Goal: Task Accomplishment & Management: Manage account settings

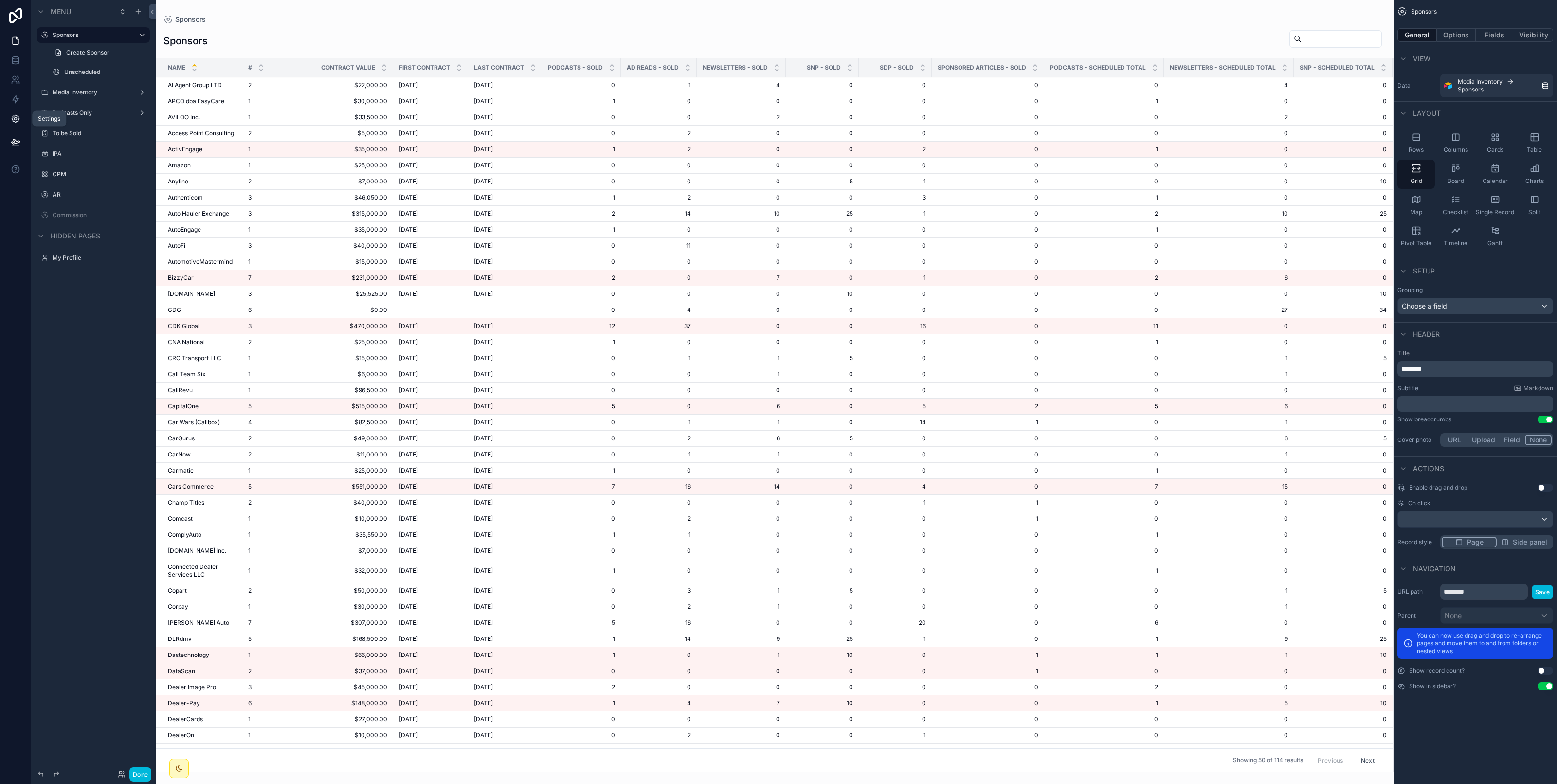
click at [16, 121] on icon at bounding box center [15, 119] width 10 height 10
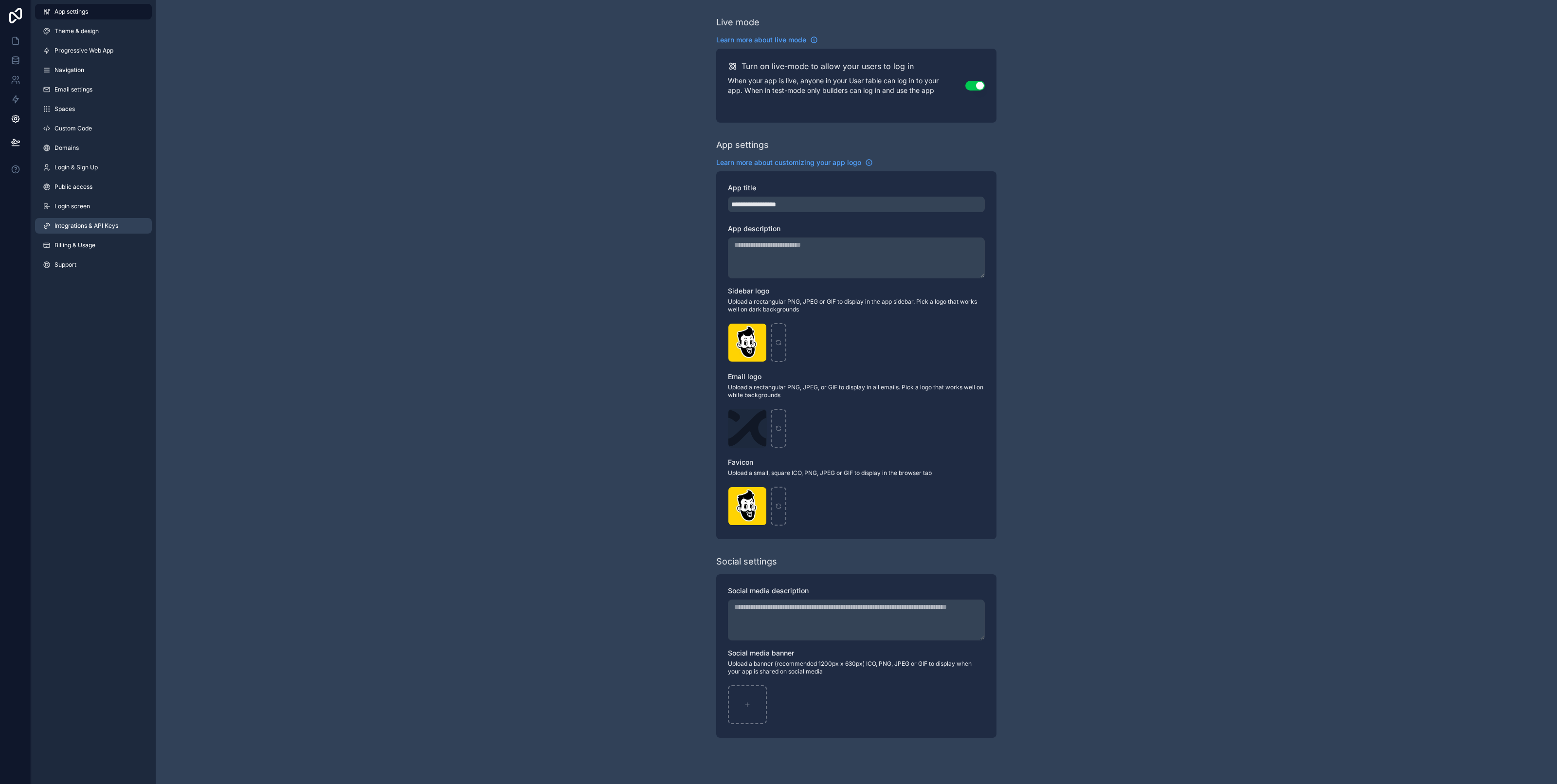
click at [115, 229] on span "Integrations & API Keys" at bounding box center [86, 226] width 64 height 8
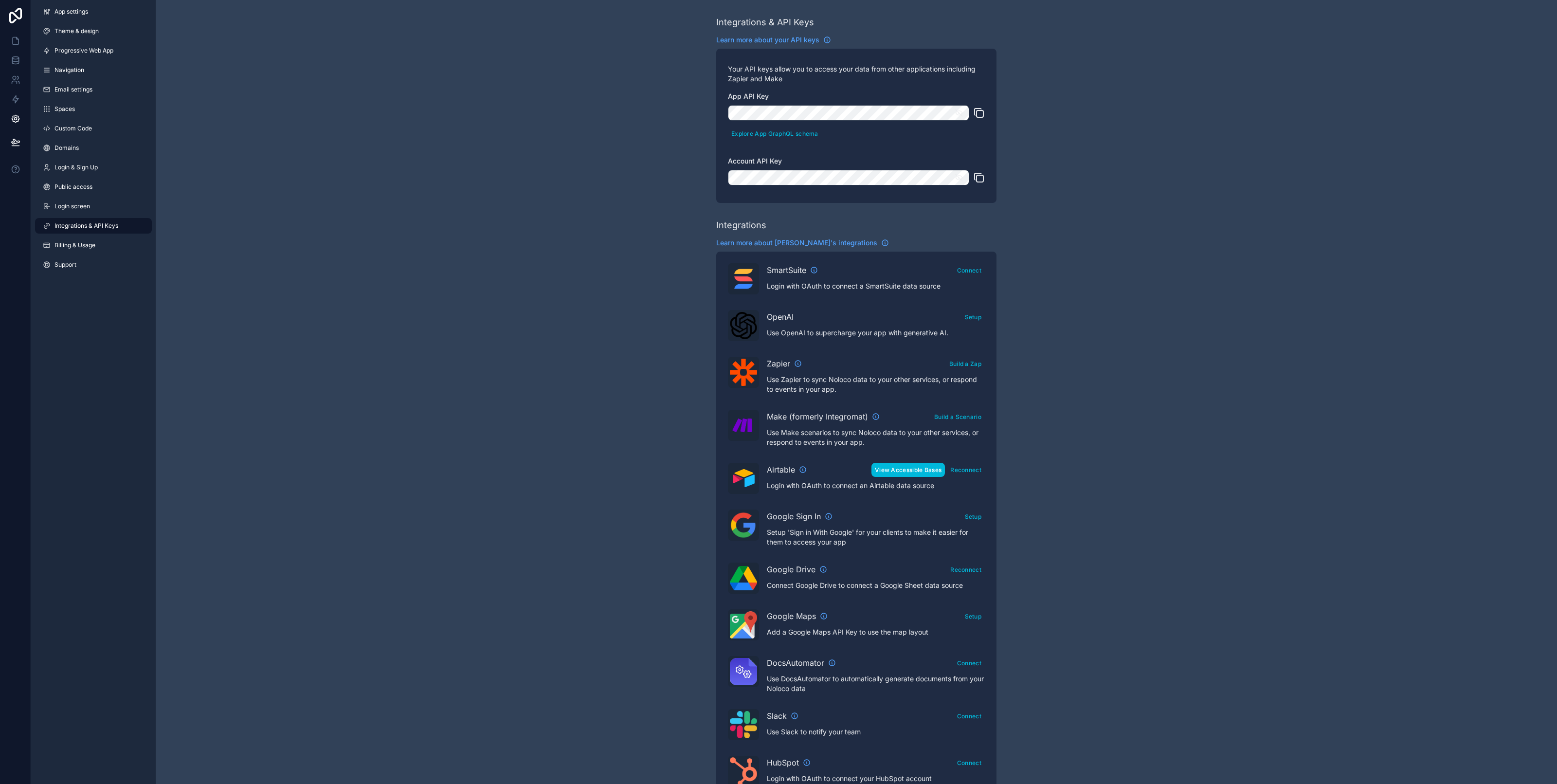
click at [920, 473] on button "View Accessible Bases" at bounding box center [908, 470] width 73 height 14
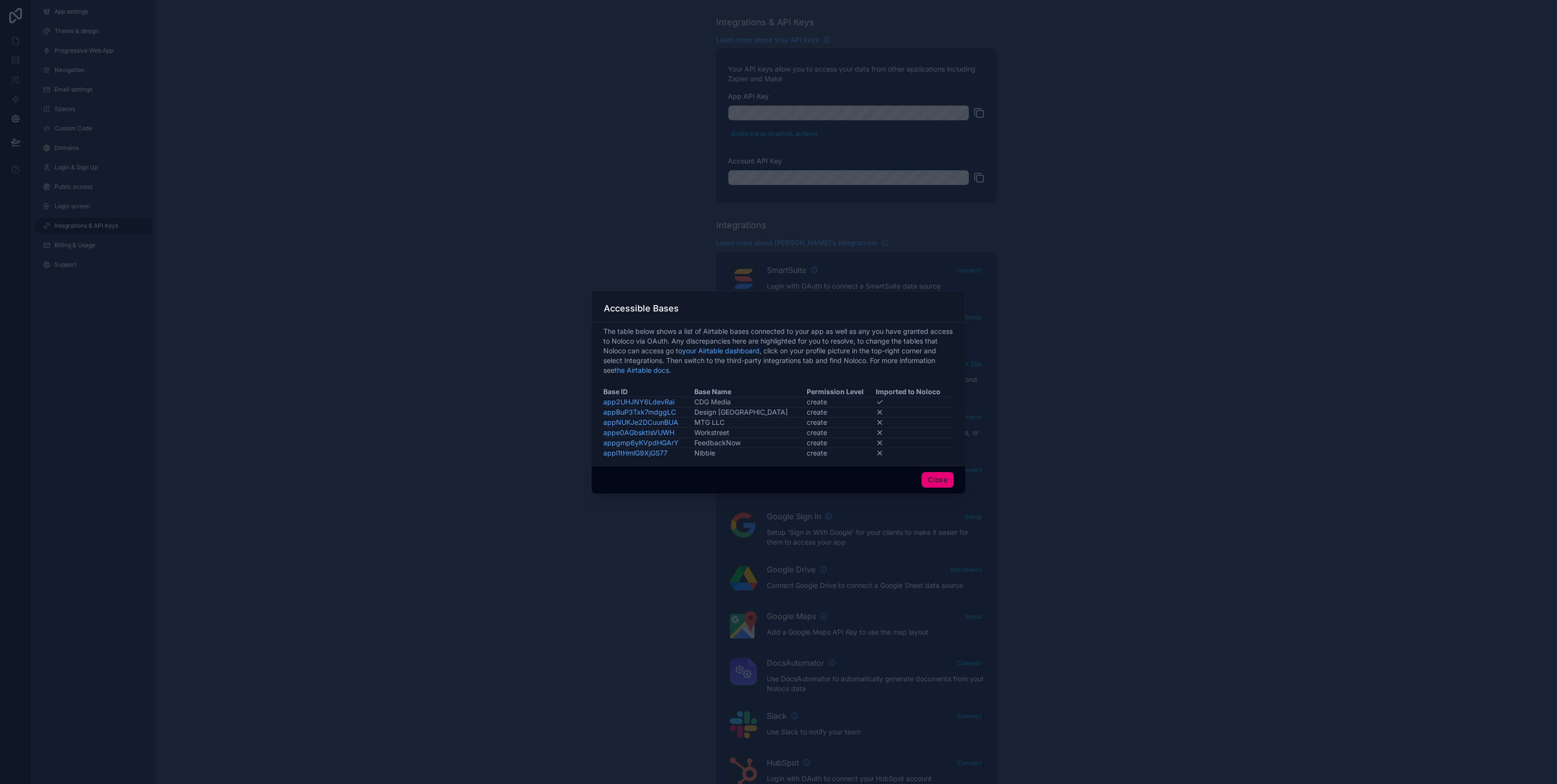
click at [935, 473] on button "Close" at bounding box center [938, 480] width 32 height 16
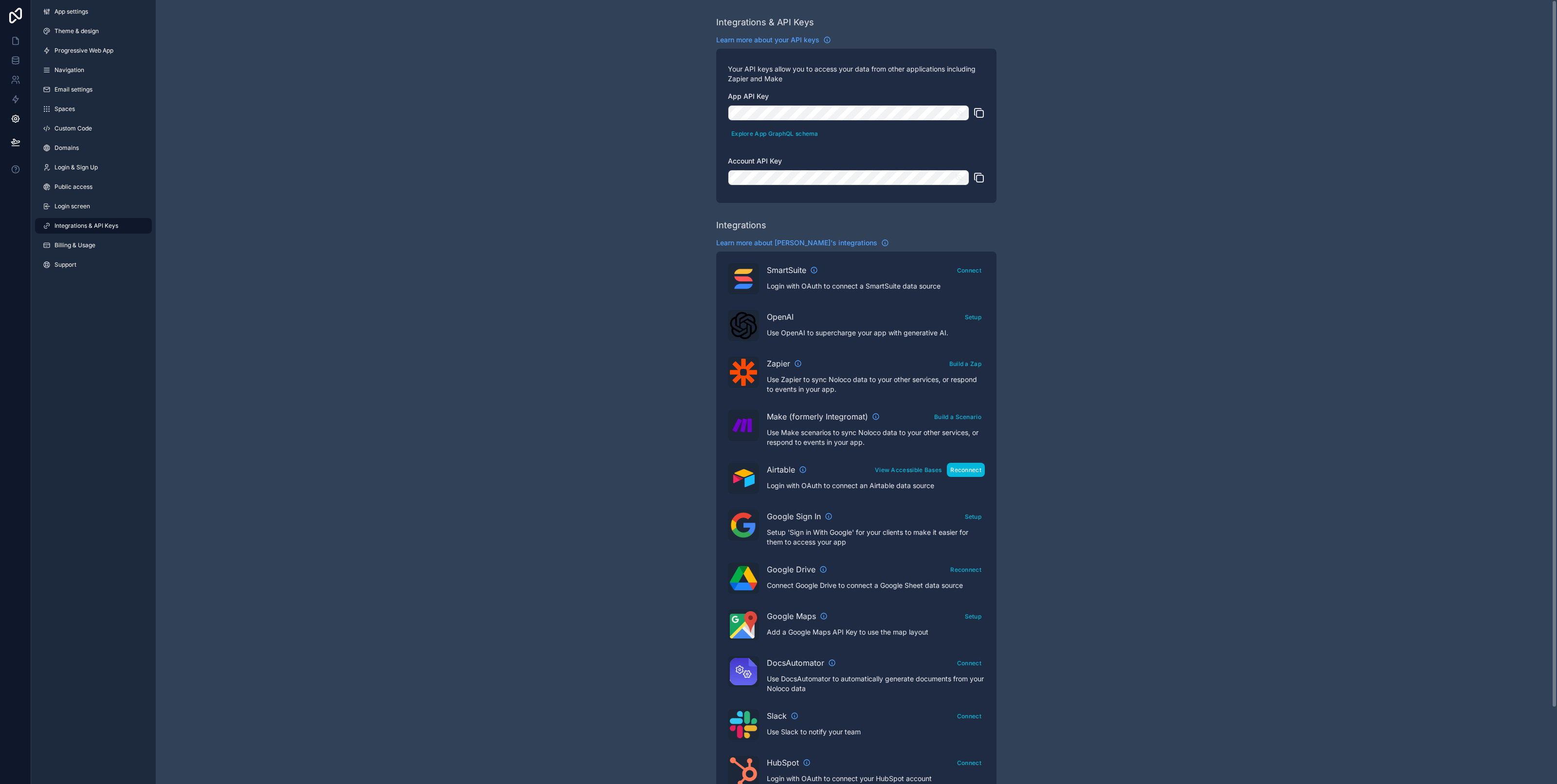
click at [963, 474] on button "Reconnect" at bounding box center [966, 470] width 38 height 14
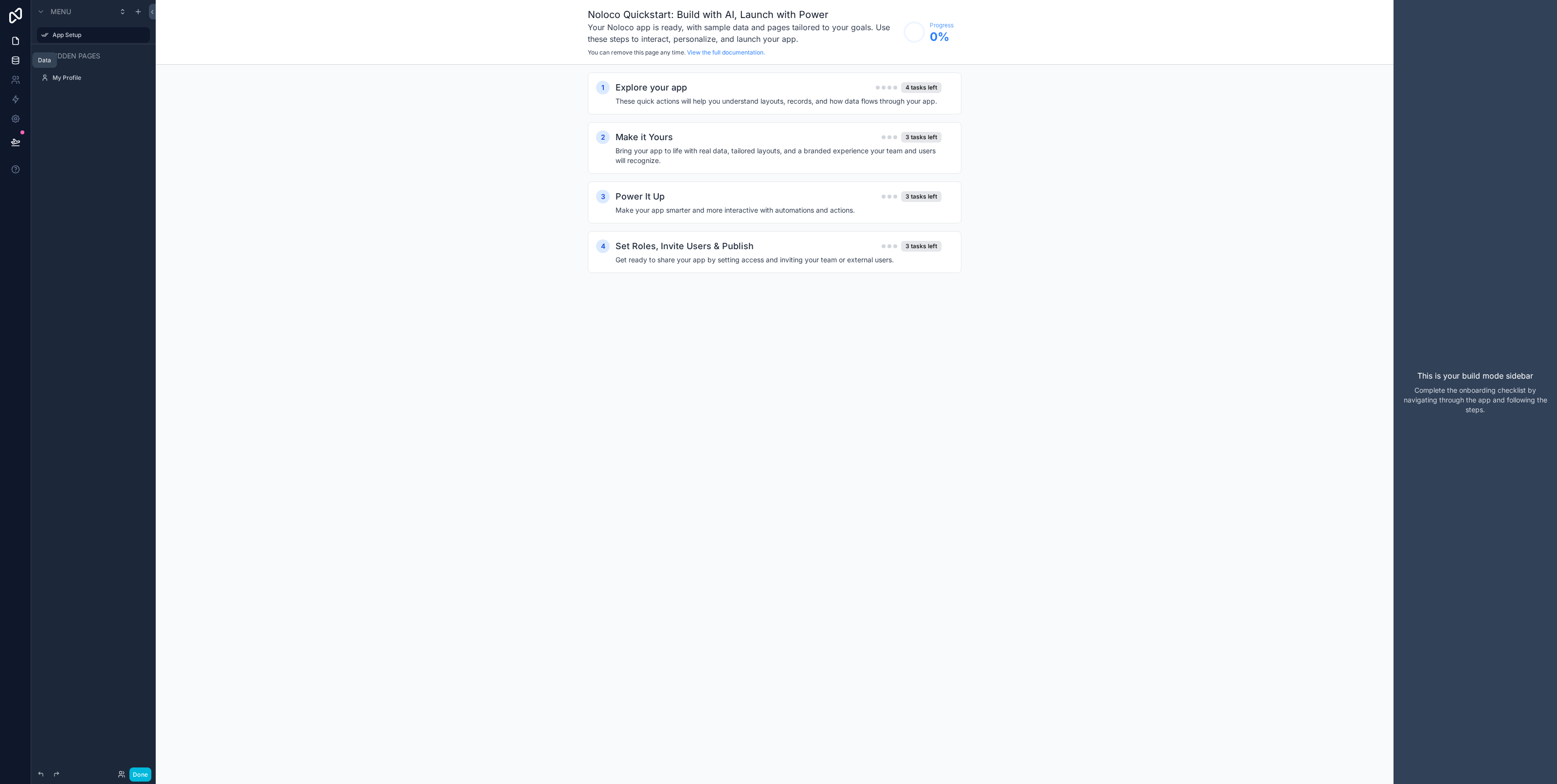
click at [3, 61] on link at bounding box center [15, 60] width 31 height 20
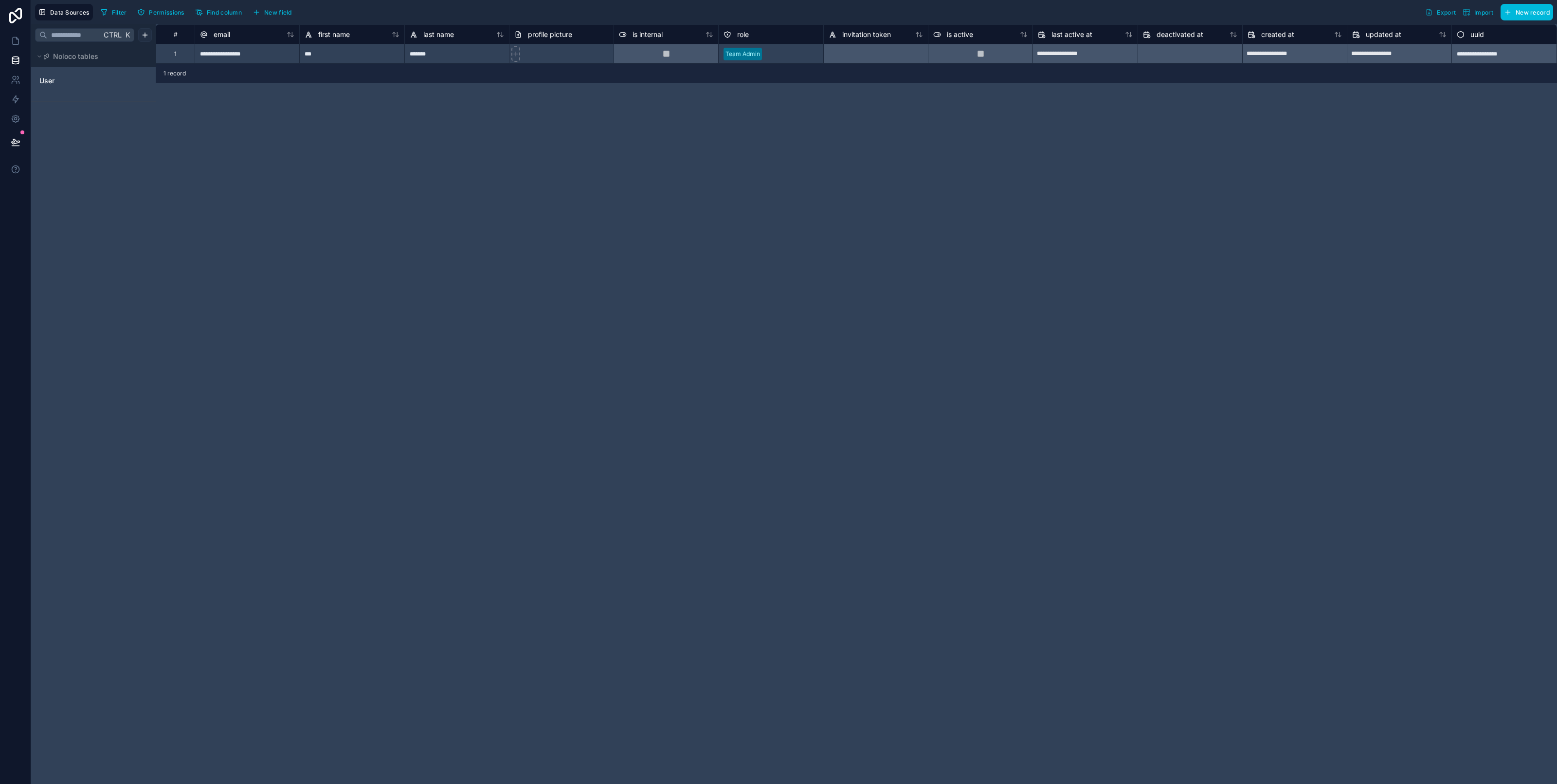
click at [144, 37] on html "**********" at bounding box center [778, 392] width 1557 height 784
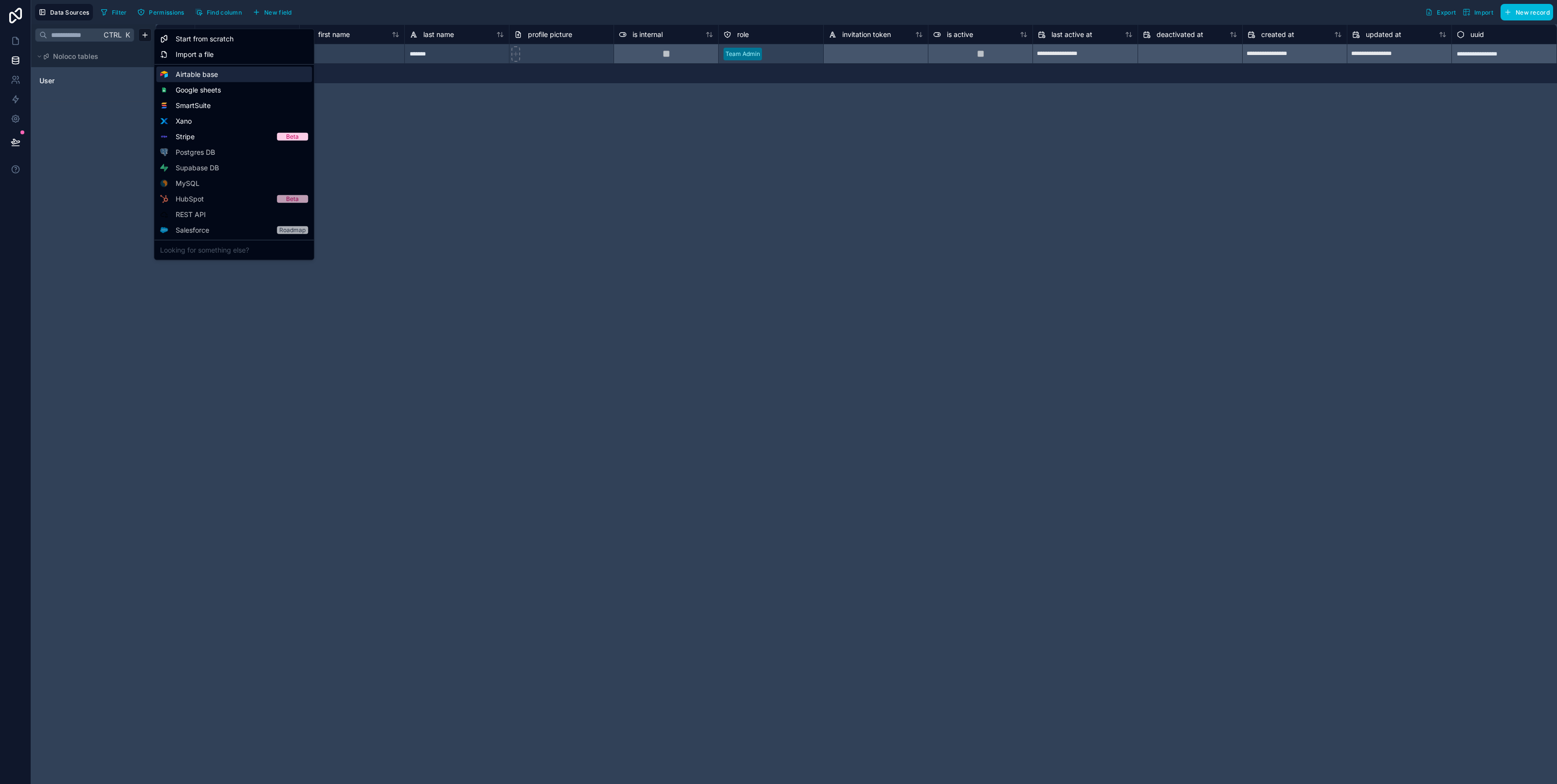
click at [190, 72] on span "Airtable base" at bounding box center [197, 74] width 43 height 10
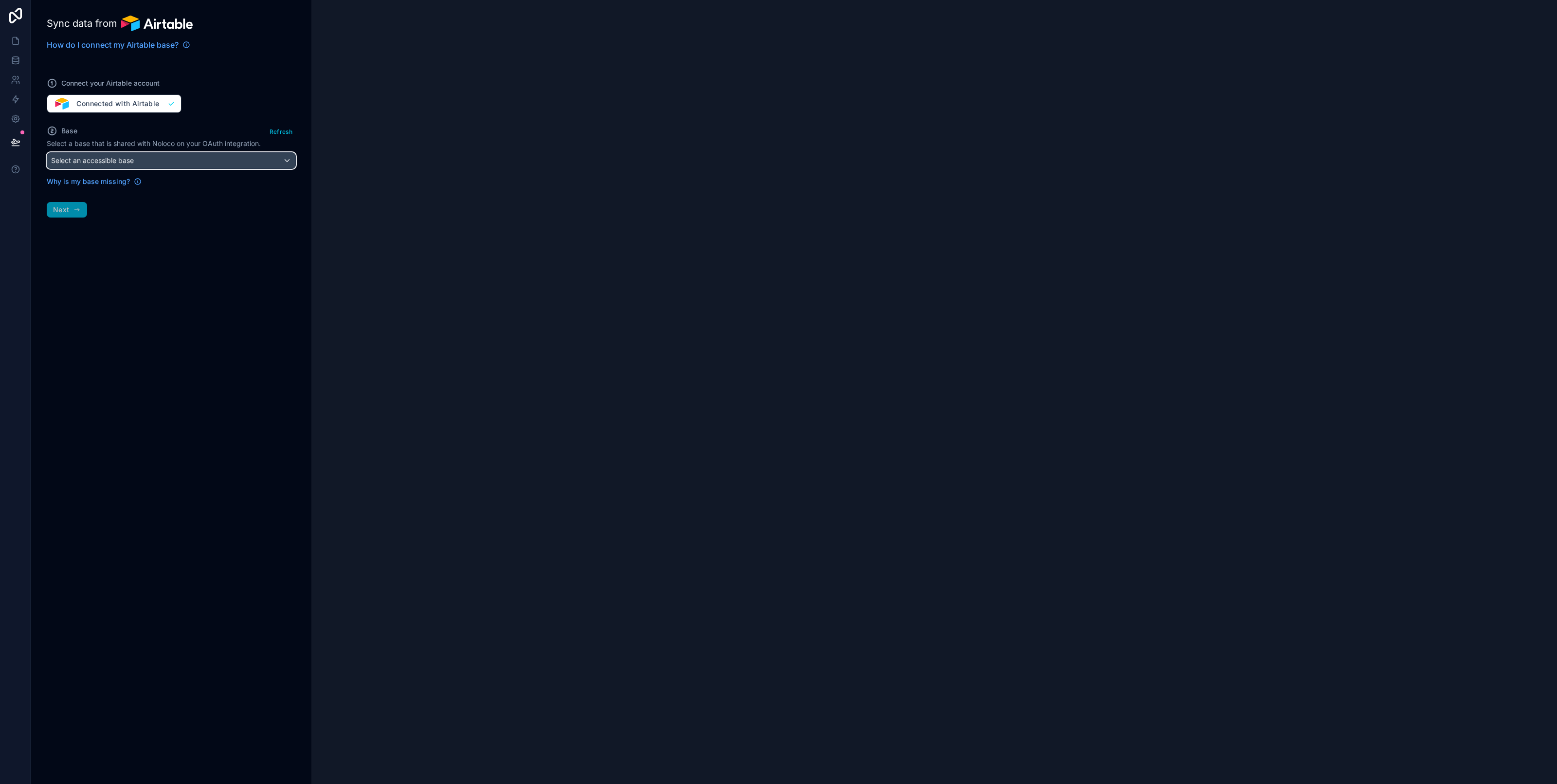
click at [115, 157] on span "Select an accessible base" at bounding box center [93, 160] width 83 height 9
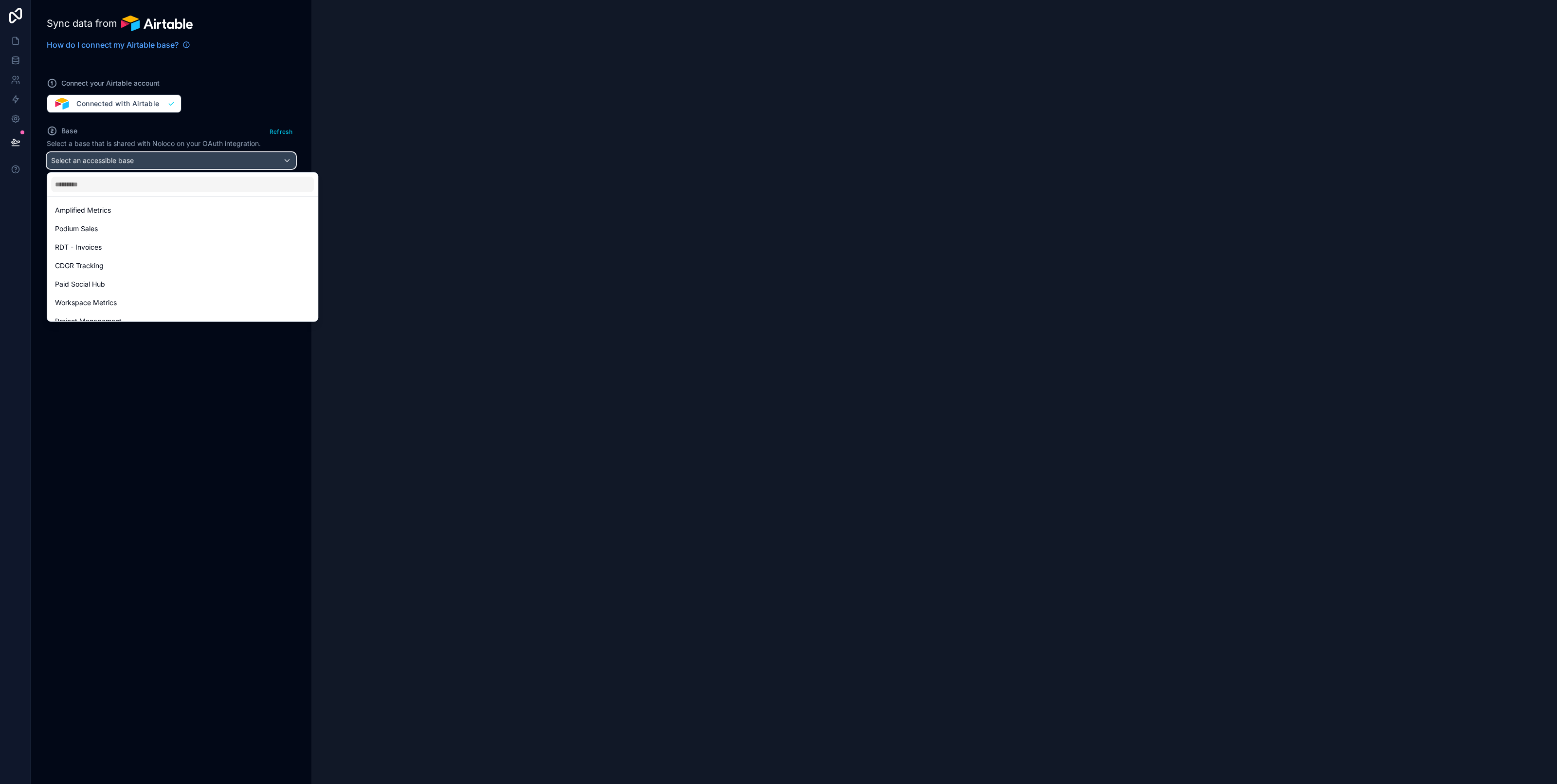
scroll to position [272, 0]
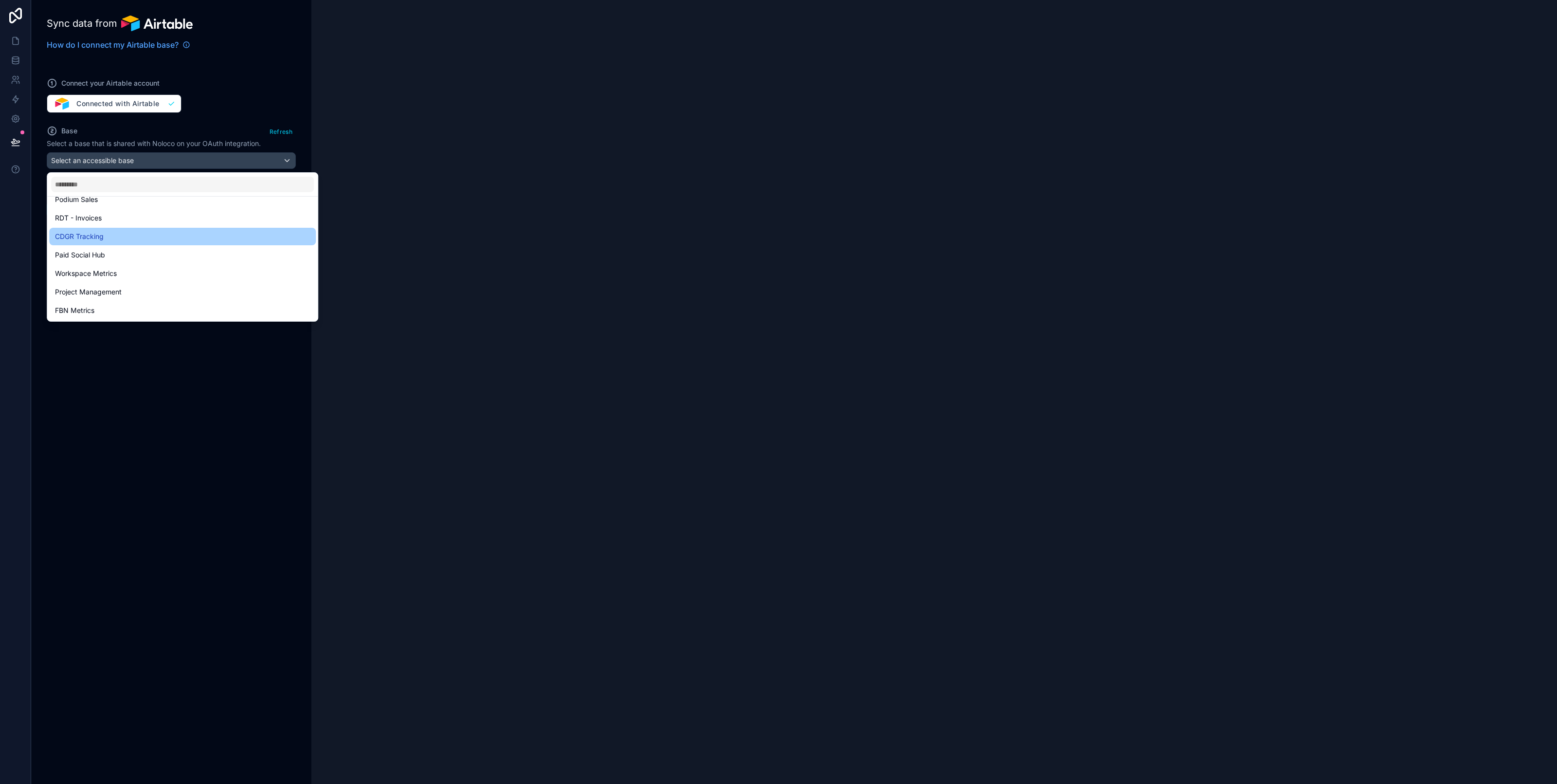
click at [121, 236] on div "CDGR Tracking" at bounding box center [182, 237] width 255 height 12
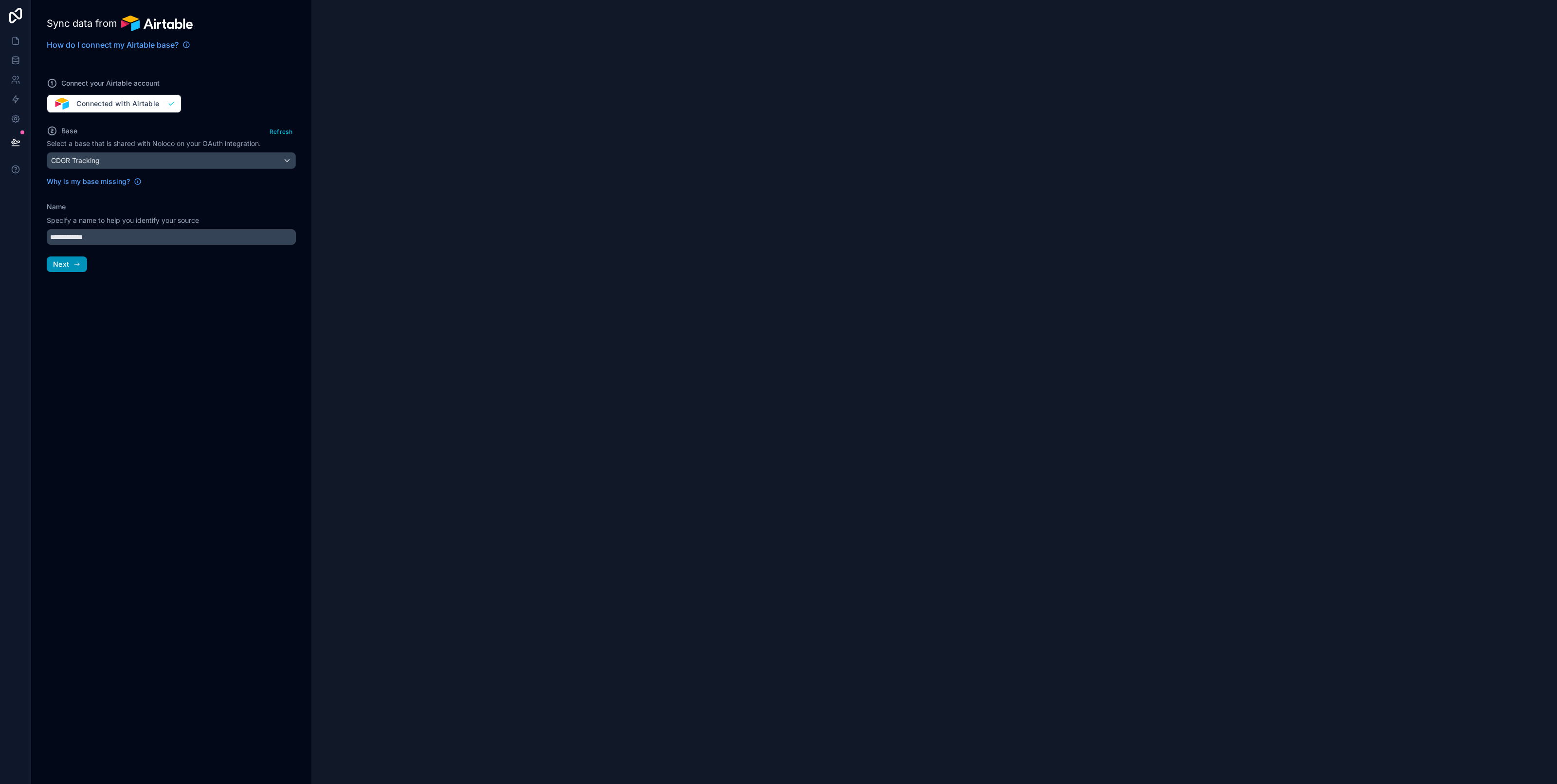
click at [67, 270] on button "Next" at bounding box center [67, 264] width 41 height 16
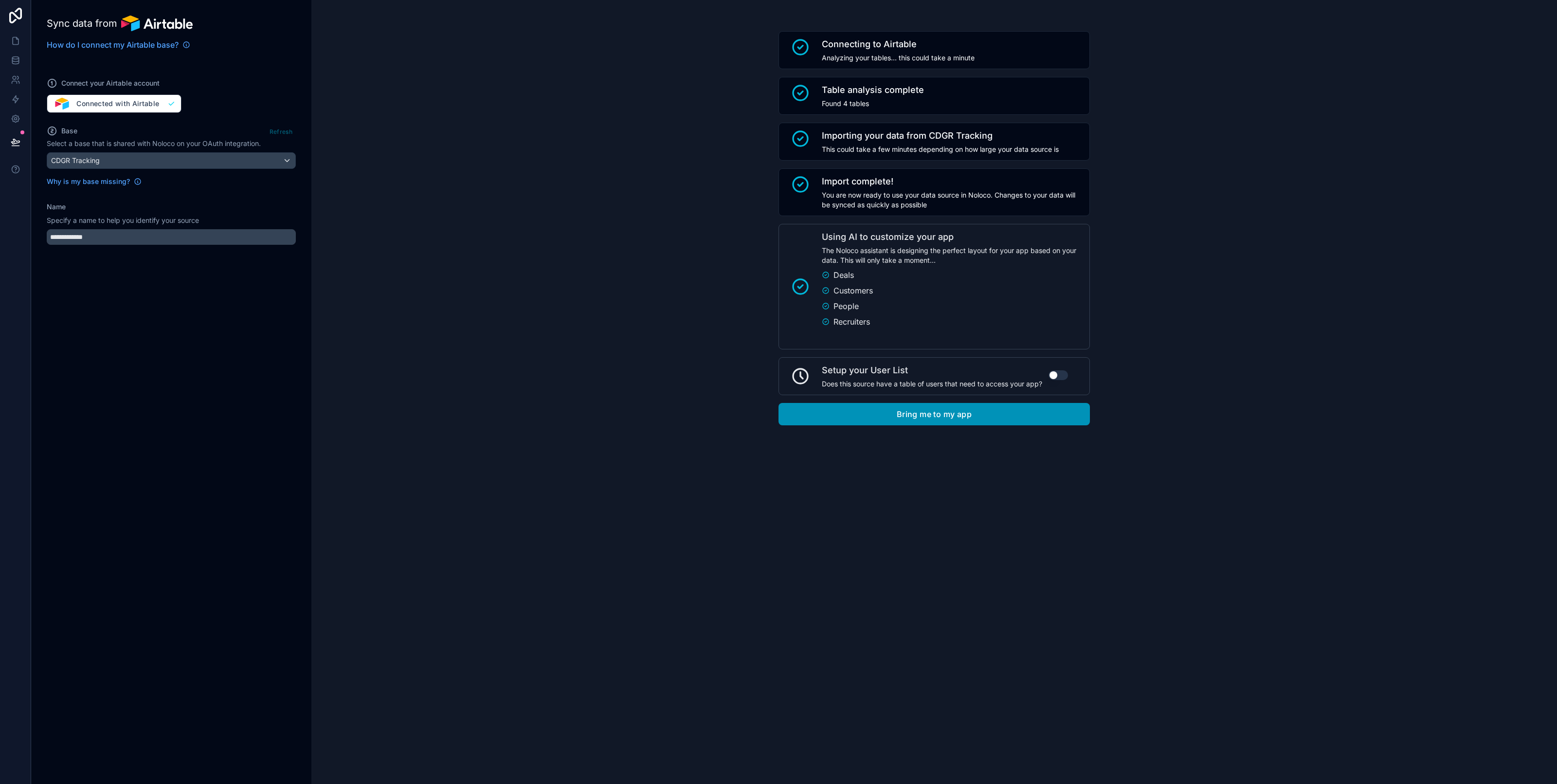
click at [913, 416] on button "Bring me to my app" at bounding box center [934, 414] width 312 height 22
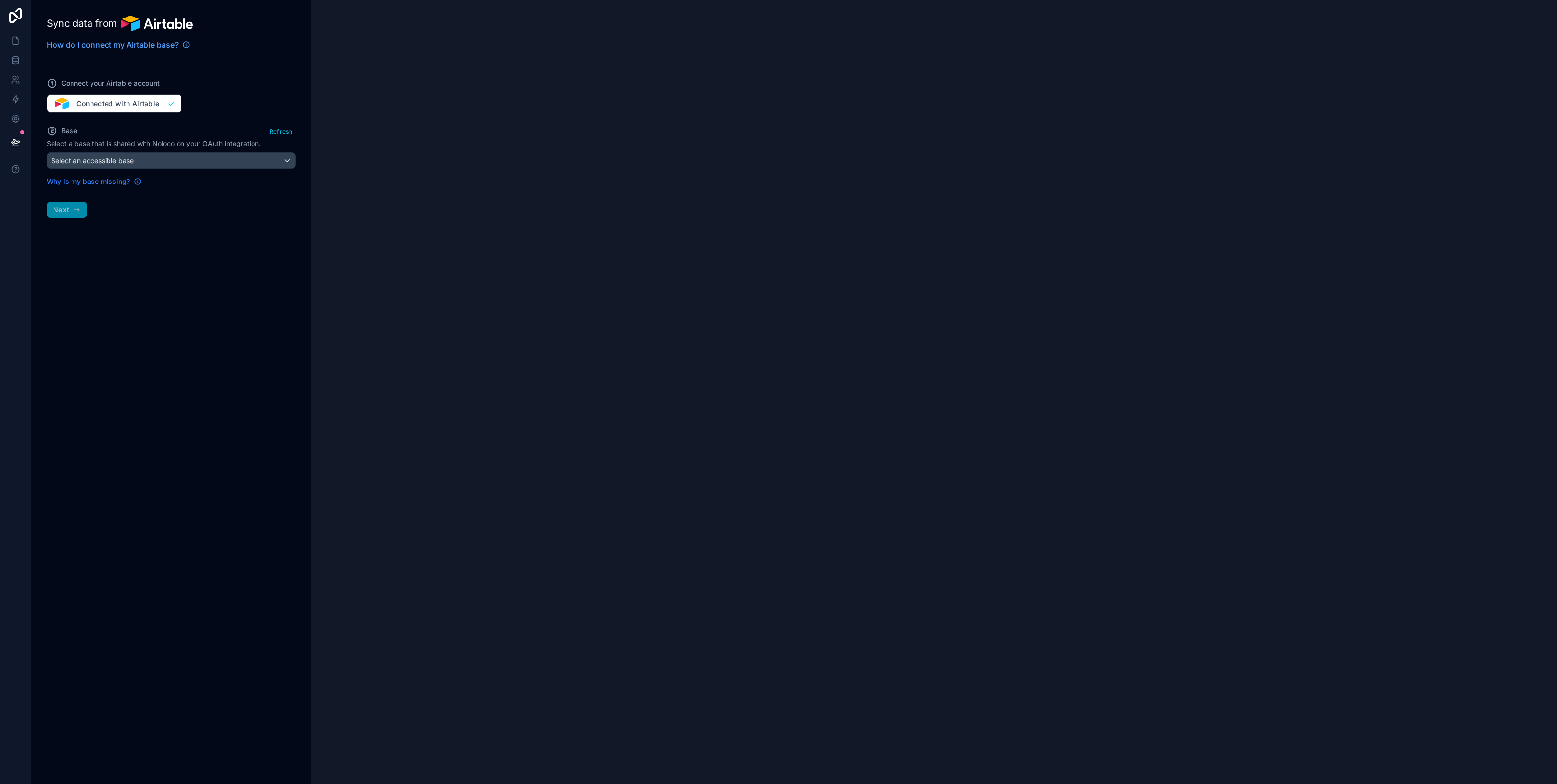
click at [105, 186] on span "Why is my base missing?" at bounding box center [88, 181] width 83 height 10
click at [21, 57] on link at bounding box center [15, 60] width 31 height 20
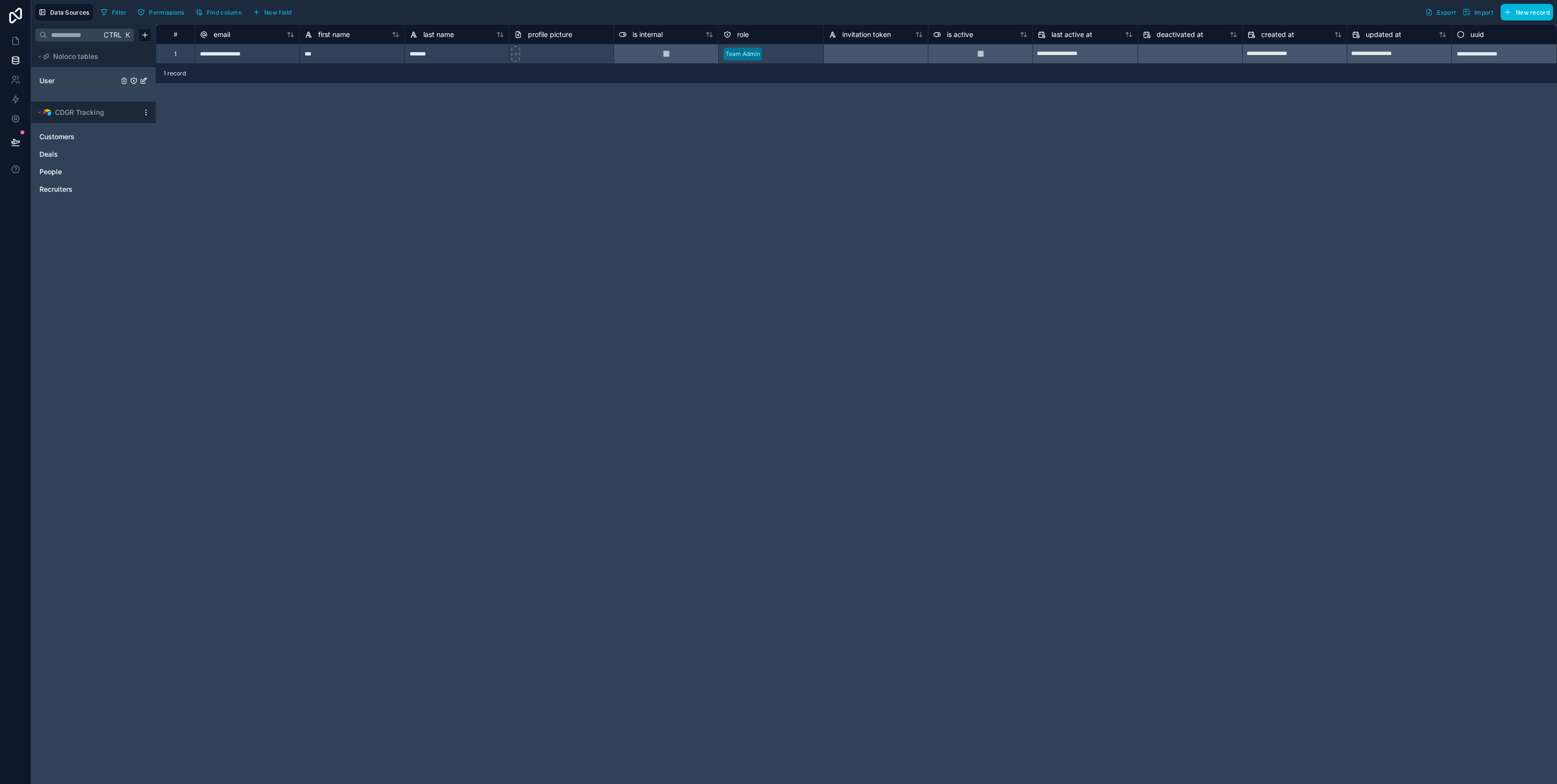
click at [99, 78] on link "User" at bounding box center [79, 81] width 79 height 10
click at [90, 79] on link "User" at bounding box center [79, 81] width 79 height 10
click at [10, 43] on icon at bounding box center [15, 41] width 10 height 10
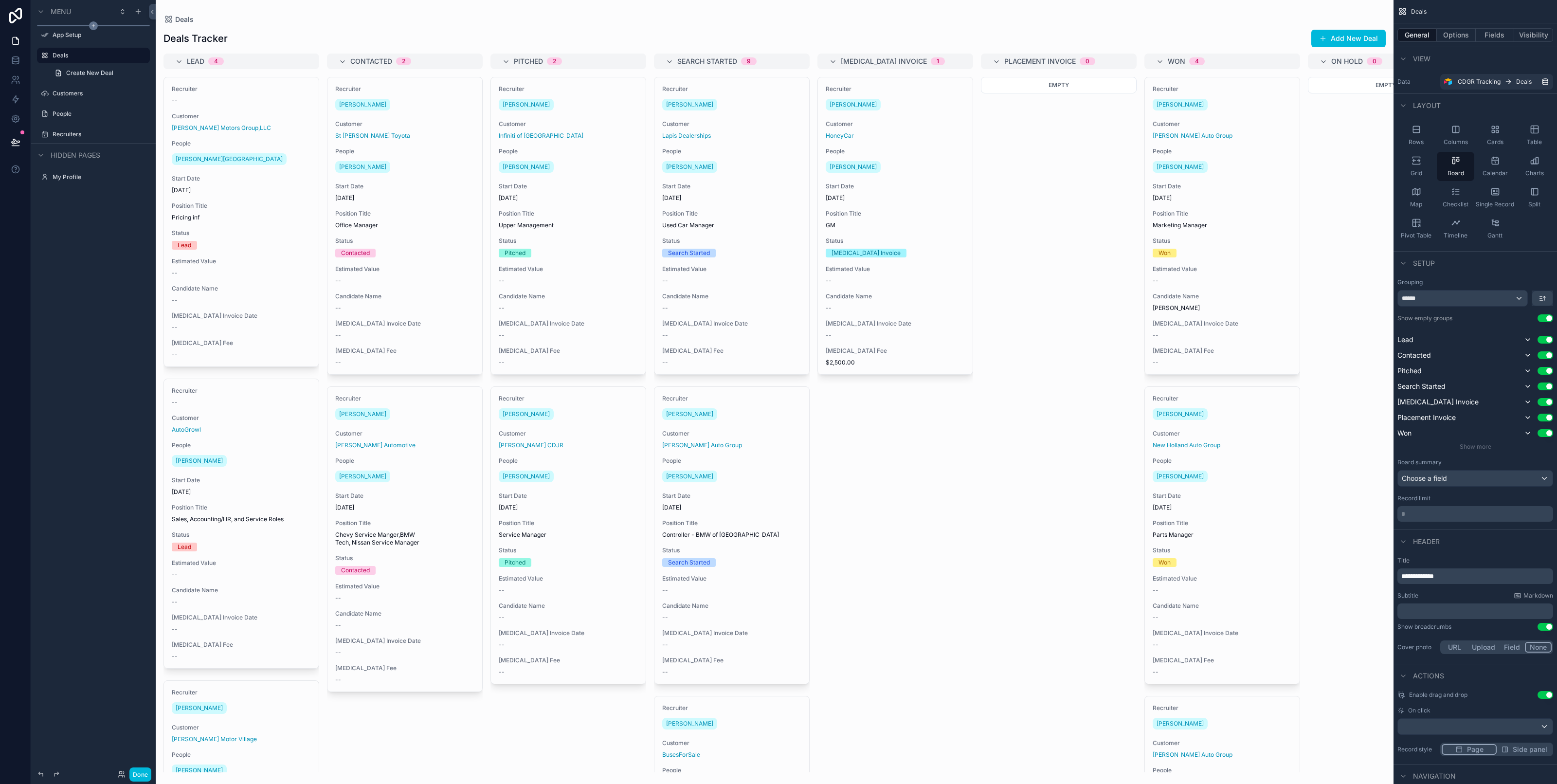
click at [79, 26] on div "scrollable content" at bounding box center [93, 26] width 113 height 1
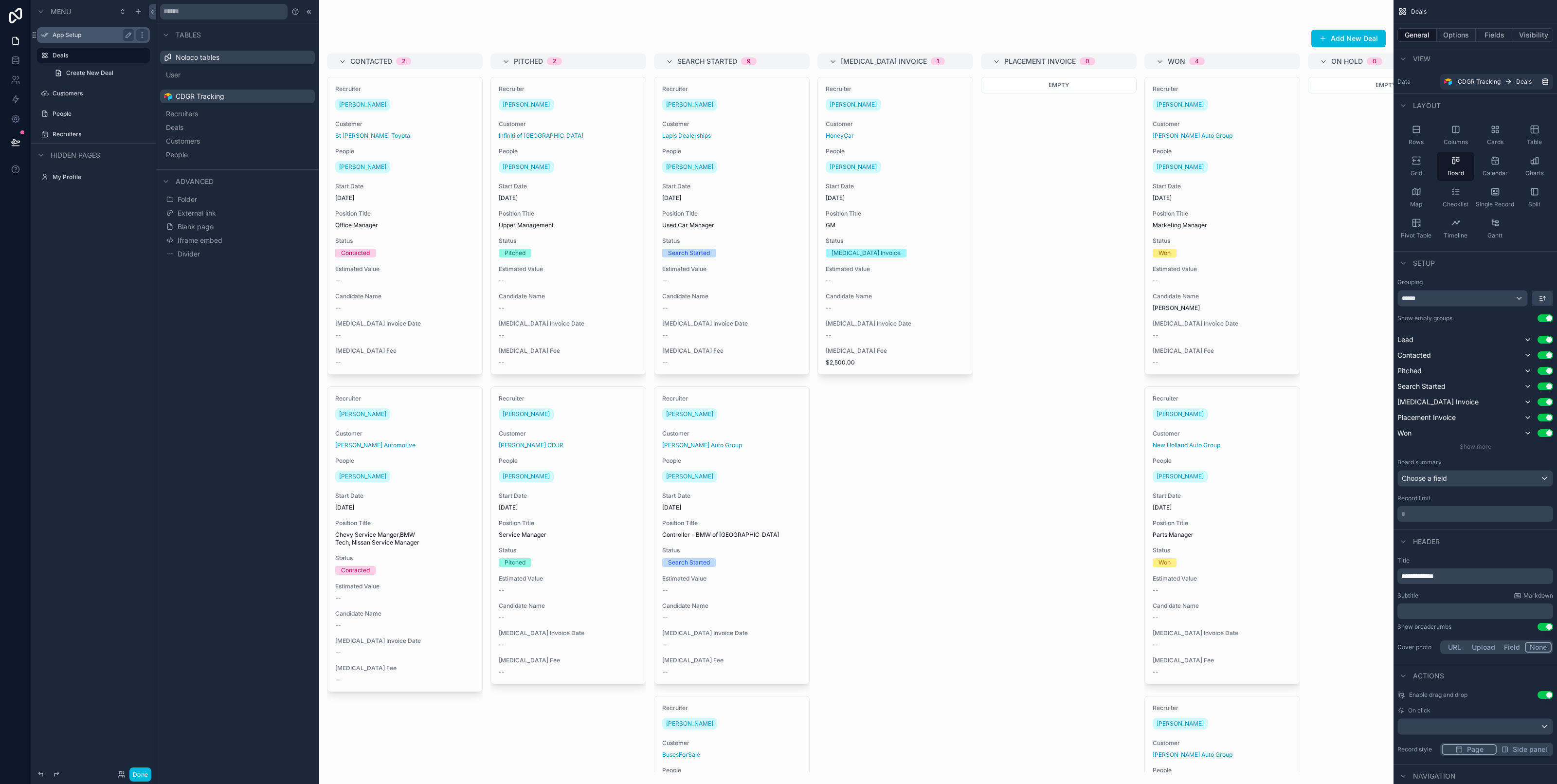
click at [82, 33] on label "App Setup" at bounding box center [91, 35] width 78 height 8
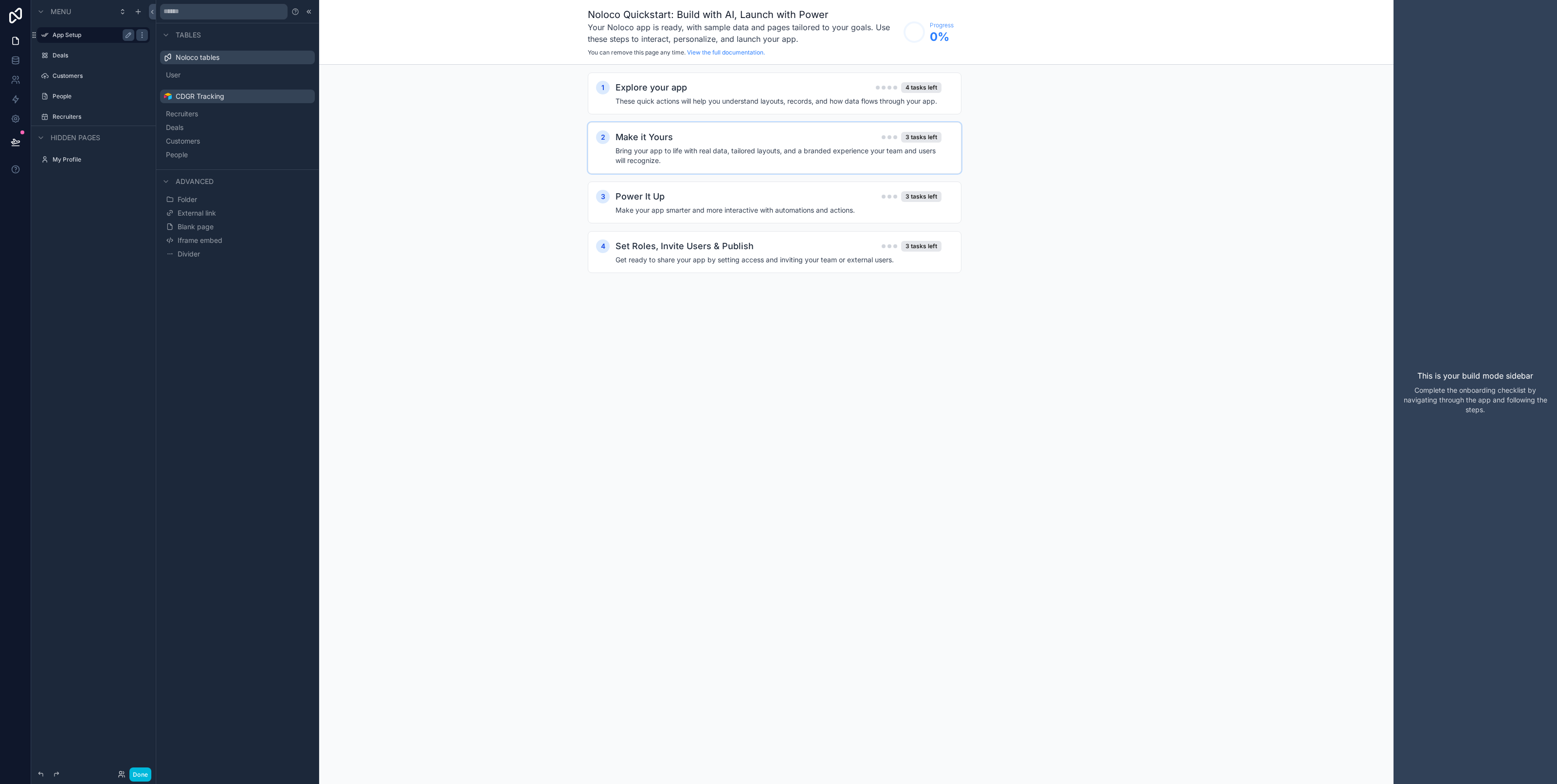
click at [772, 144] on div "Make it Yours 3 tasks left" at bounding box center [778, 137] width 326 height 14
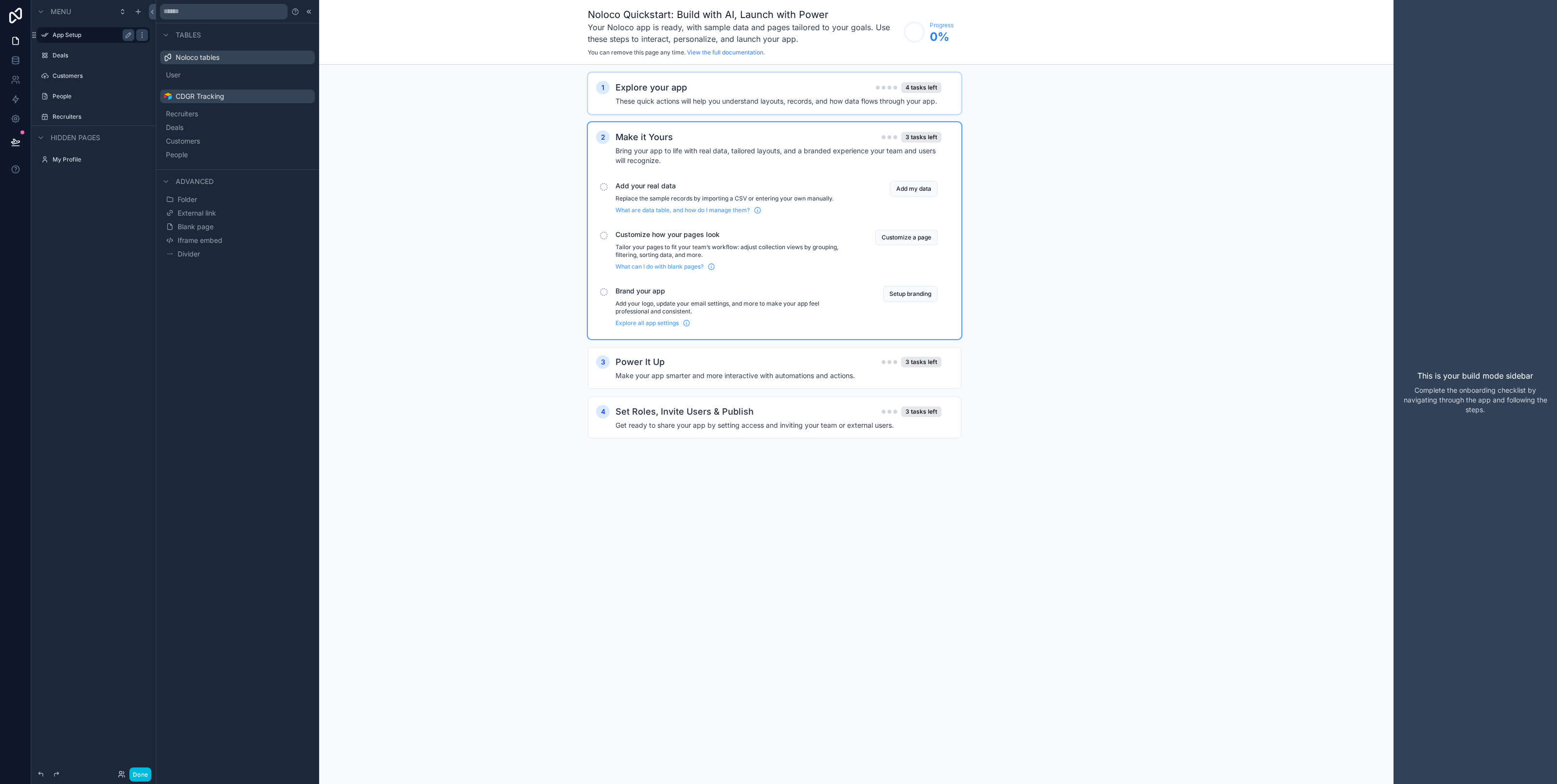
click at [715, 105] on h4 "These quick actions will help you understand layouts, records, and how data flo…" at bounding box center [778, 101] width 326 height 10
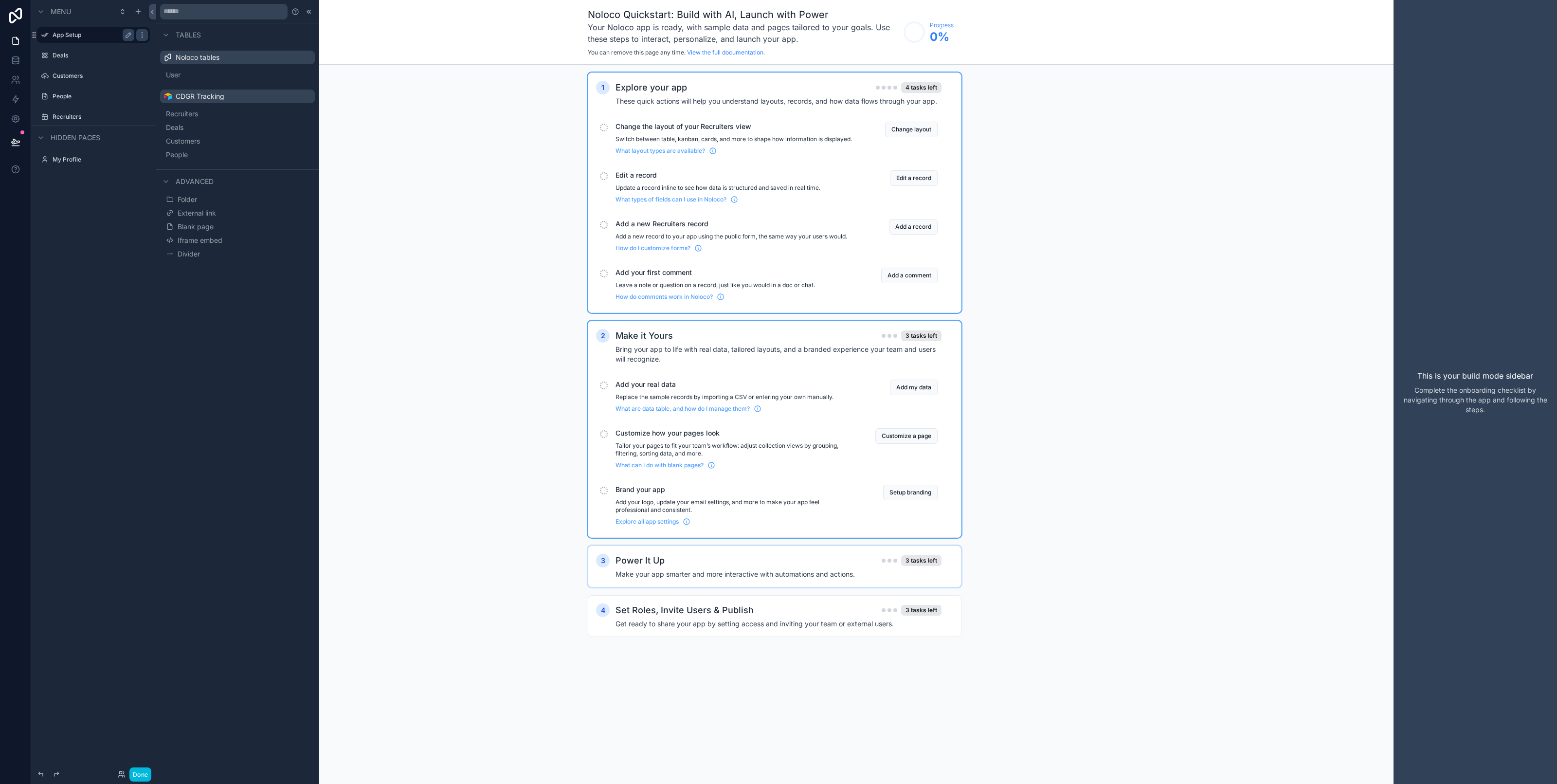
click at [662, 579] on h4 "Make your app smarter and more interactive with automations and actions." at bounding box center [778, 574] width 326 height 10
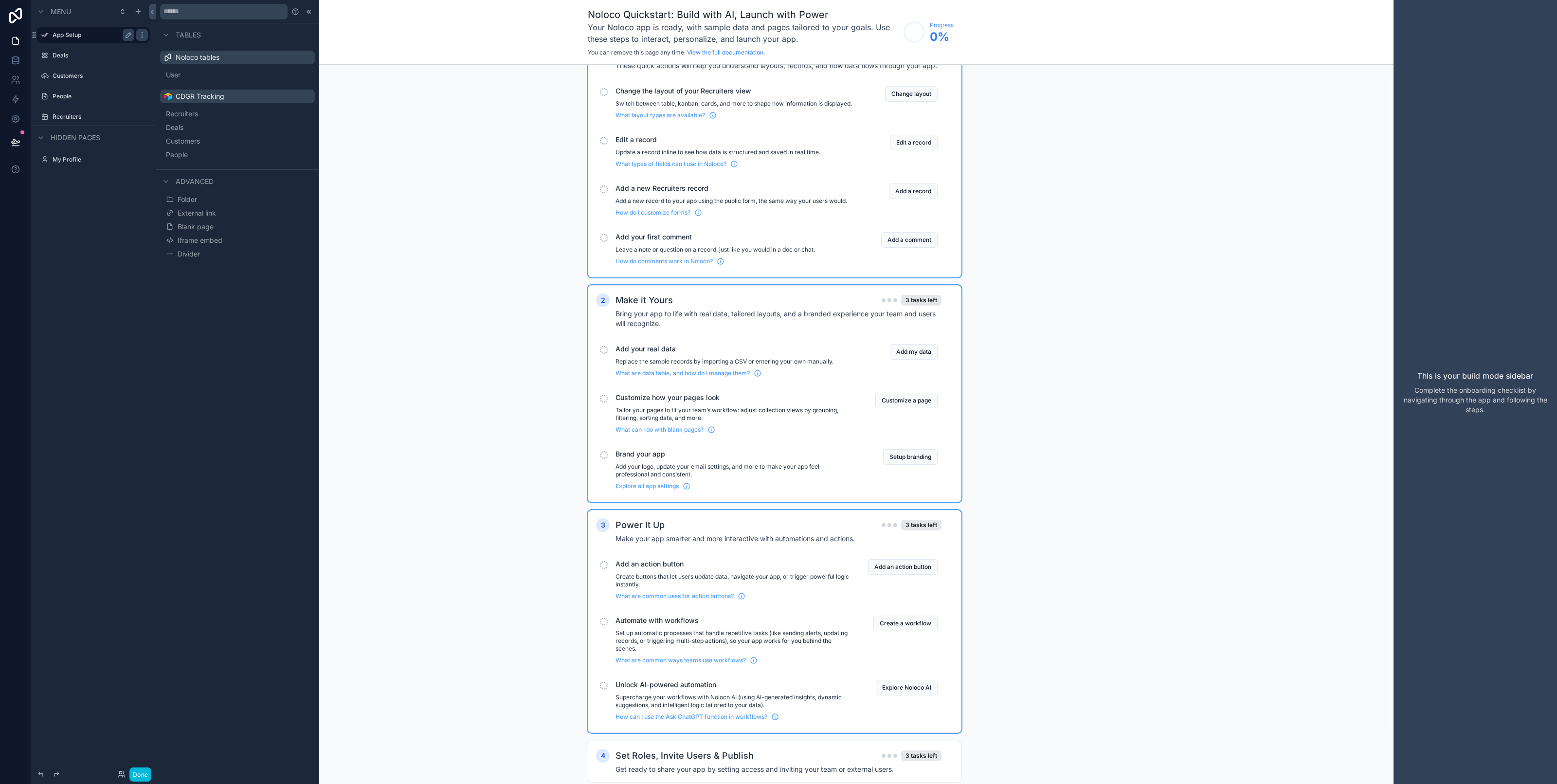
scroll to position [69, 0]
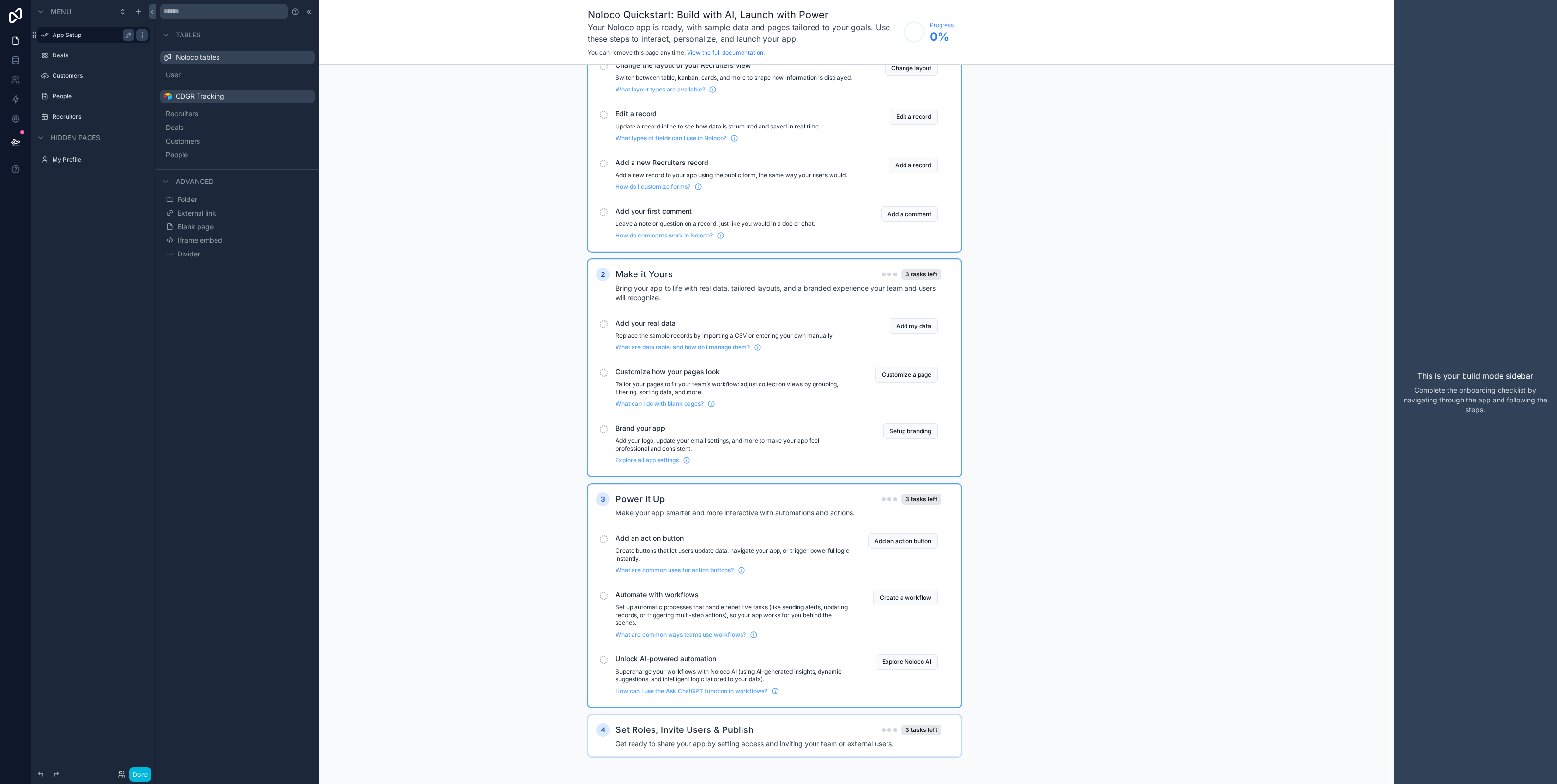
click at [715, 739] on h4 "Get ready to share your app by setting access and inviting your team or externa…" at bounding box center [778, 743] width 326 height 10
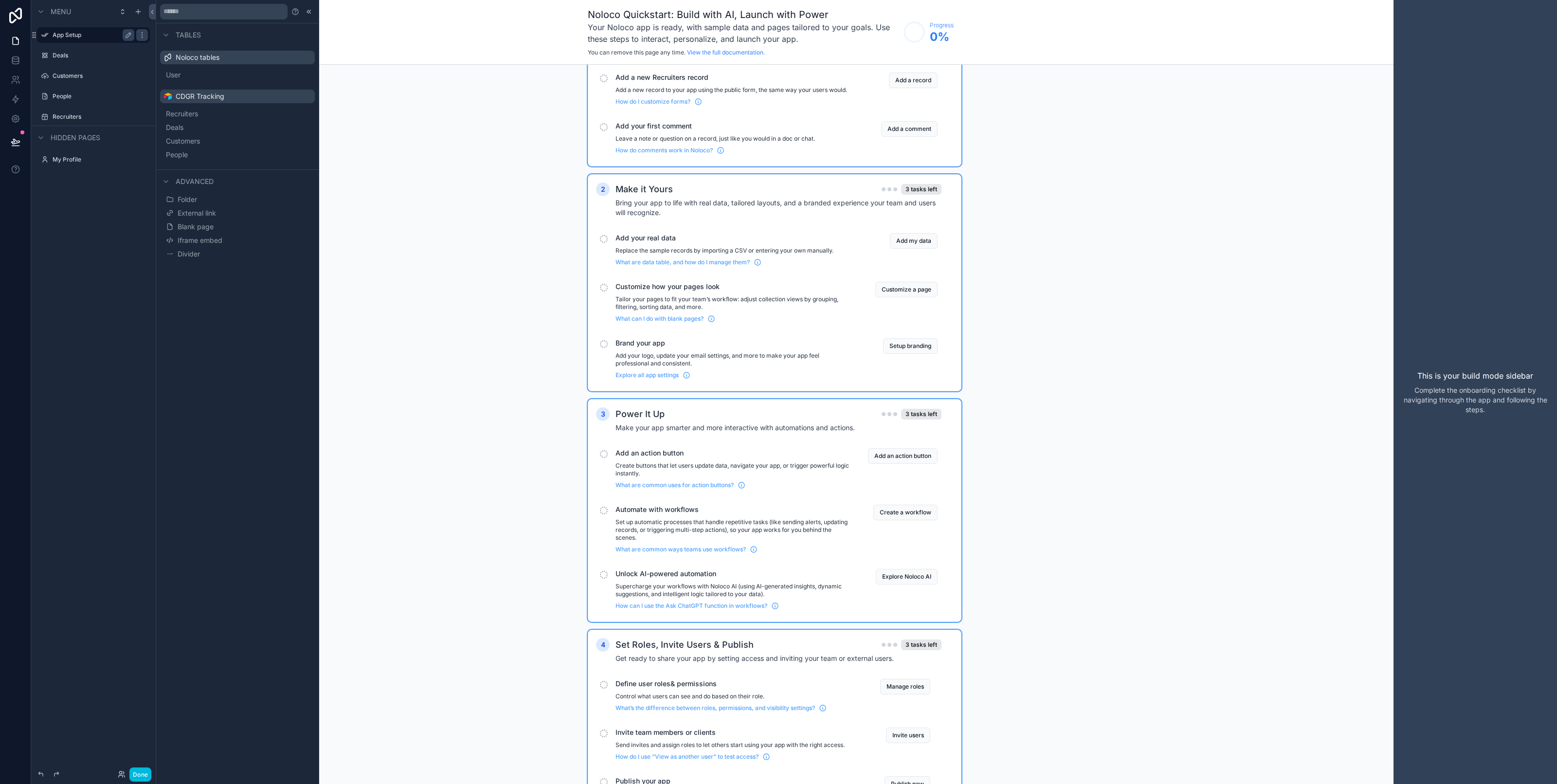
scroll to position [219, 0]
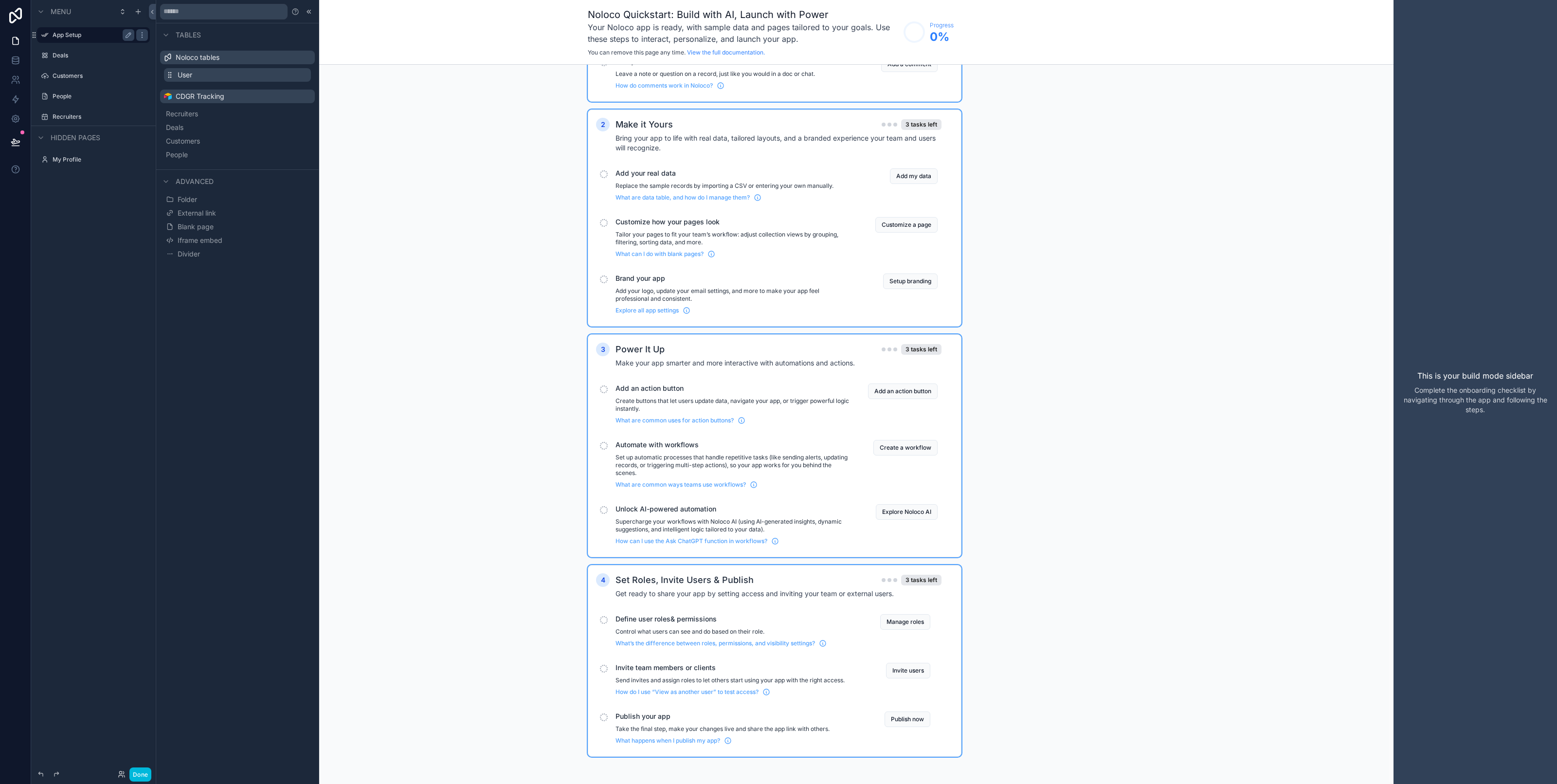
click at [231, 70] on button "User" at bounding box center [238, 75] width 147 height 14
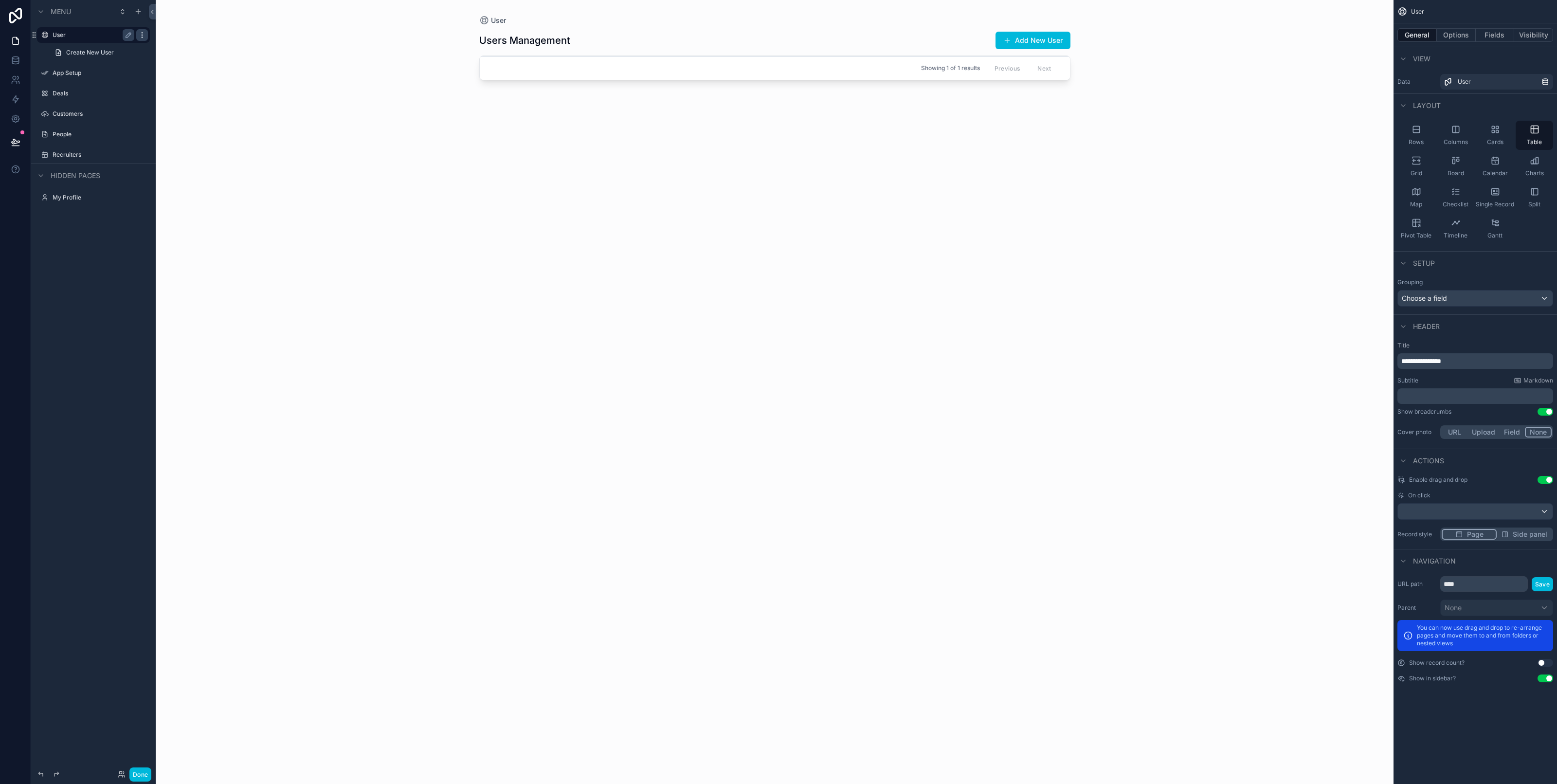
click at [140, 33] on icon "scrollable content" at bounding box center [142, 35] width 8 height 8
click at [188, 49] on span "Remove" at bounding box center [186, 48] width 26 height 10
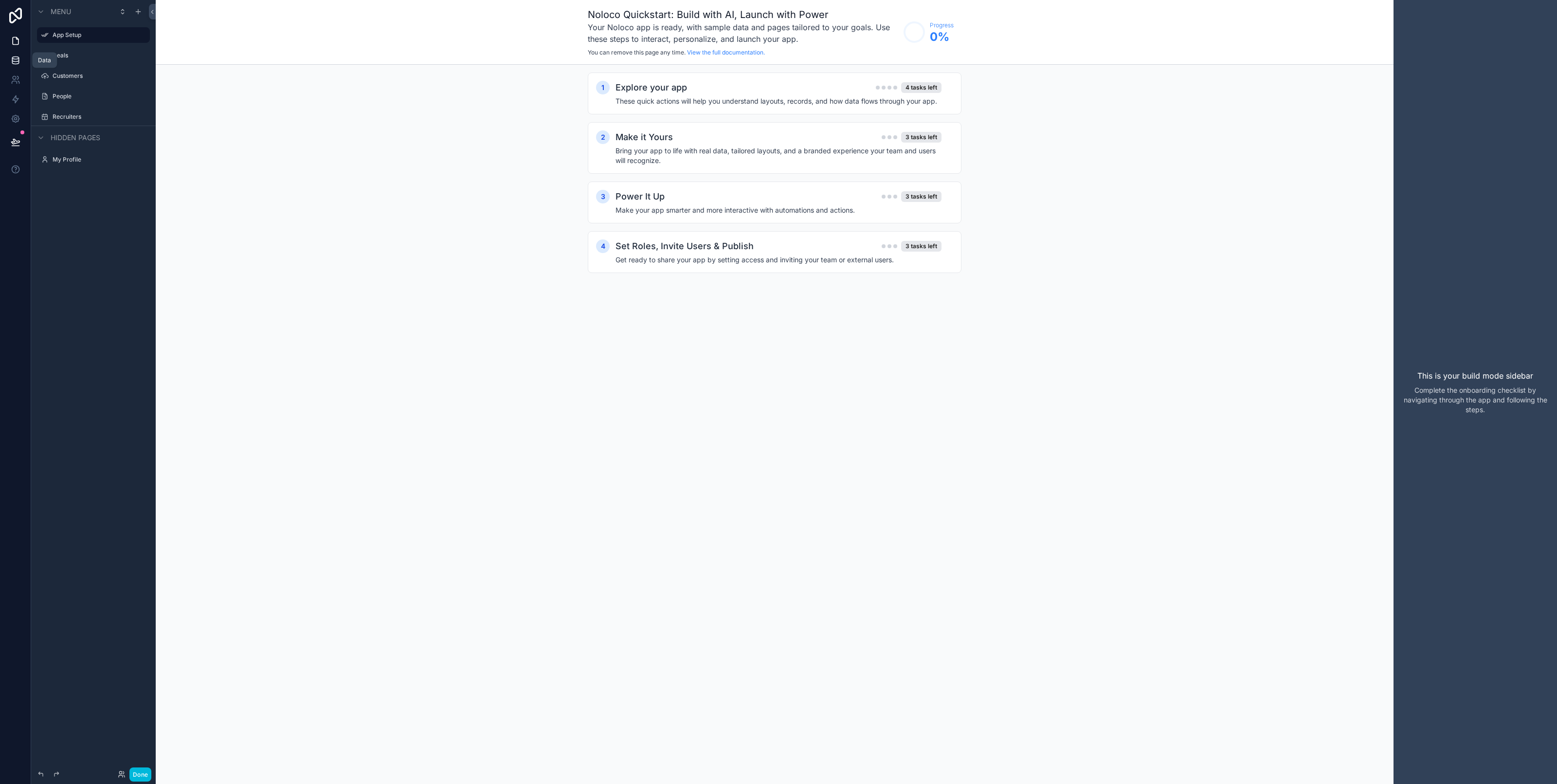
click at [9, 67] on link at bounding box center [15, 60] width 31 height 20
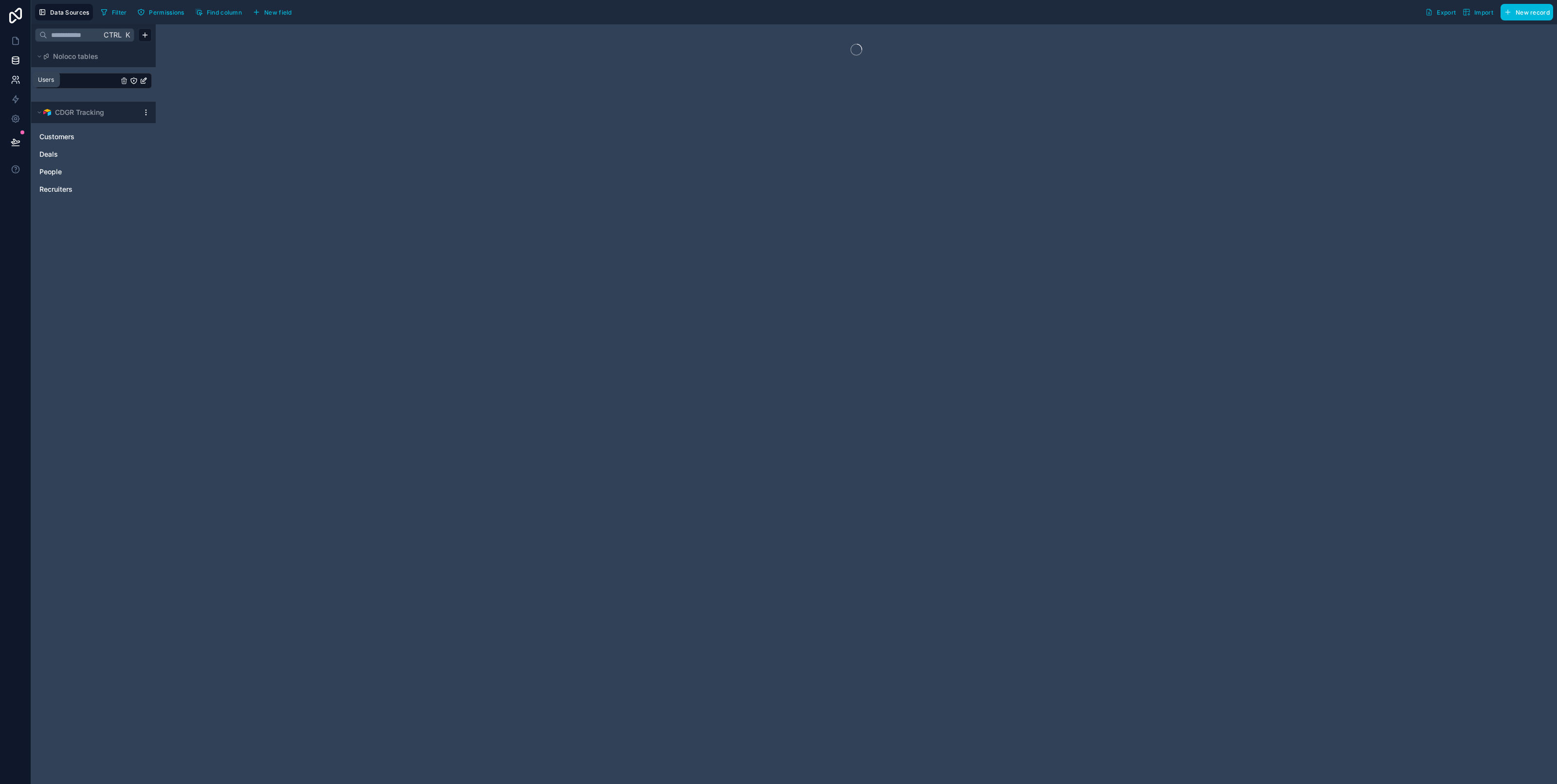
click at [16, 73] on link at bounding box center [15, 80] width 31 height 20
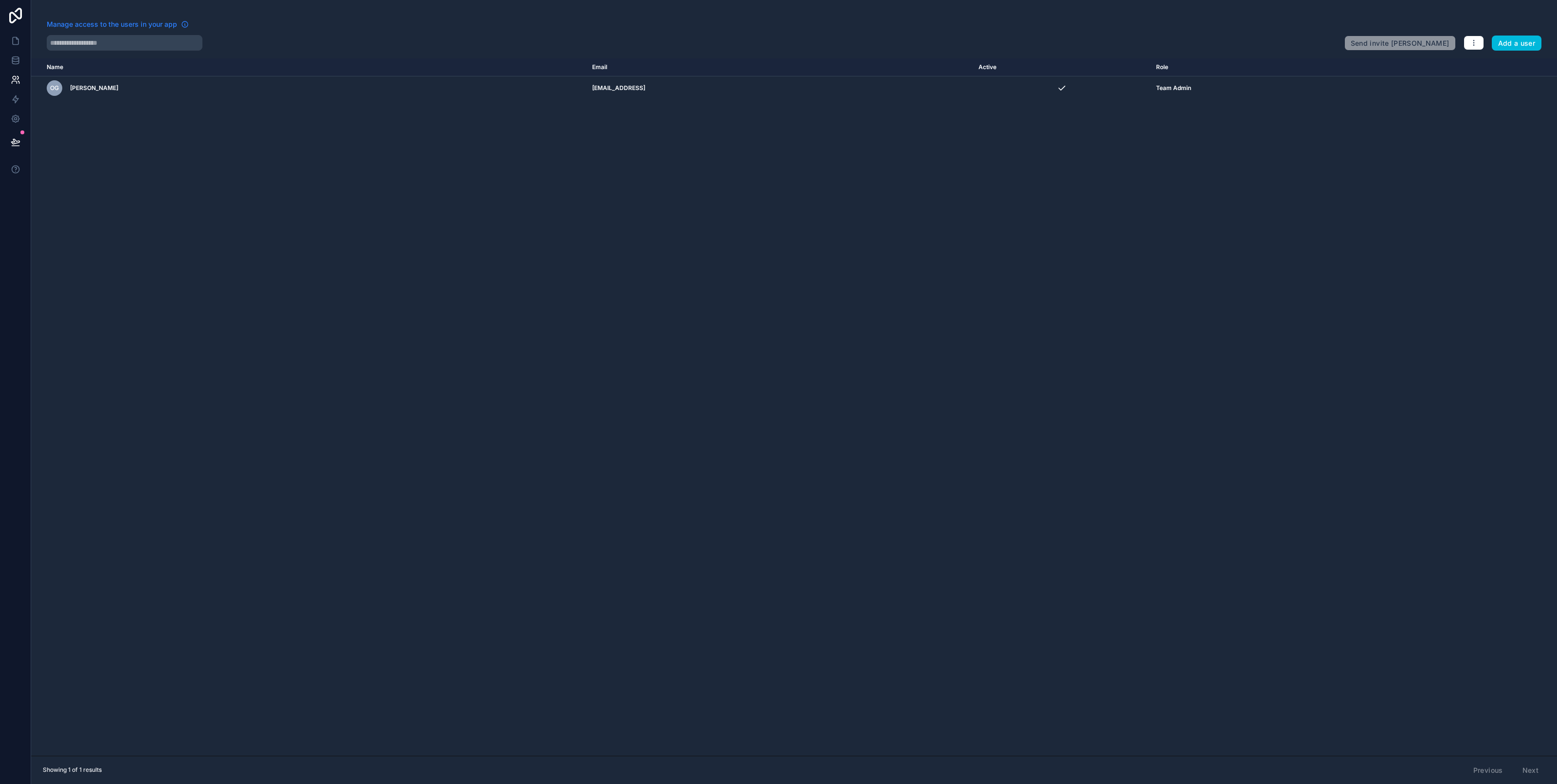
click at [135, 21] on span "Manage access to the users in your app" at bounding box center [112, 24] width 131 height 10
click at [1474, 45] on icon "button" at bounding box center [1474, 45] width 1 height 1
click at [1491, 80] on link "Sync your users" at bounding box center [1497, 81] width 68 height 16
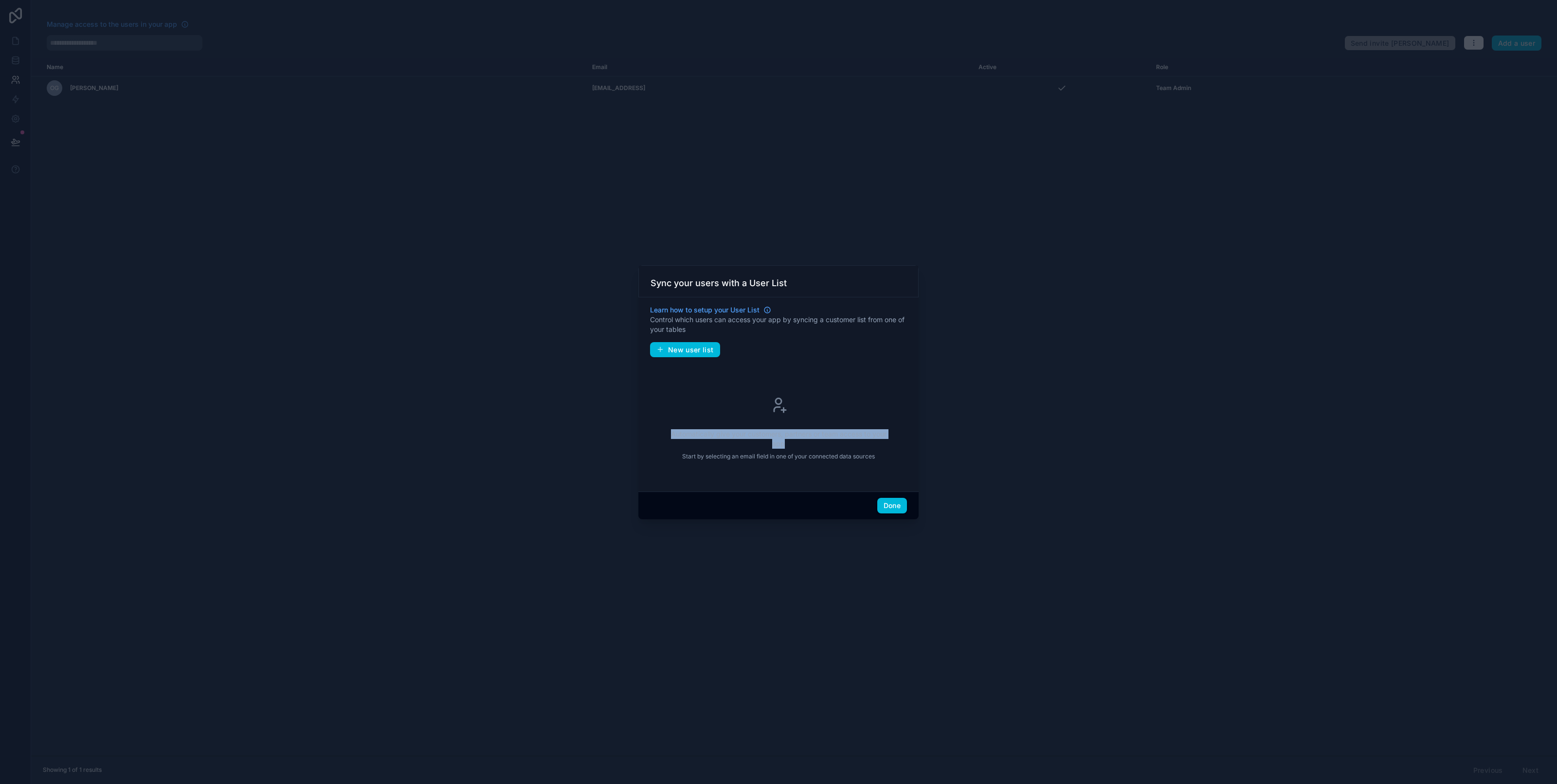
drag, startPoint x: 775, startPoint y: 419, endPoint x: 812, endPoint y: 451, distance: 48.9
click at [810, 449] on div "Automatically give your customers, partners or team access to your app Start by…" at bounding box center [779, 428] width 257 height 111
click at [812, 451] on div "Automatically give your customers, partners or team access to your app Start by…" at bounding box center [779, 428] width 257 height 111
click at [699, 351] on span "New user list" at bounding box center [691, 350] width 46 height 9
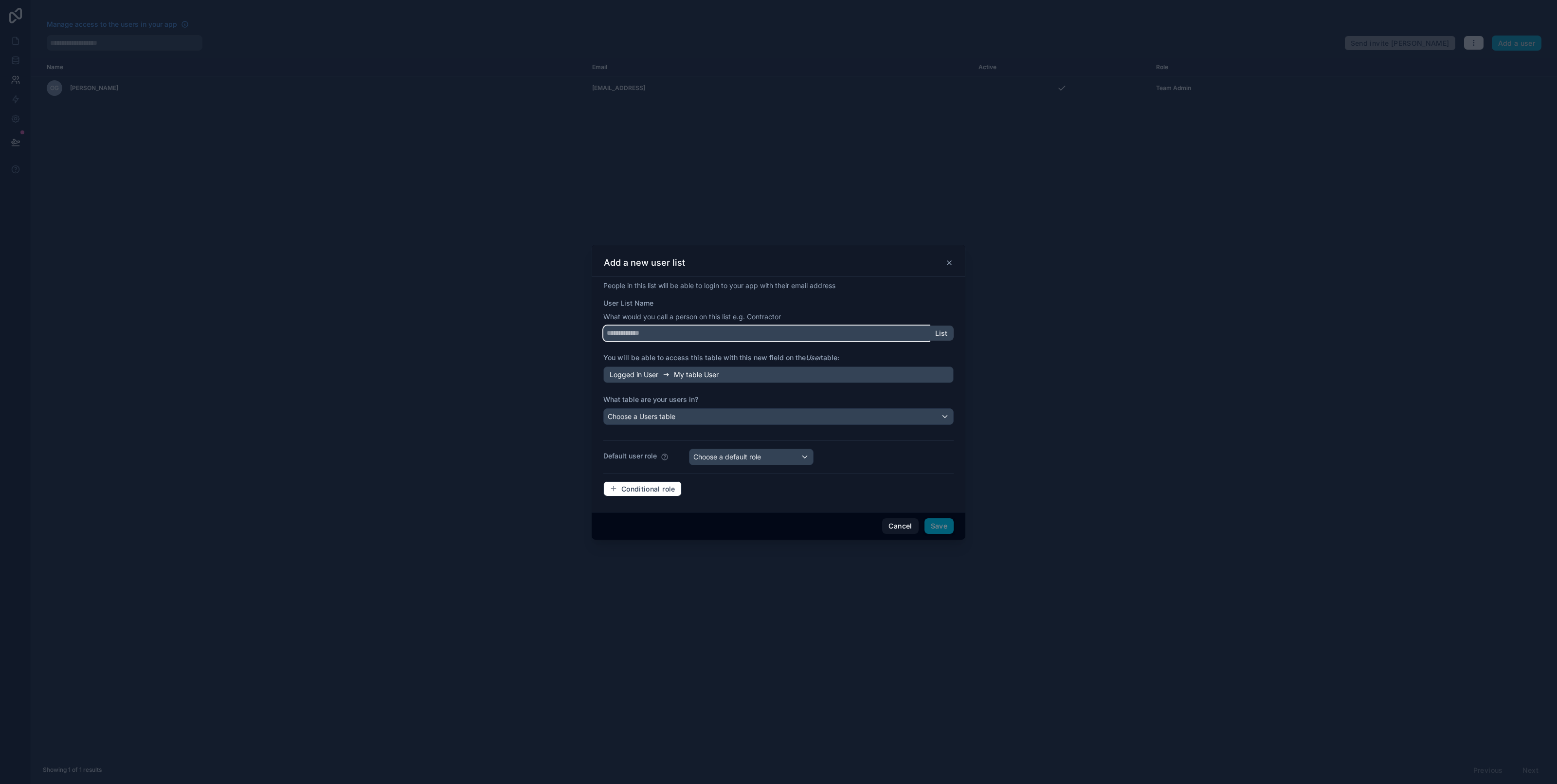
click at [699, 331] on input "User List Name" at bounding box center [766, 333] width 326 height 16
type input "****"
click at [667, 411] on span "Choose a Users table" at bounding box center [641, 416] width 68 height 10
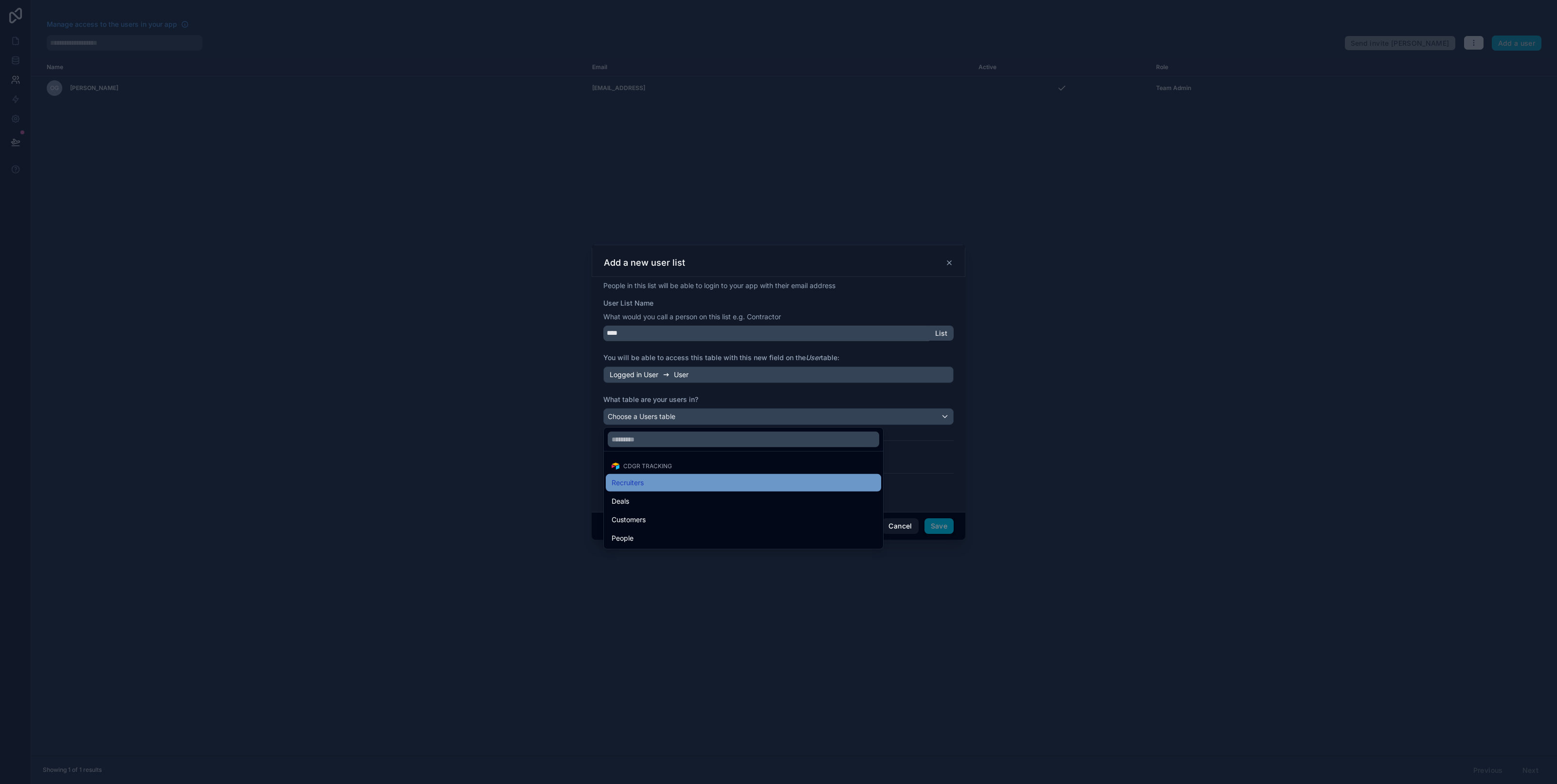
click at [716, 478] on div "Recruiters" at bounding box center [743, 483] width 264 height 12
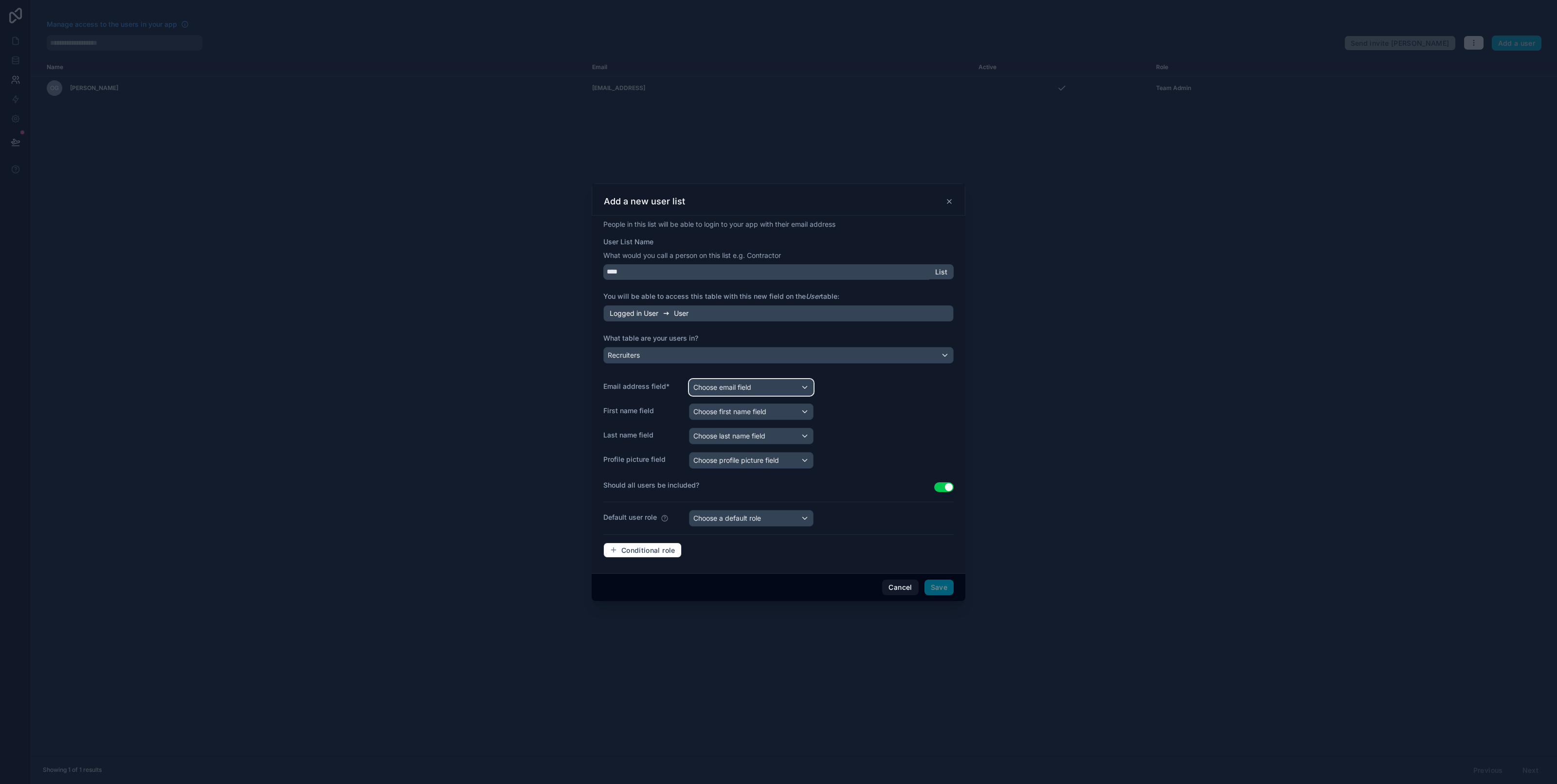
click at [776, 388] on div "Choose email field" at bounding box center [751, 387] width 123 height 16
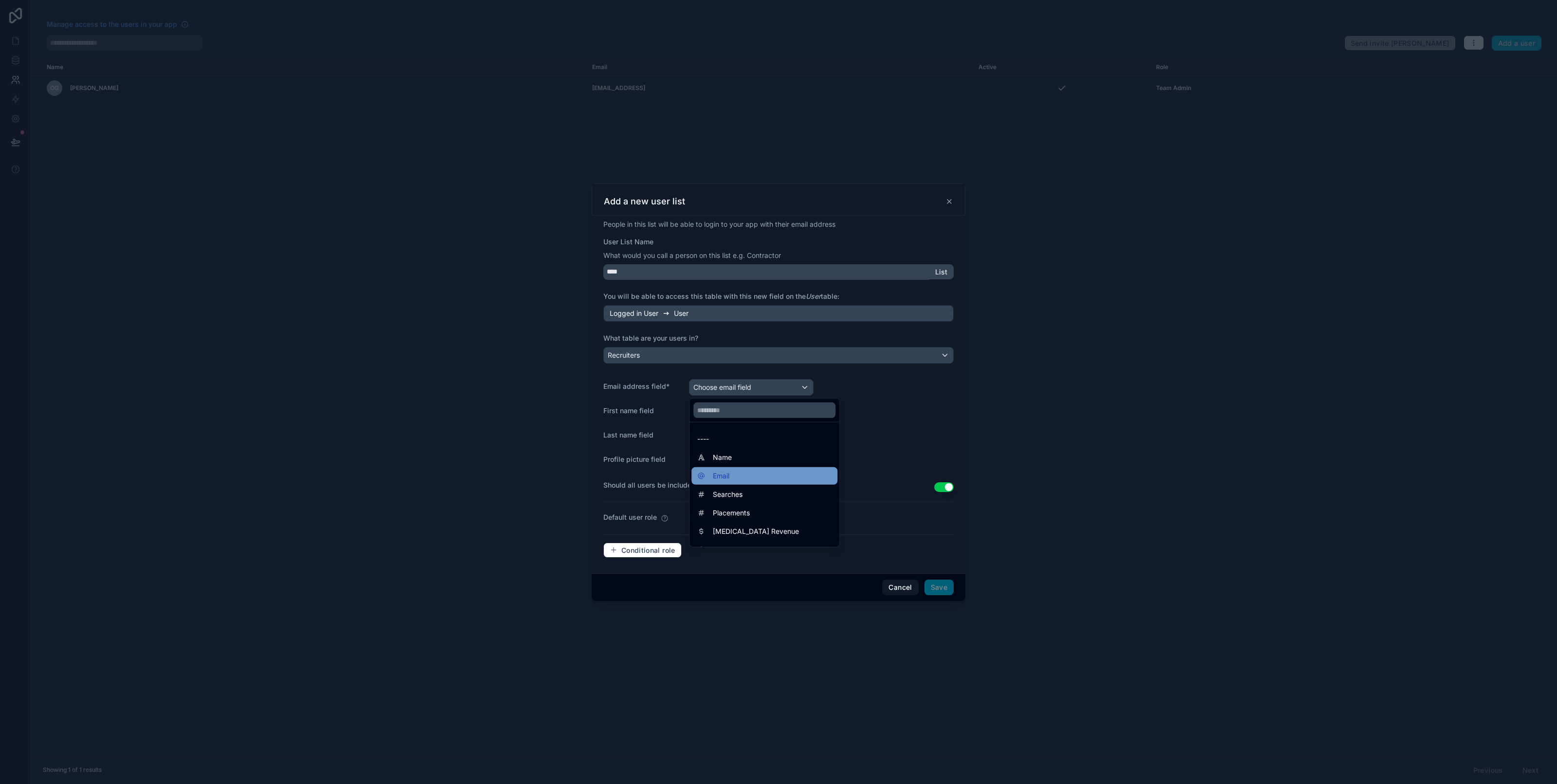
click at [775, 479] on div "Email" at bounding box center [764, 476] width 135 height 12
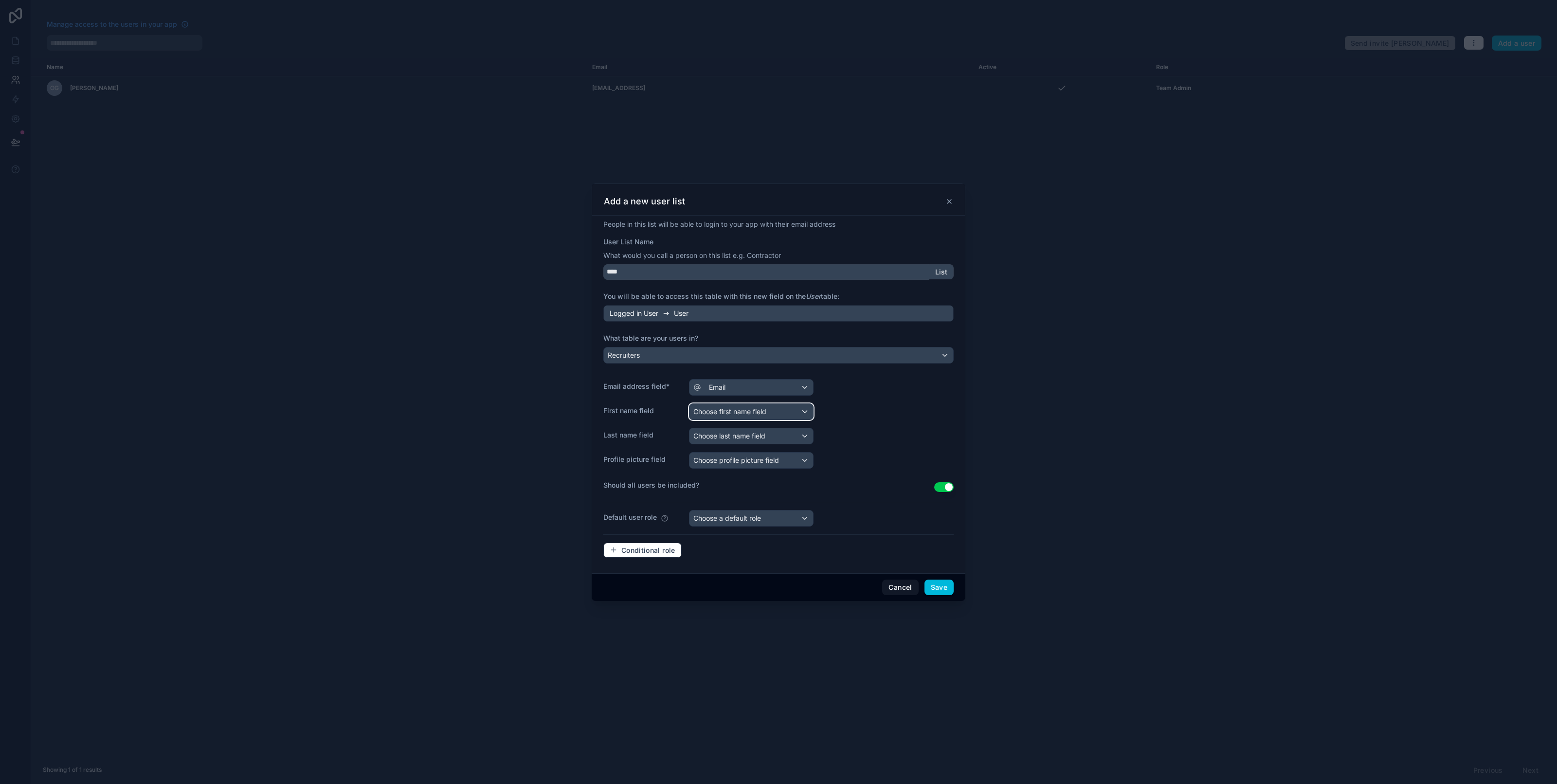
click at [764, 409] on span "Choose first name field" at bounding box center [730, 411] width 73 height 9
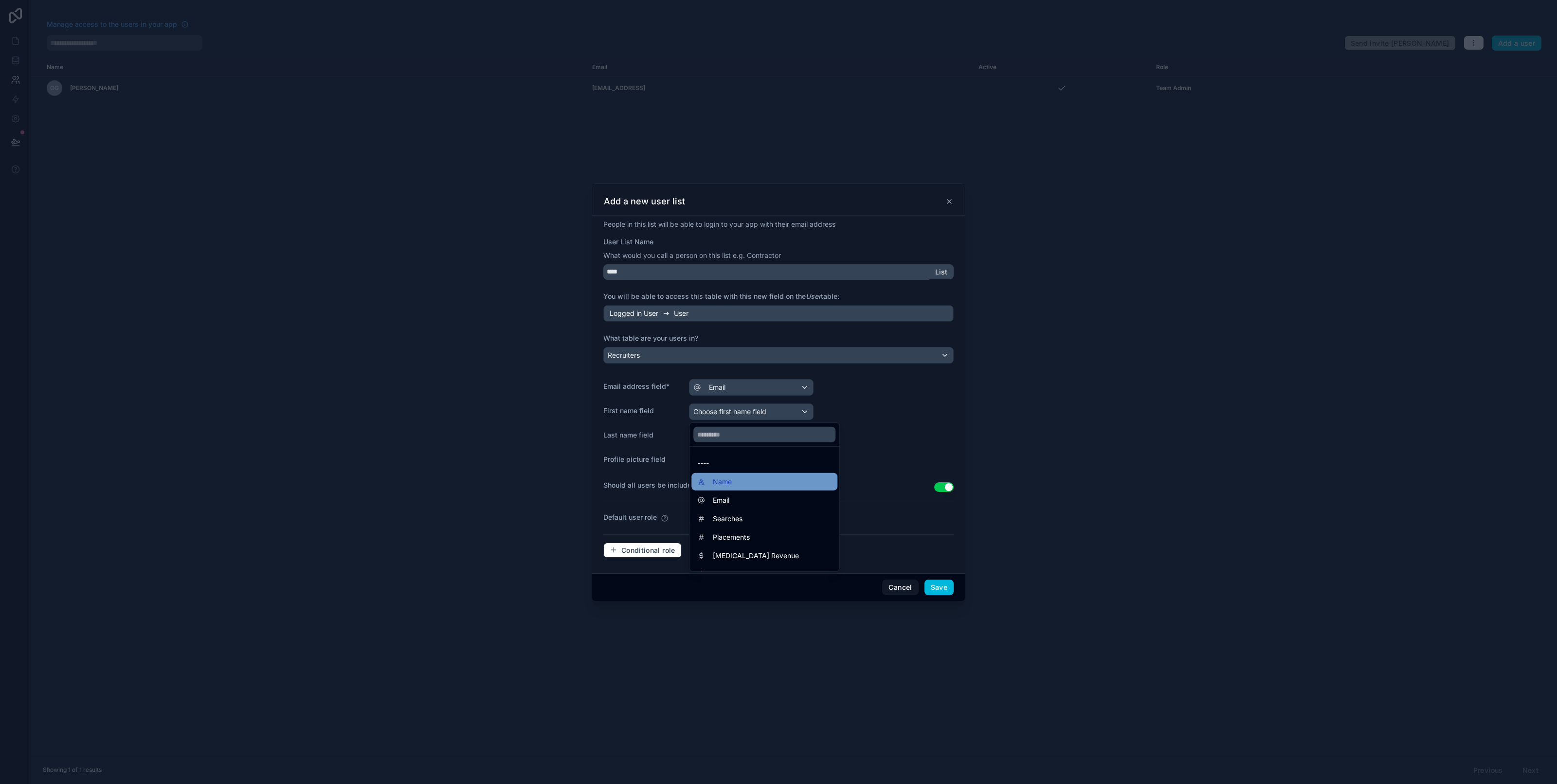
click at [810, 478] on div "Name" at bounding box center [764, 482] width 135 height 12
click at [948, 483] on button "Use setting" at bounding box center [944, 487] width 20 height 10
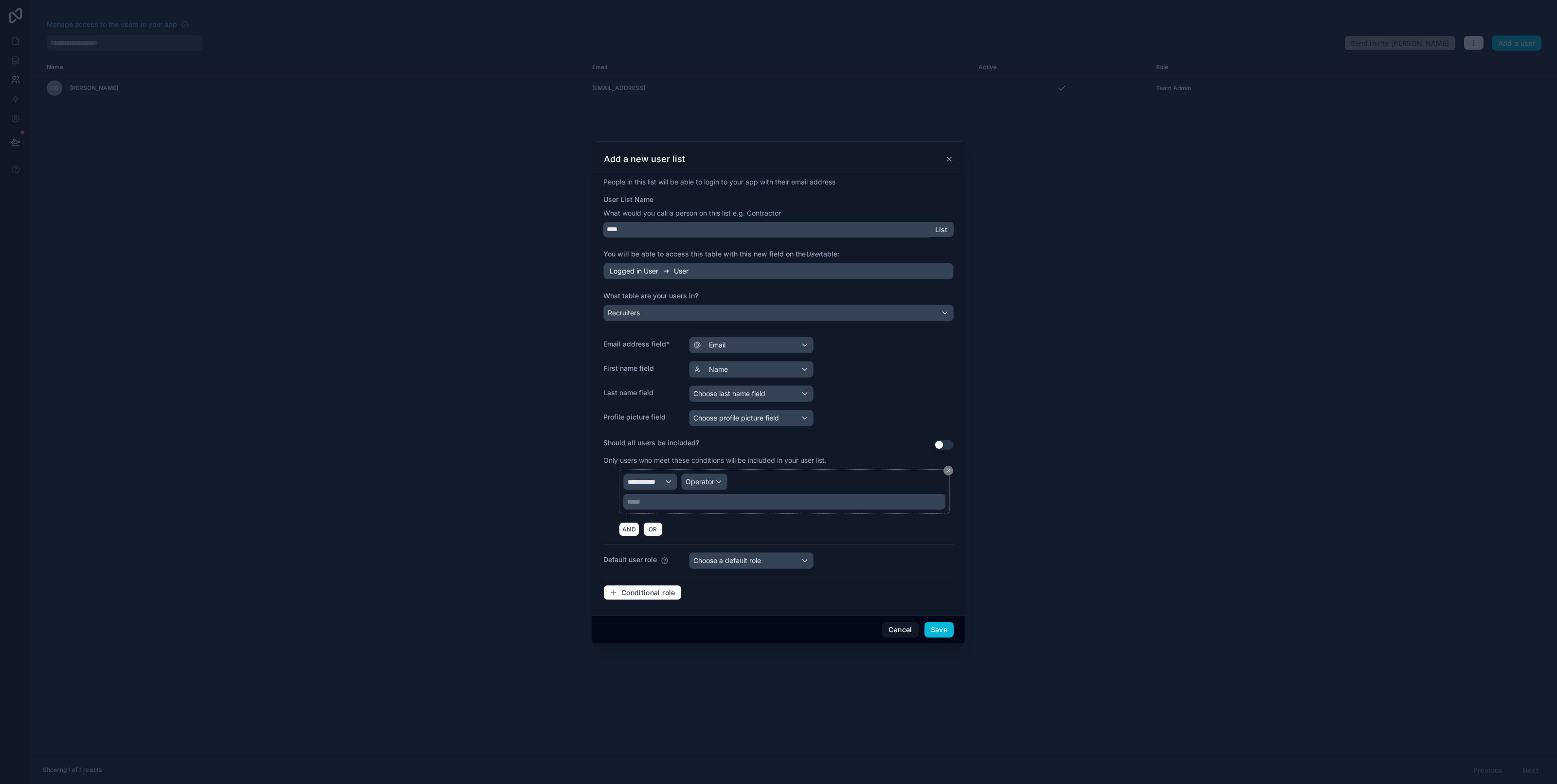
click at [942, 445] on button "Use setting" at bounding box center [944, 444] width 20 height 10
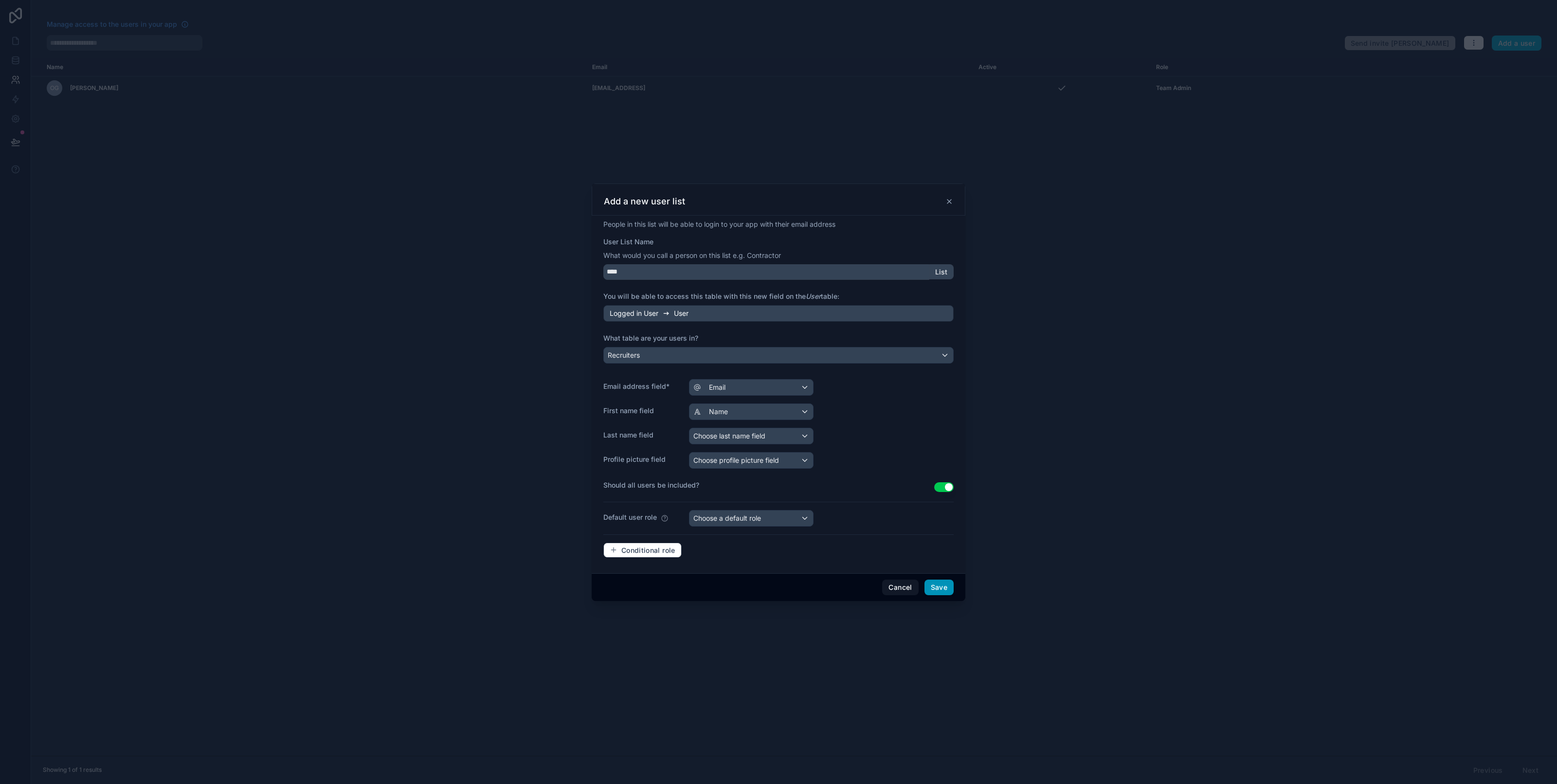
click at [939, 592] on button "Save" at bounding box center [939, 587] width 29 height 16
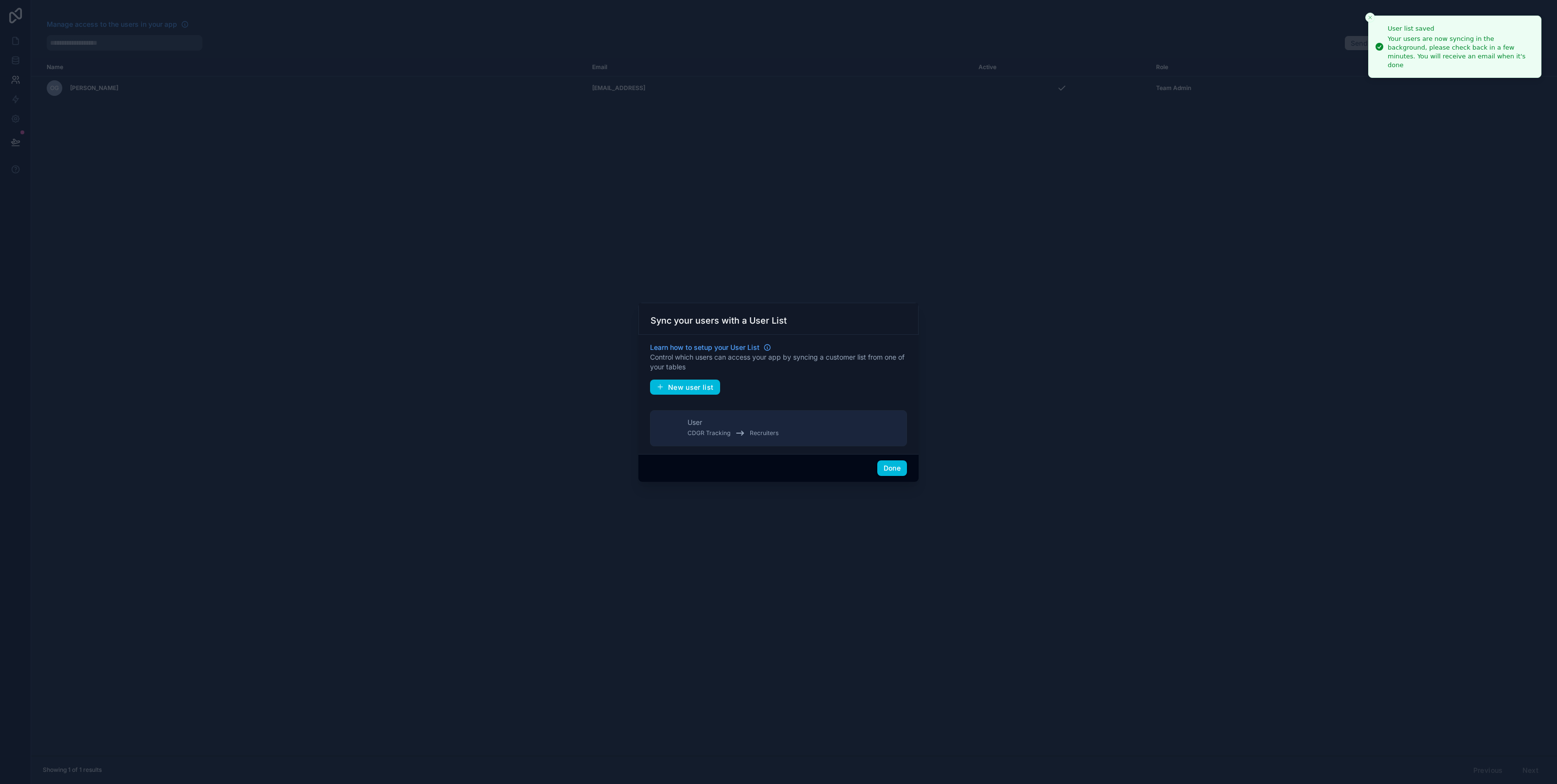
click at [689, 251] on div at bounding box center [778, 392] width 1557 height 784
click at [889, 468] on button "Done" at bounding box center [892, 468] width 30 height 16
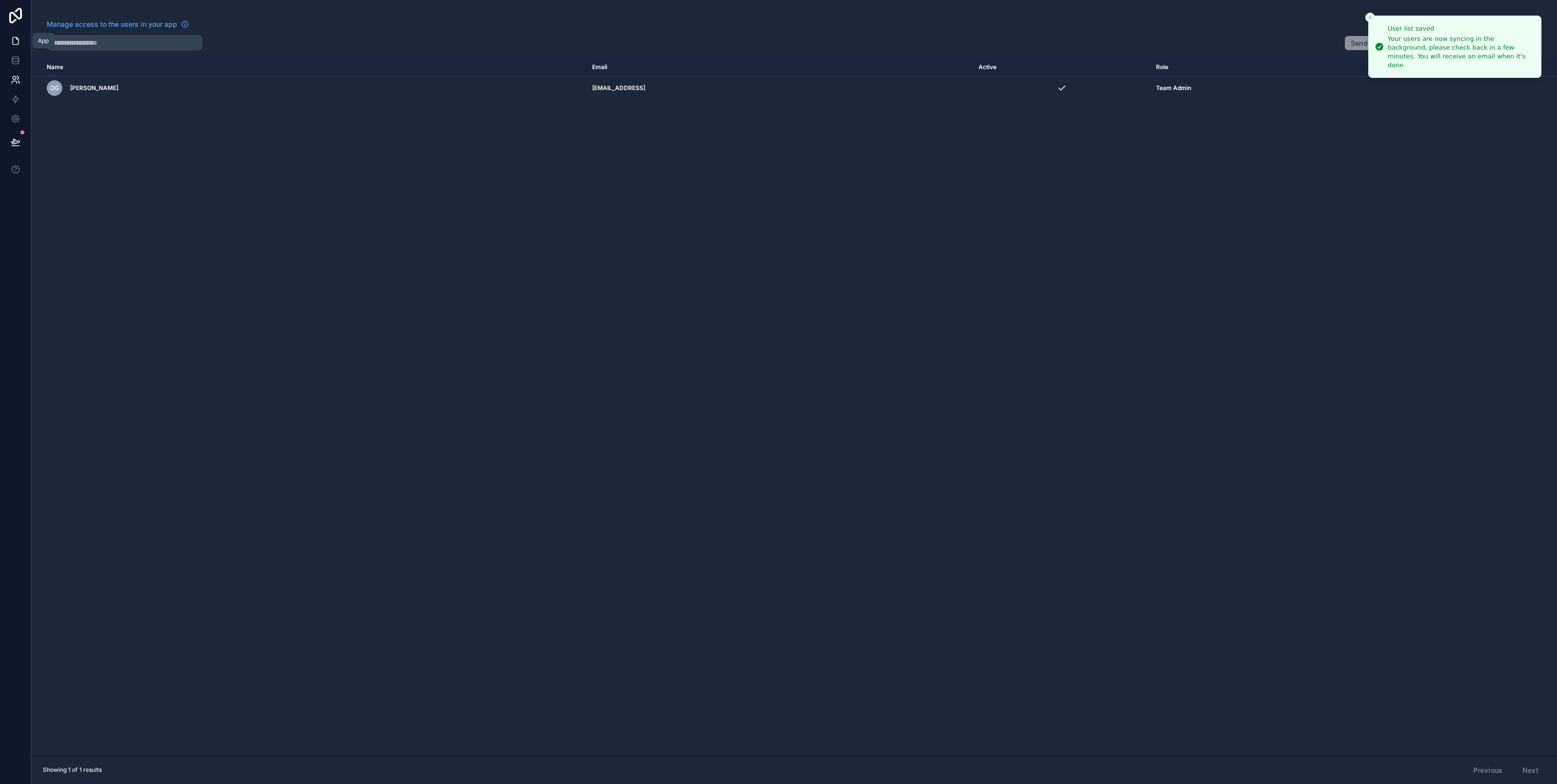
click at [13, 41] on icon at bounding box center [15, 41] width 10 height 10
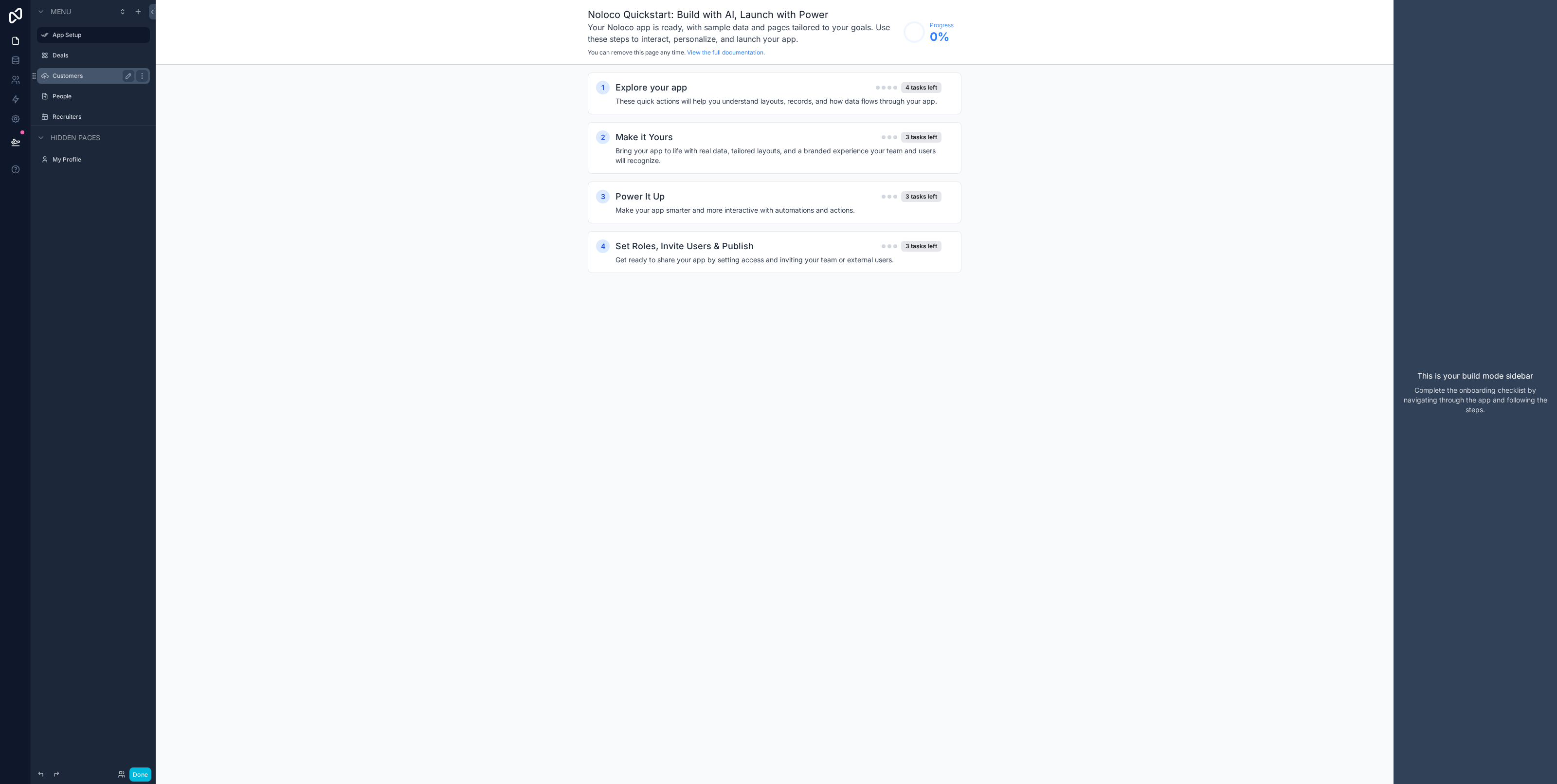
click at [91, 71] on div "Customers" at bounding box center [93, 76] width 82 height 12
click at [140, 77] on icon "scrollable content" at bounding box center [142, 76] width 8 height 8
click at [142, 74] on icon "scrollable content" at bounding box center [142, 76] width 8 height 8
click at [169, 89] on icon at bounding box center [165, 90] width 8 height 8
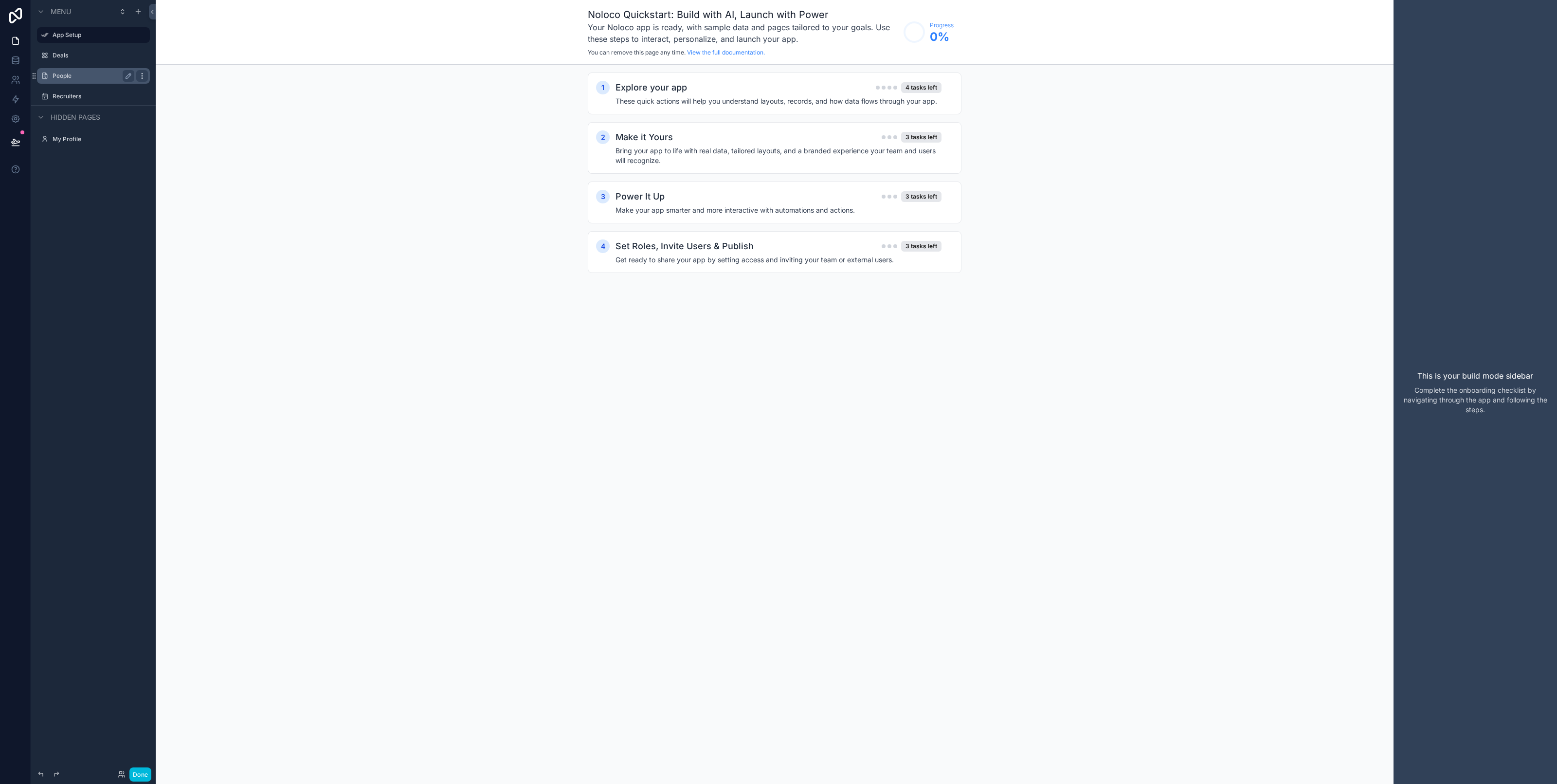
click at [140, 72] on icon "scrollable content" at bounding box center [142, 76] width 8 height 8
click at [176, 85] on span "Remove" at bounding box center [186, 89] width 26 height 10
click at [139, 72] on icon "scrollable content" at bounding box center [142, 76] width 8 height 8
click at [176, 93] on span "Remove" at bounding box center [186, 89] width 26 height 10
click at [74, 50] on div "Deals" at bounding box center [93, 56] width 82 height 12
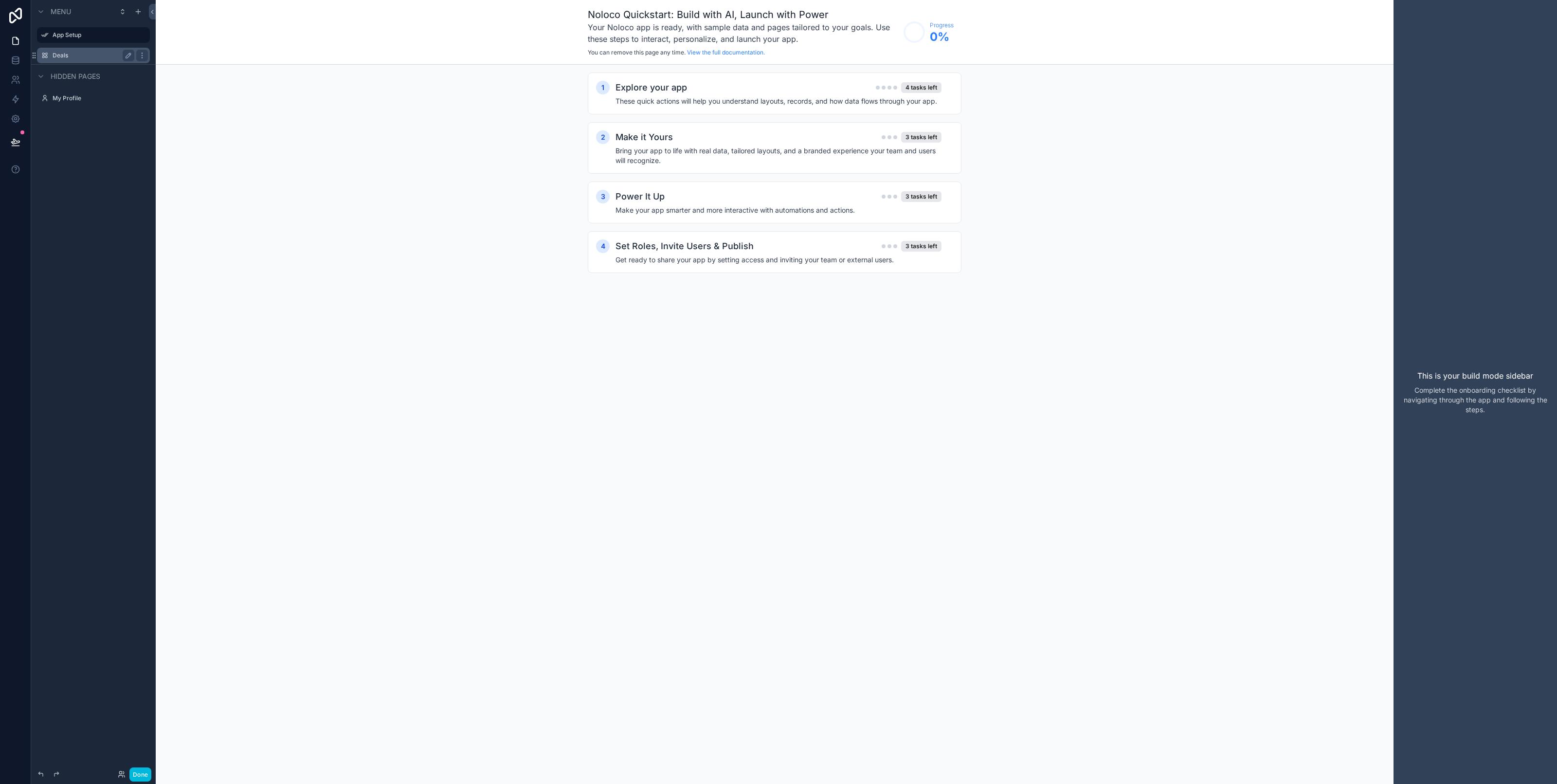
click at [69, 54] on label "Deals" at bounding box center [91, 56] width 78 height 8
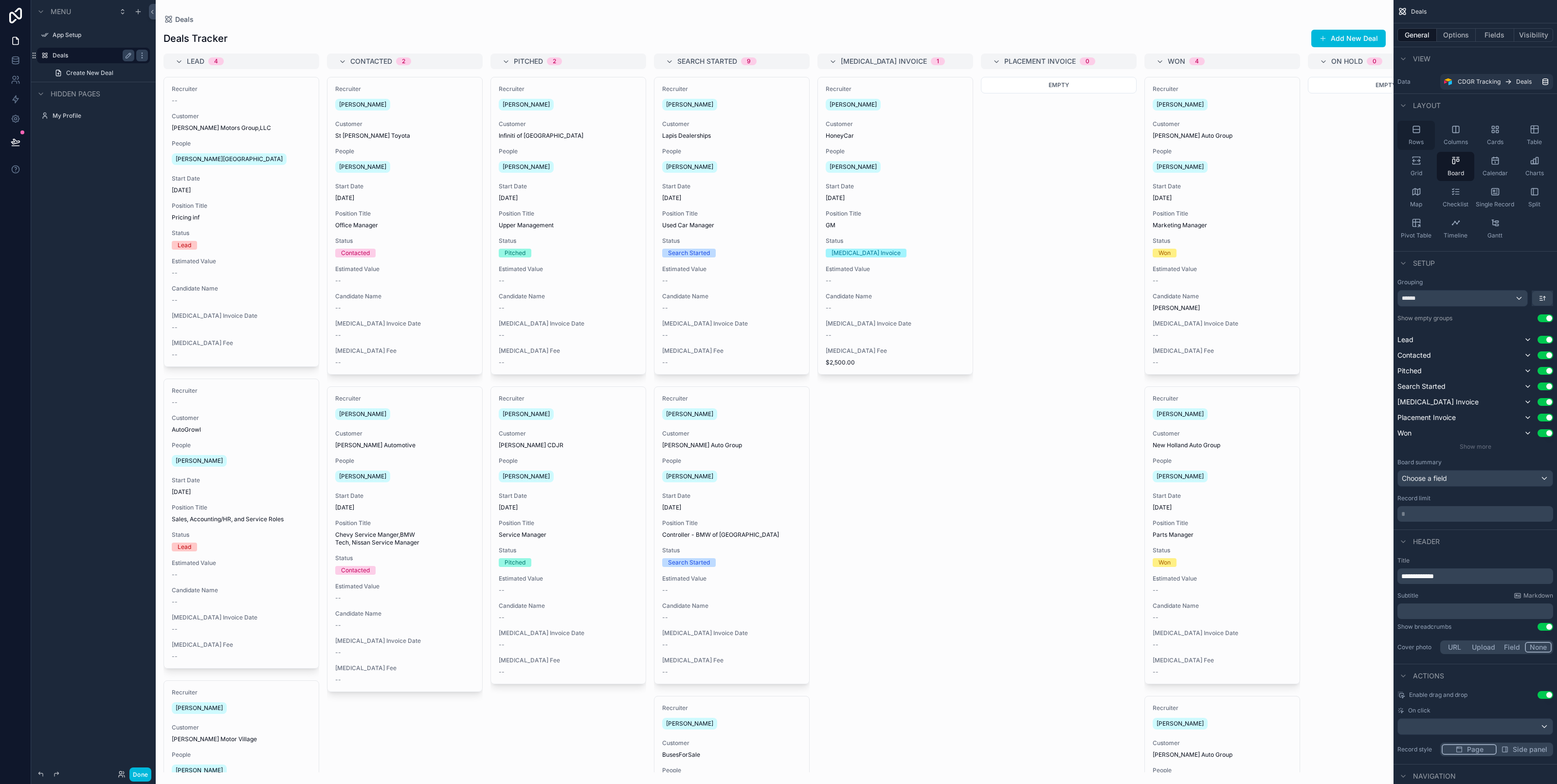
click at [1417, 131] on icon "scrollable content" at bounding box center [1416, 129] width 10 height 10
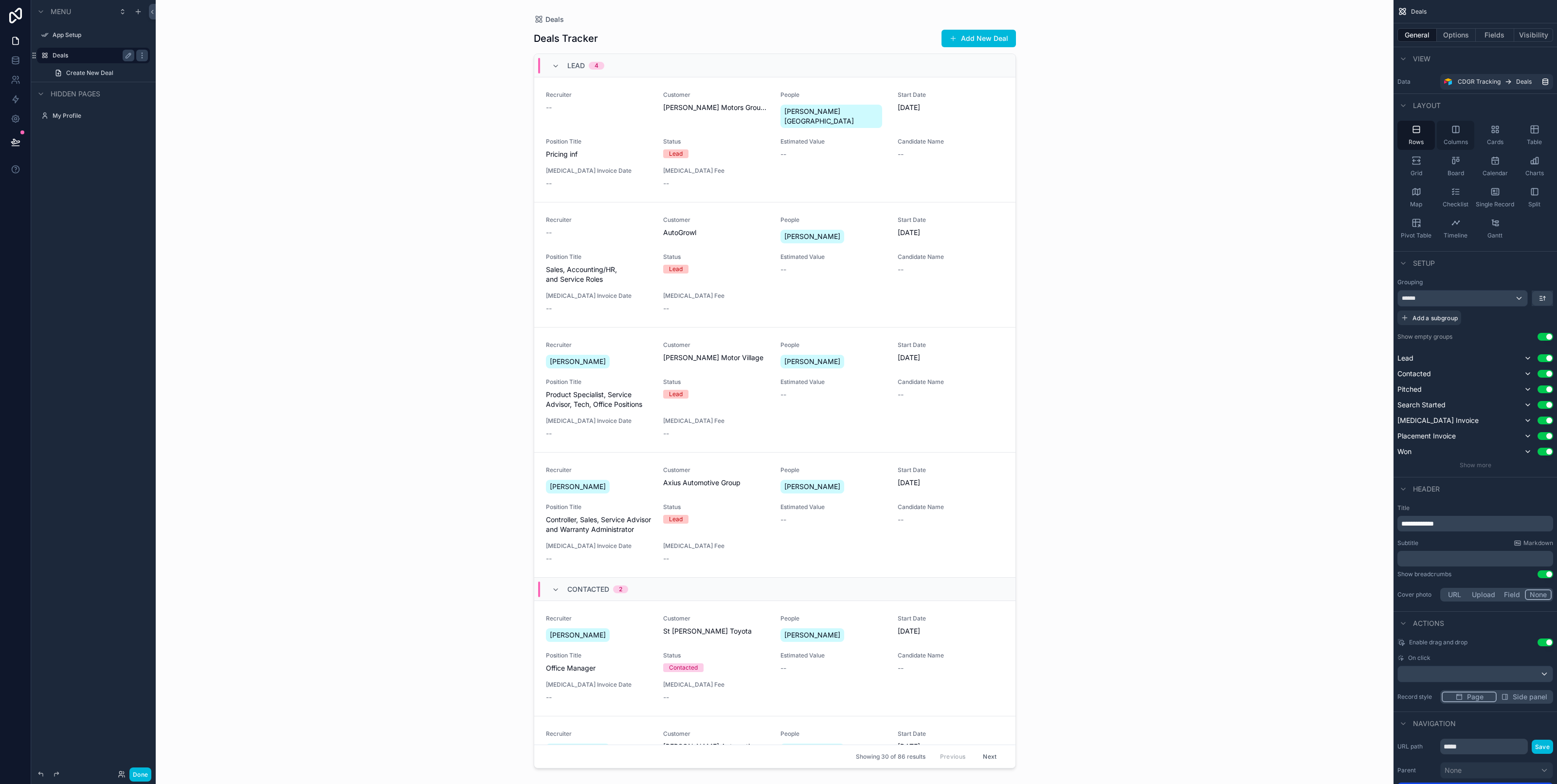
click at [1453, 134] on icon "scrollable content" at bounding box center [1455, 129] width 10 height 10
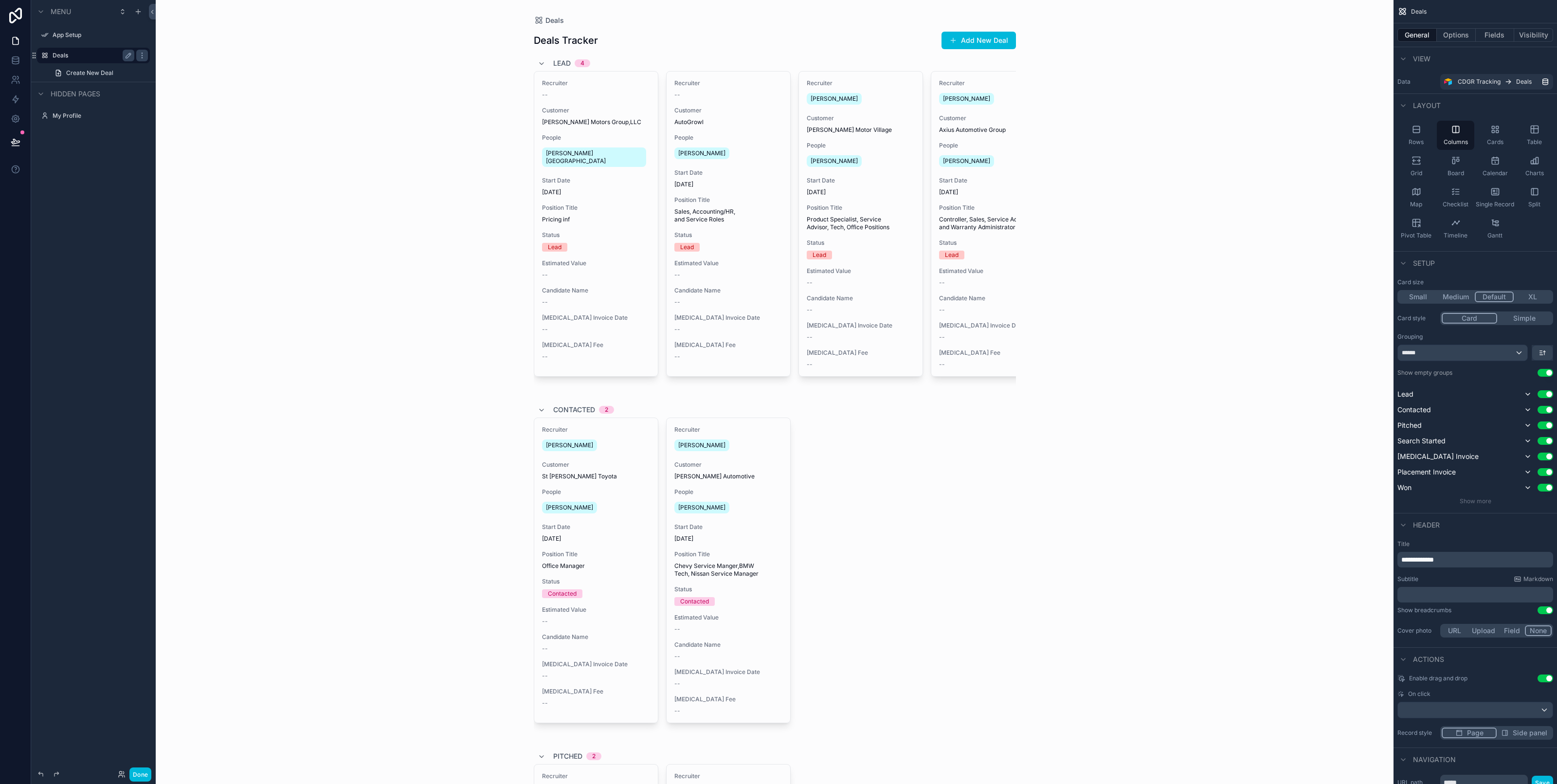
drag, startPoint x: 845, startPoint y: 403, endPoint x: 877, endPoint y: 387, distance: 35.8
click at [877, 386] on div "Recruiter [PERSON_NAME] Customer [PERSON_NAME] Motor Village People [PERSON_NAM…" at bounding box center [861, 232] width 125 height 323
click at [1417, 159] on icon "scrollable content" at bounding box center [1416, 160] width 10 height 10
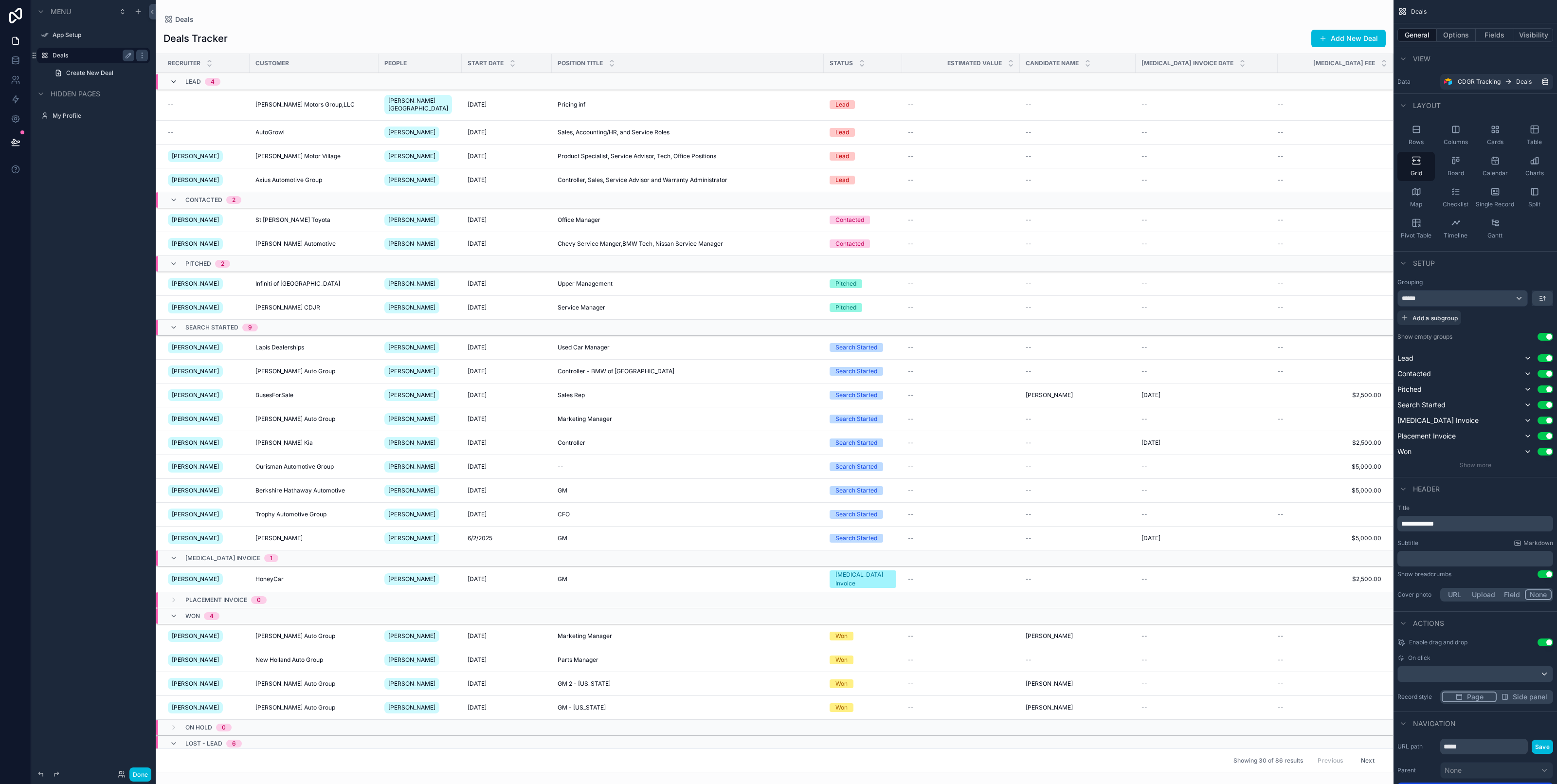
click at [171, 85] on span "scrollable content" at bounding box center [174, 82] width 8 height 8
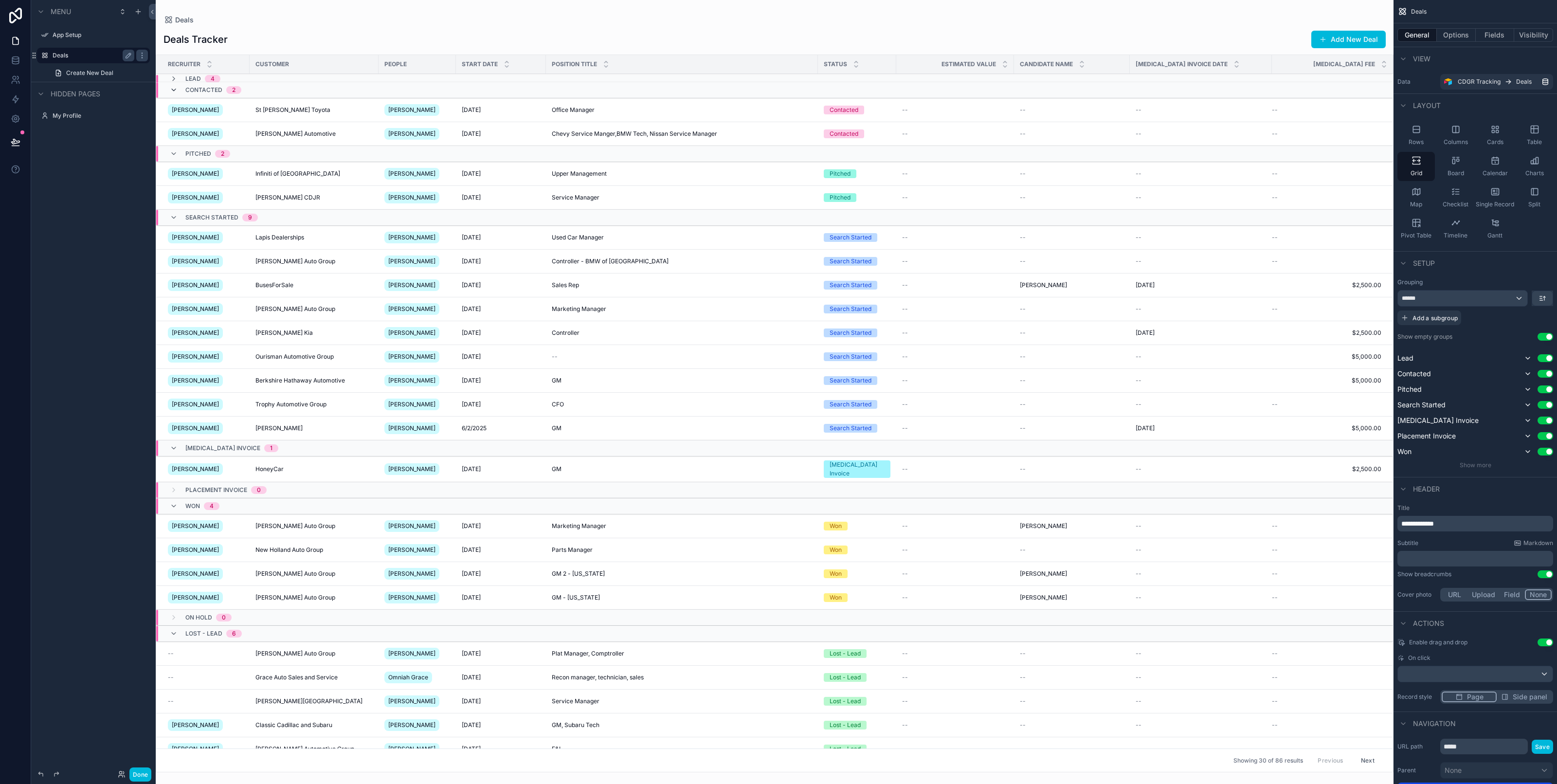
click at [174, 93] on icon "scrollable content" at bounding box center [174, 90] width 8 height 8
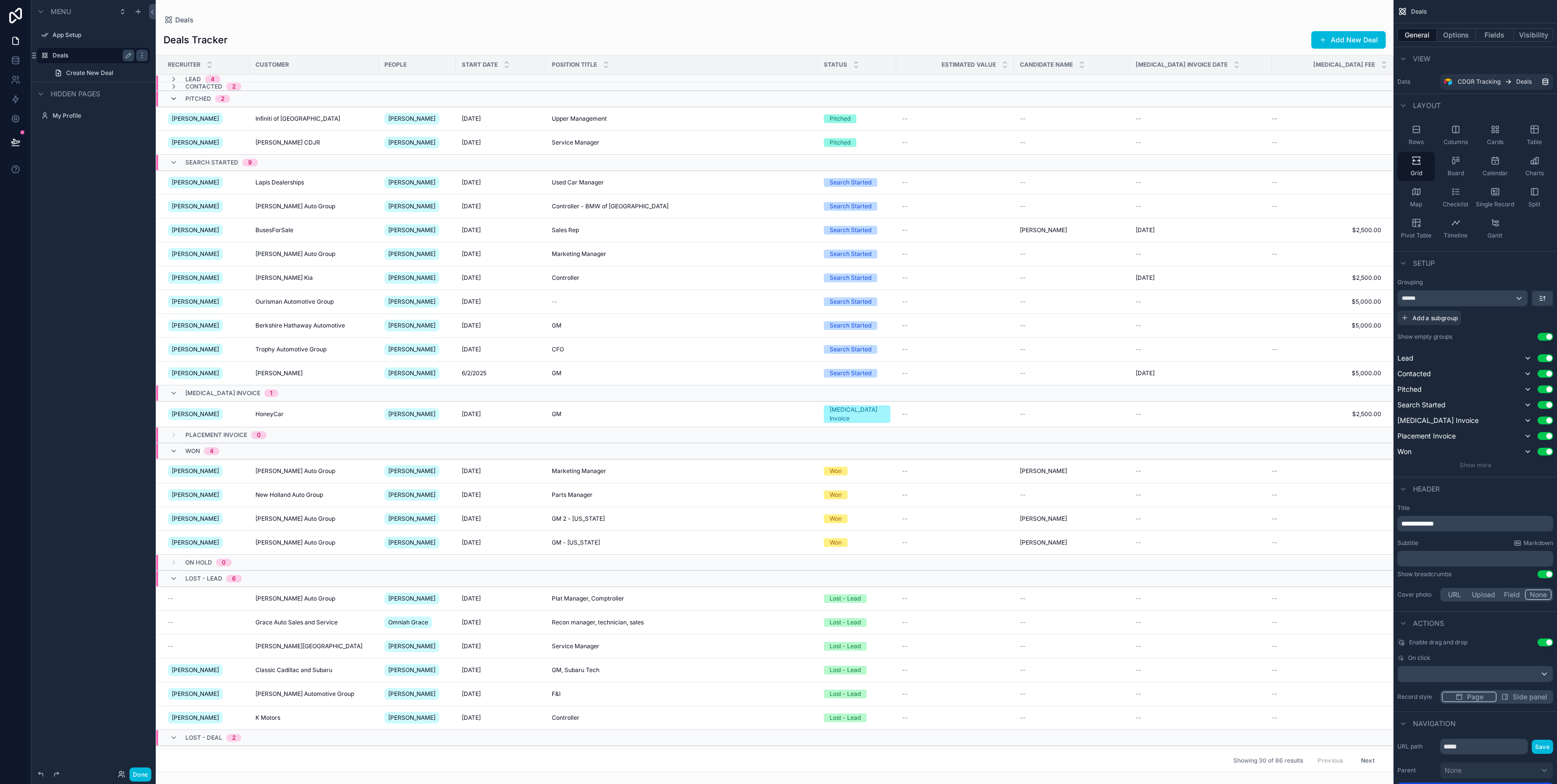
click at [175, 100] on icon "scrollable content" at bounding box center [174, 99] width 8 height 8
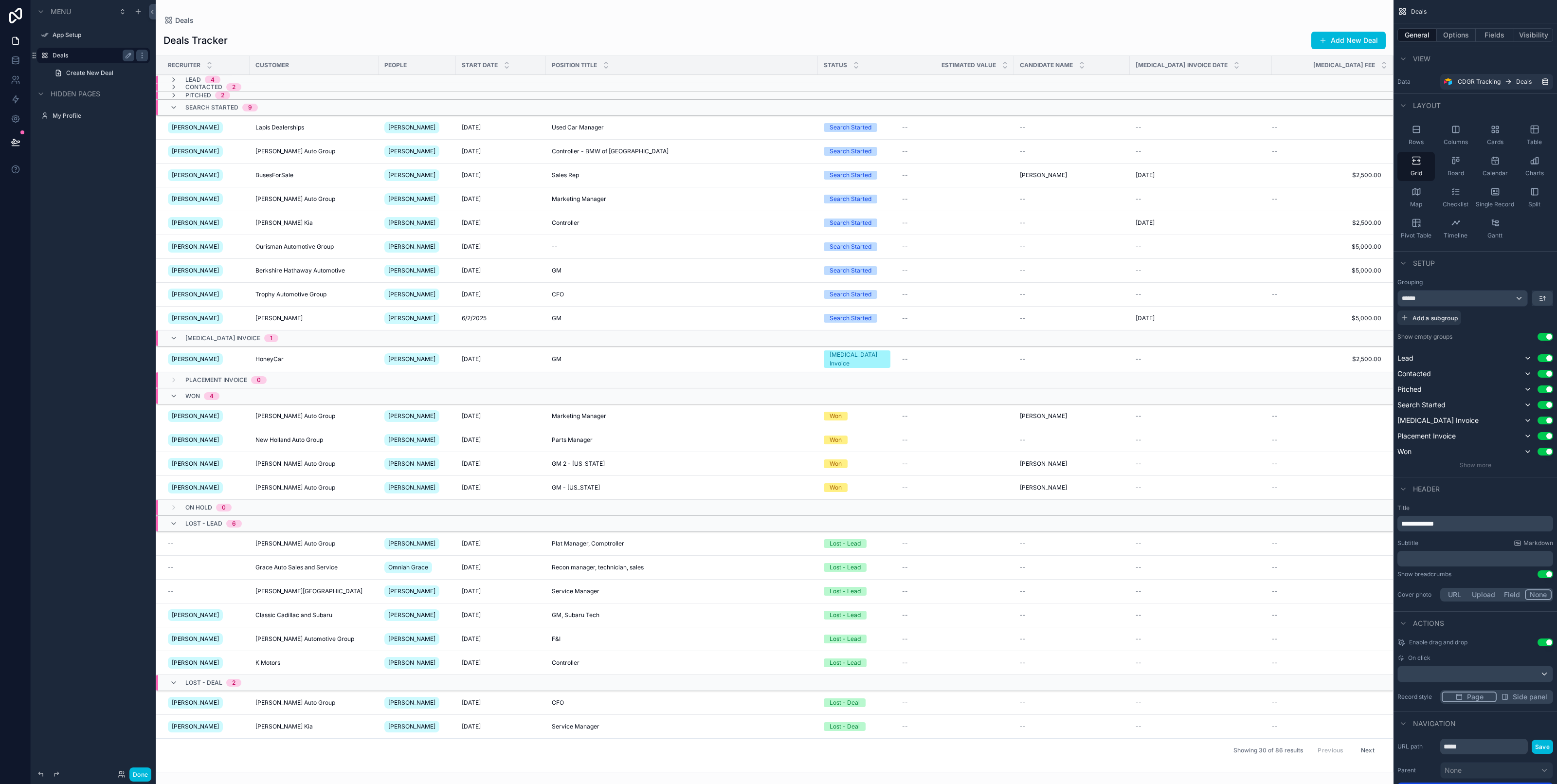
click at [175, 102] on div "Search Started 9" at bounding box center [214, 108] width 88 height 16
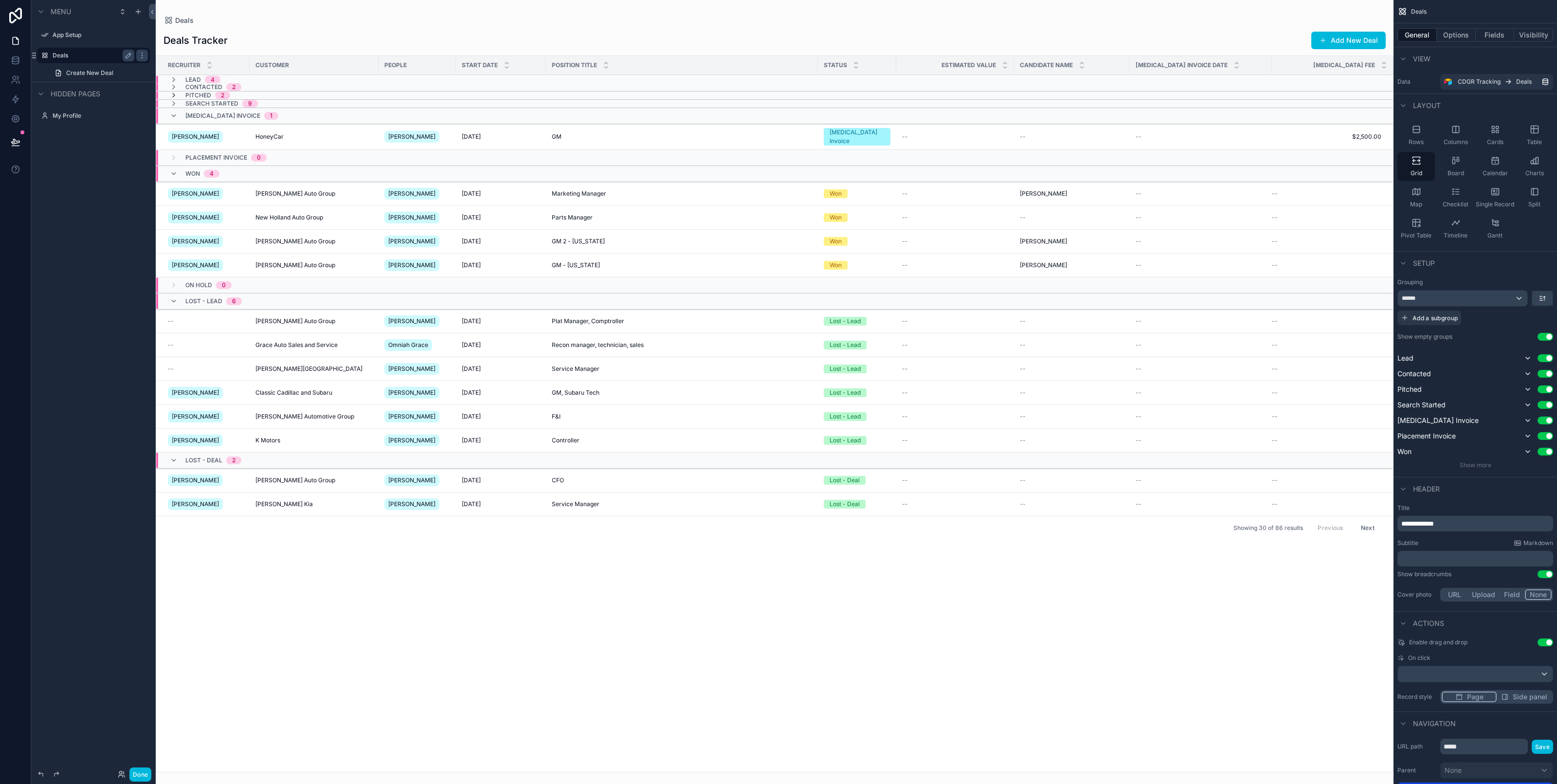
click at [173, 94] on icon "scrollable content" at bounding box center [174, 95] width 8 height 8
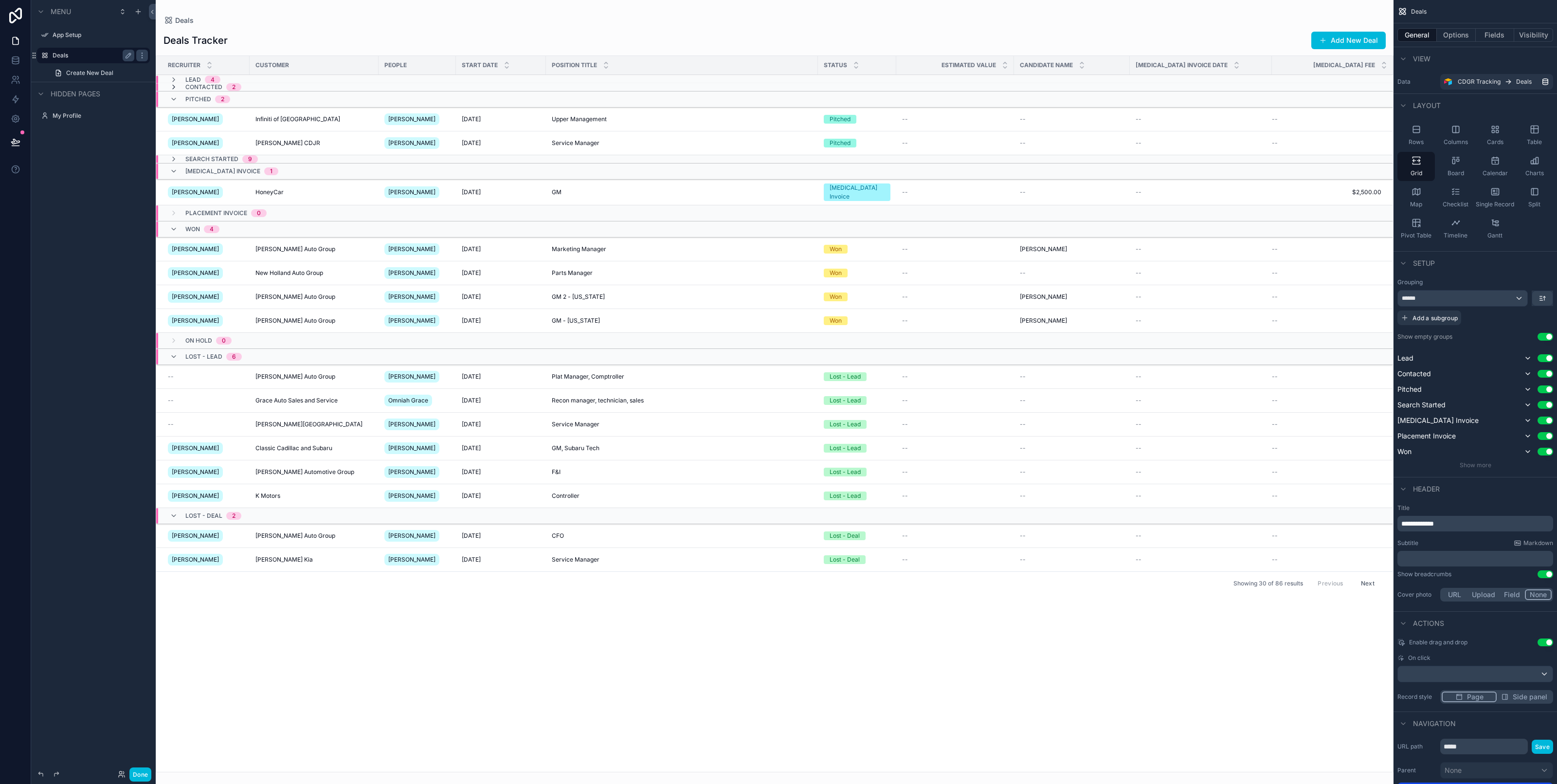
click at [173, 84] on icon "scrollable content" at bounding box center [174, 87] width 8 height 8
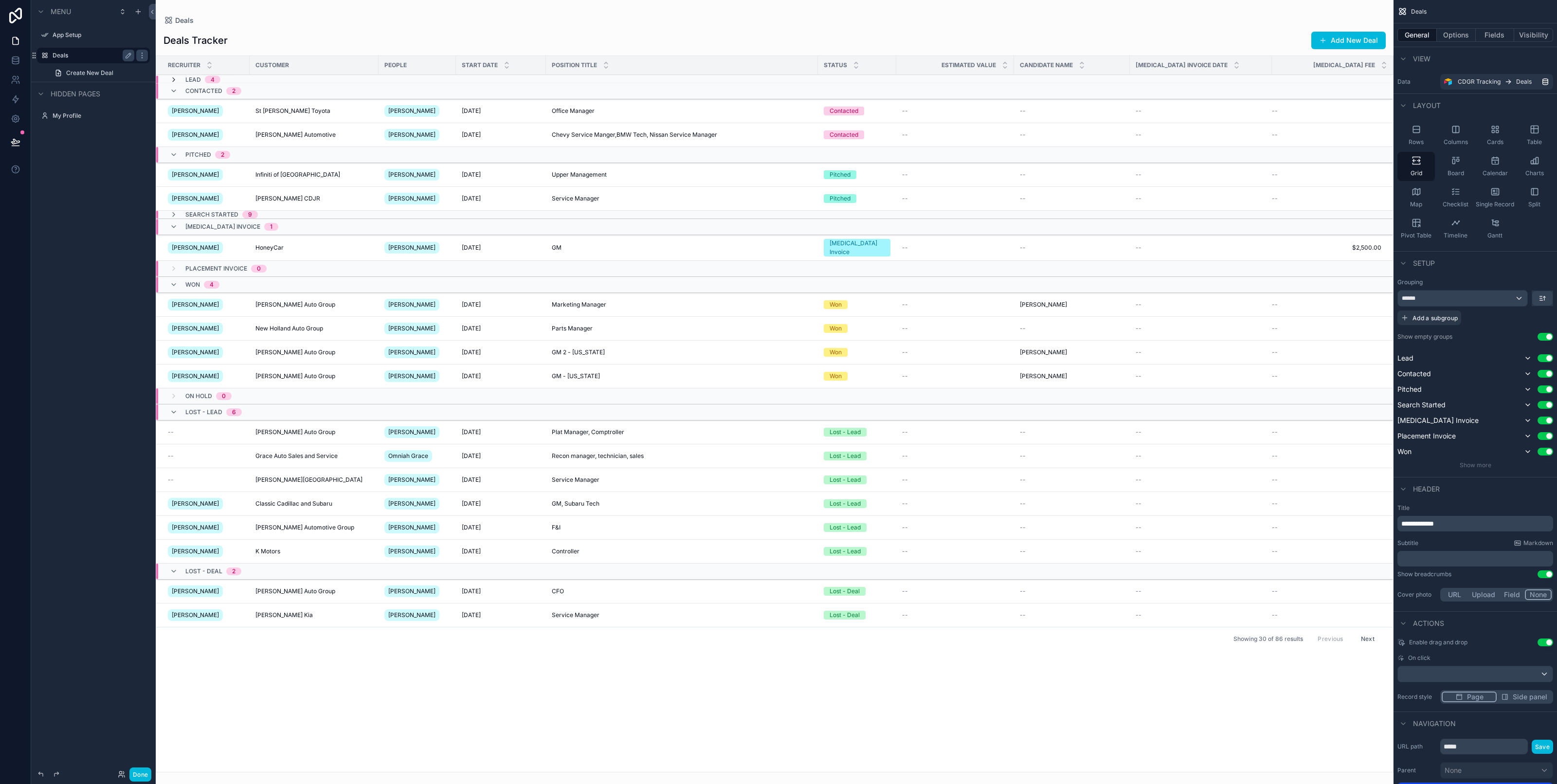
click at [173, 76] on icon "scrollable content" at bounding box center [174, 80] width 8 height 8
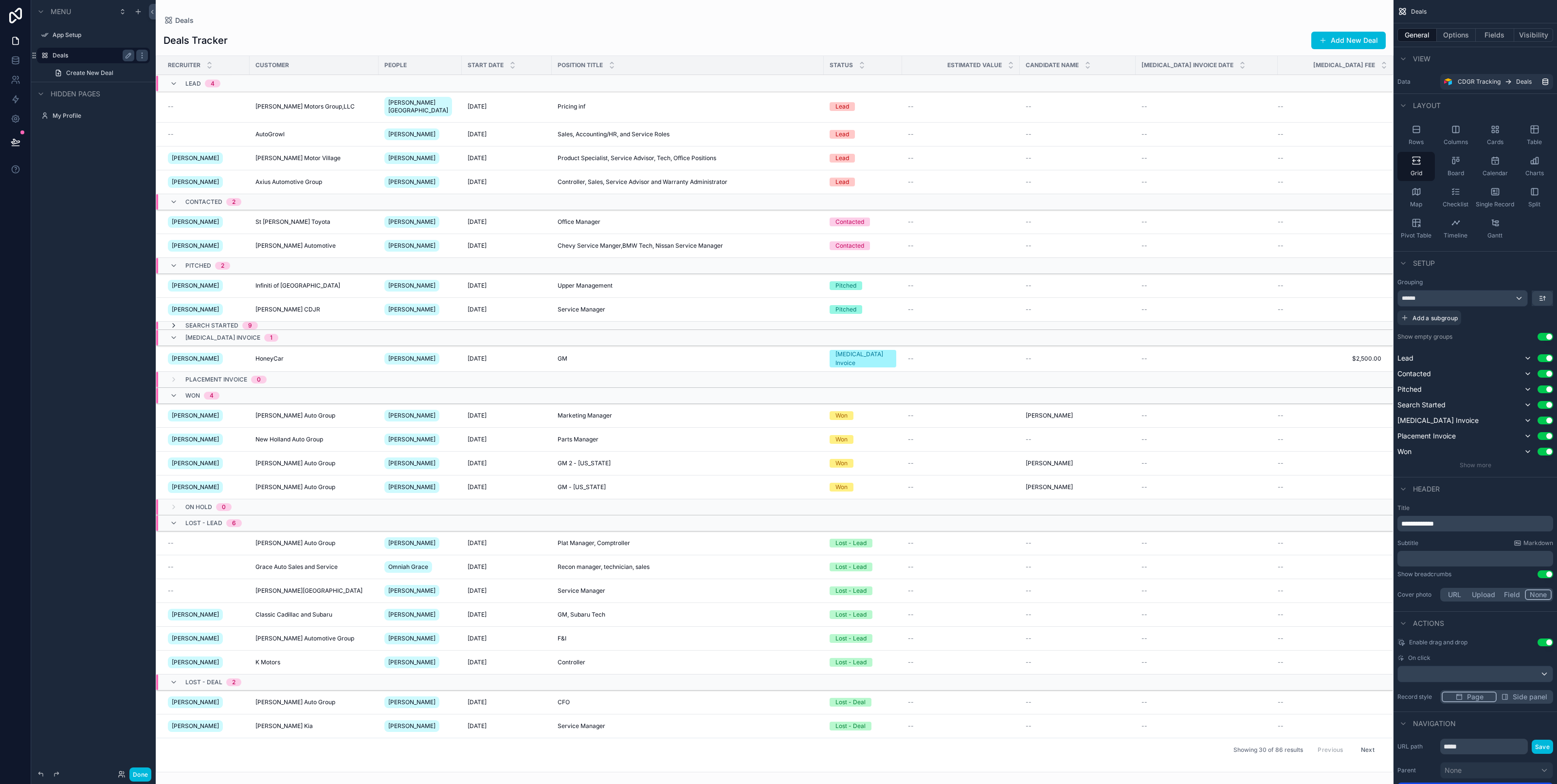
click at [170, 325] on icon "scrollable content" at bounding box center [174, 325] width 8 height 8
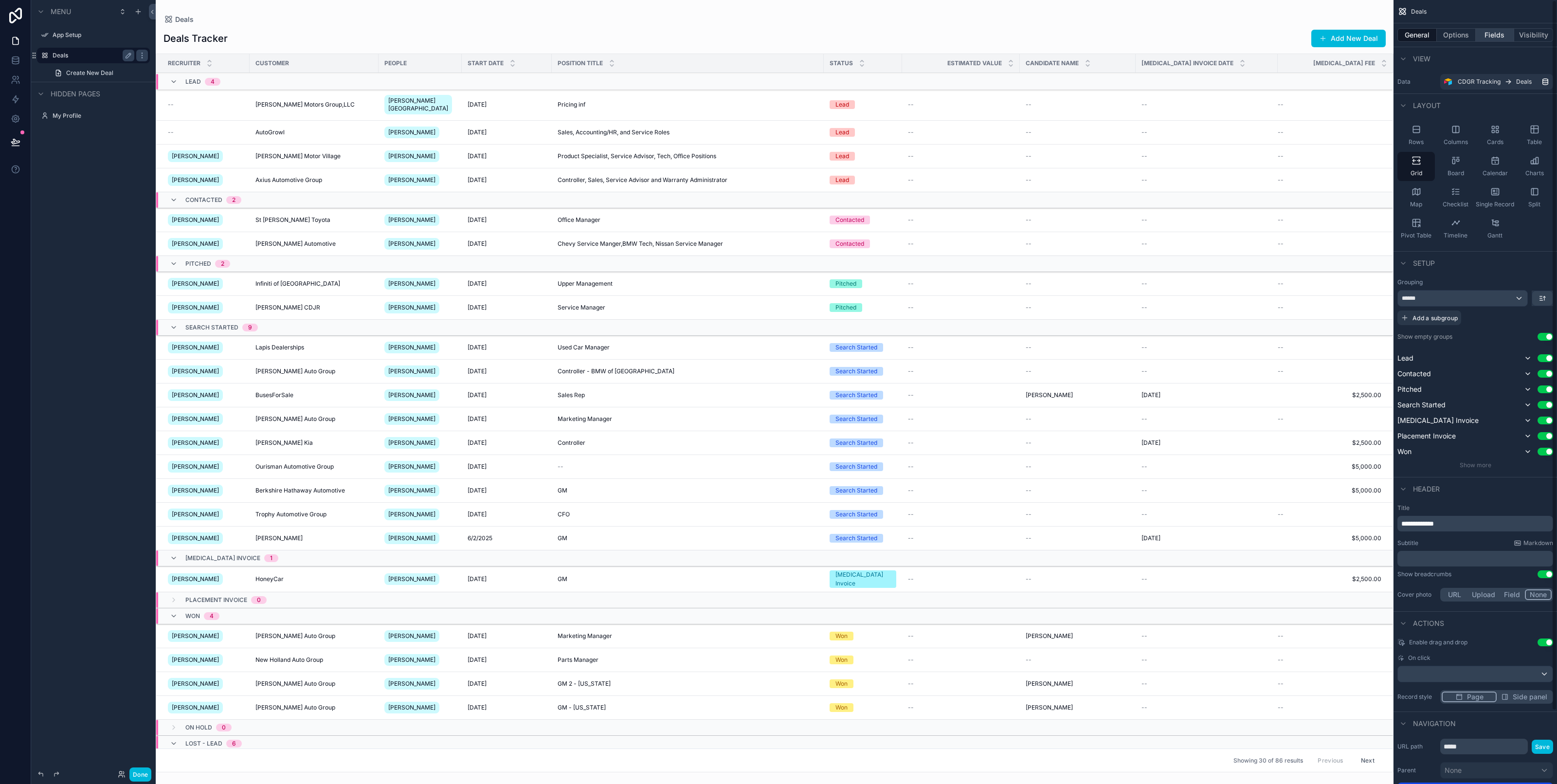
click at [1478, 37] on button "Fields" at bounding box center [1495, 35] width 39 height 14
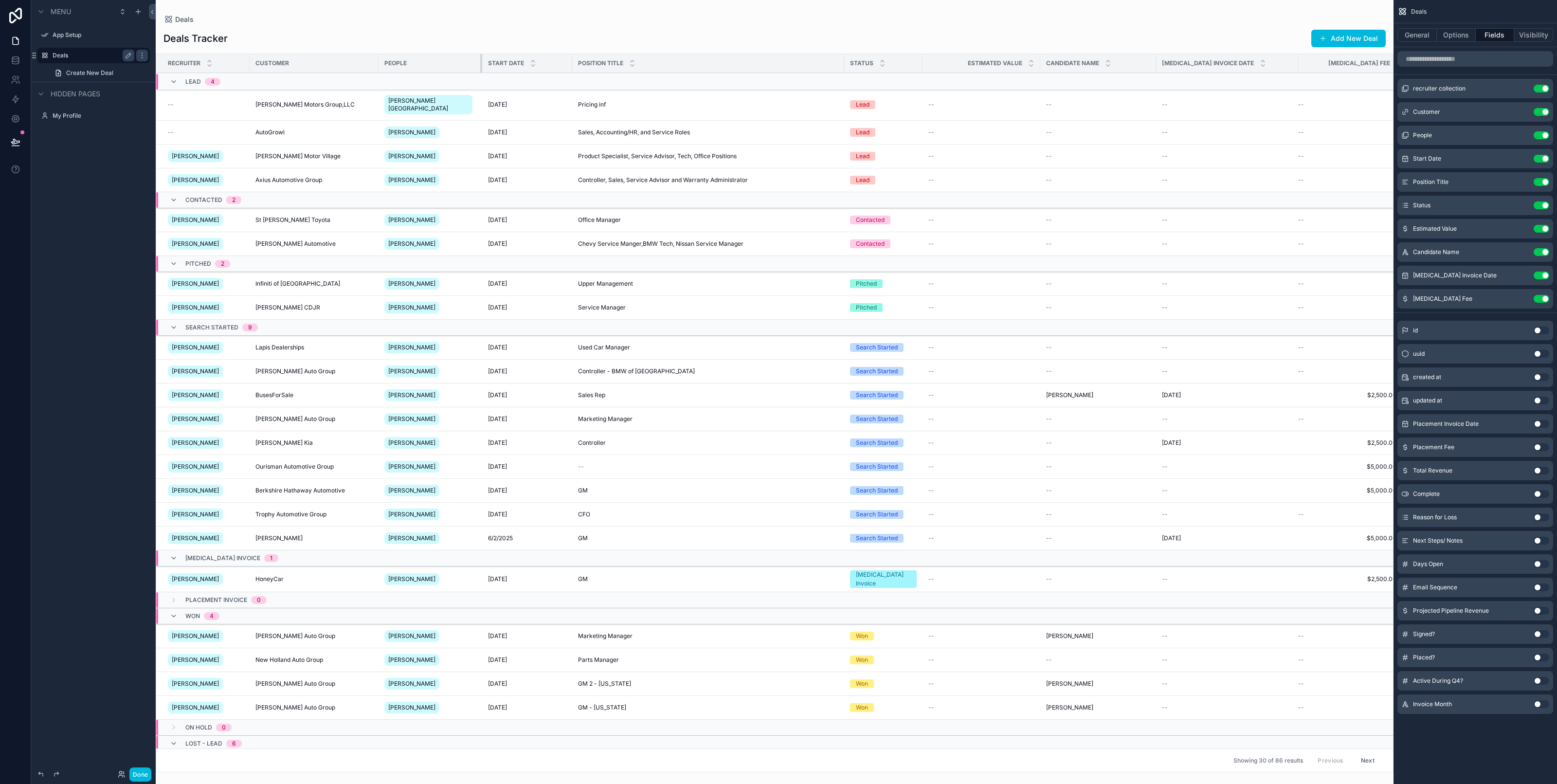
drag, startPoint x: 453, startPoint y: 65, endPoint x: 480, endPoint y: 74, distance: 28.5
click at [480, 74] on table "Recruiter Customer People Start Date Position Title Status Estimated Value Cand…" at bounding box center [782, 506] width 1252 height 904
drag, startPoint x: 480, startPoint y: 59, endPoint x: 472, endPoint y: 59, distance: 8.0
click at [472, 59] on div "scrollable content" at bounding box center [474, 63] width 4 height 18
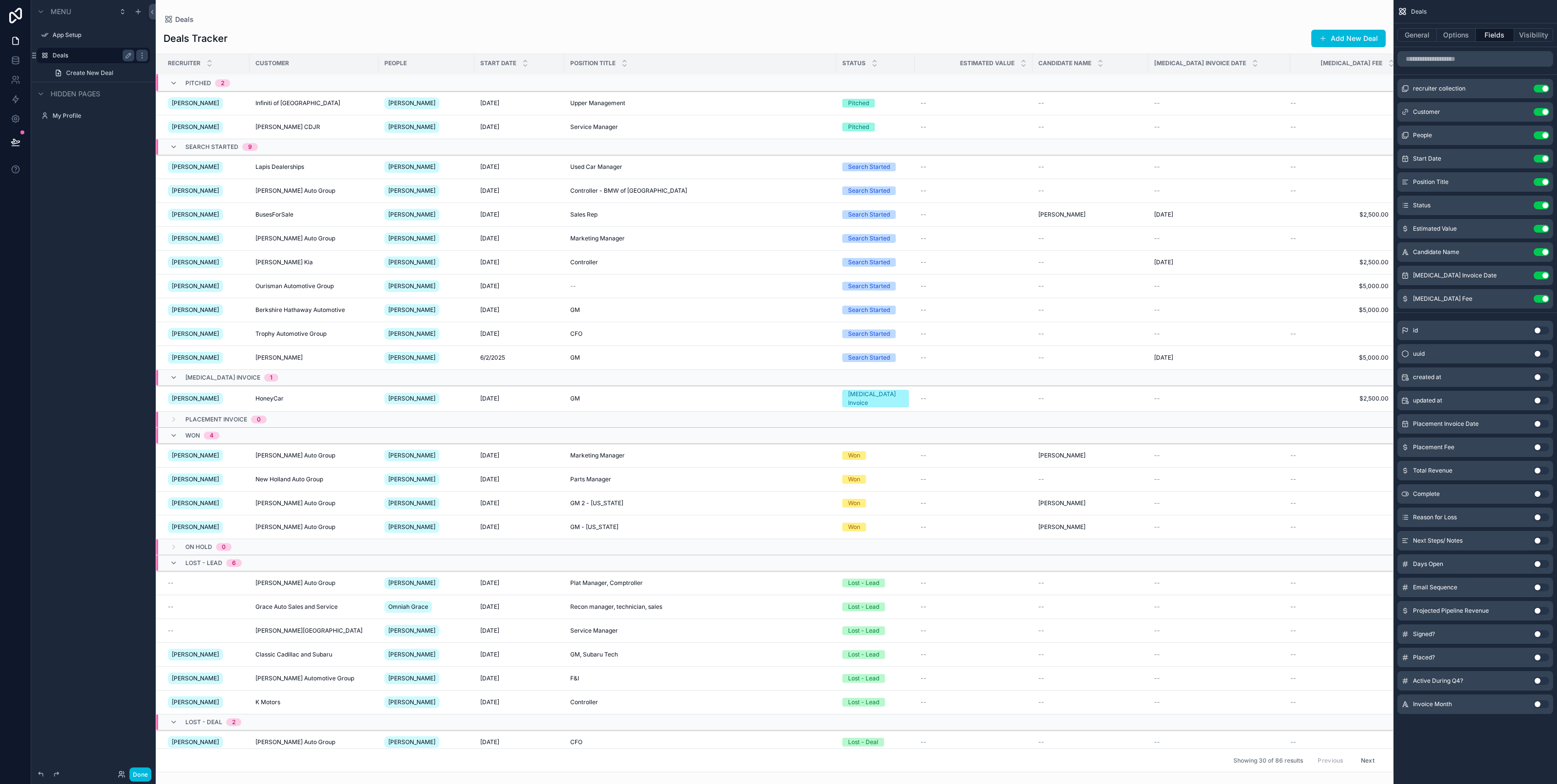
scroll to position [182, 0]
click at [173, 560] on div "Lost - Lead 6" at bounding box center [206, 561] width 72 height 16
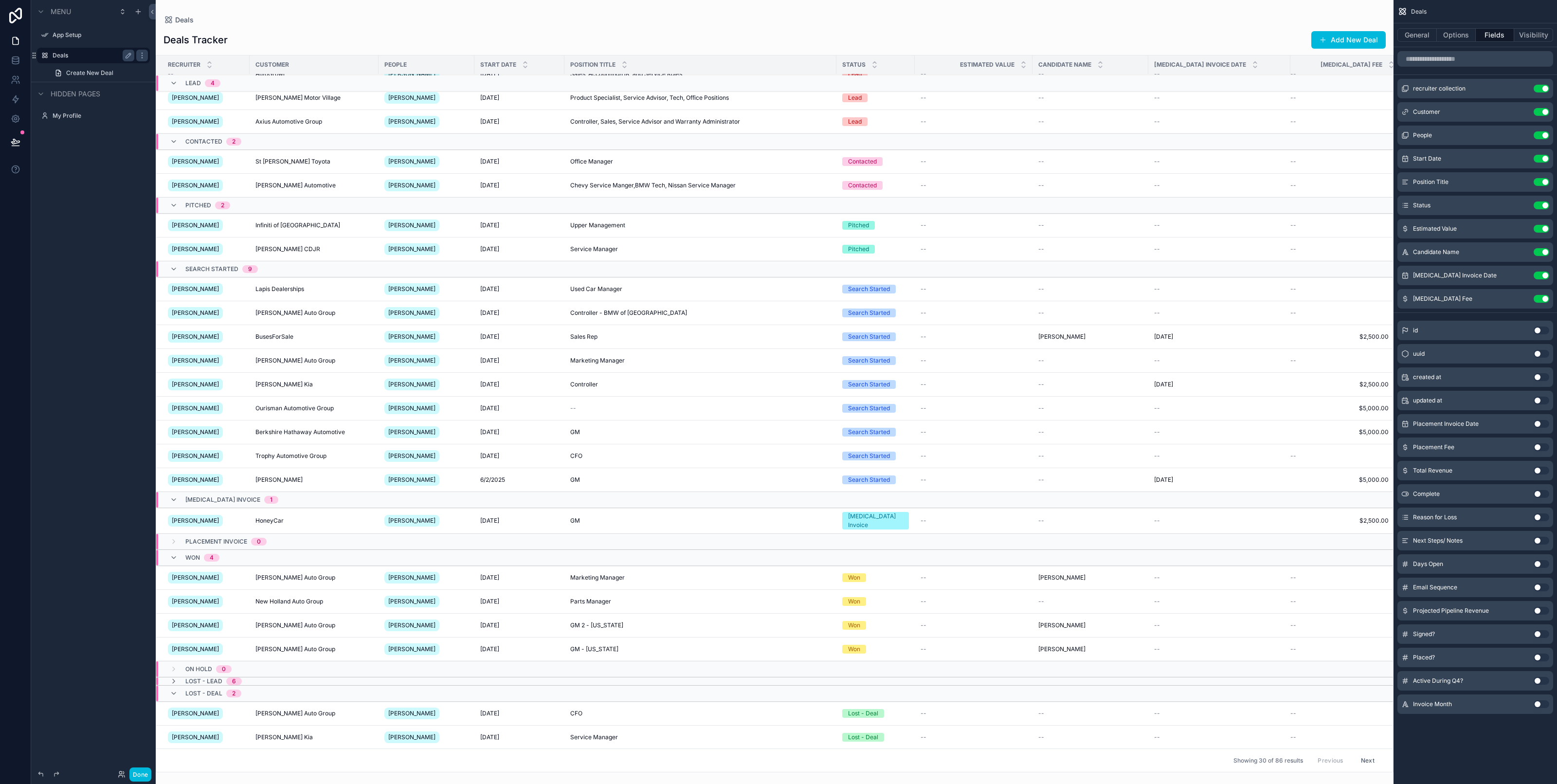
scroll to position [61, 0]
click at [175, 554] on icon "scrollable content" at bounding box center [174, 558] width 8 height 8
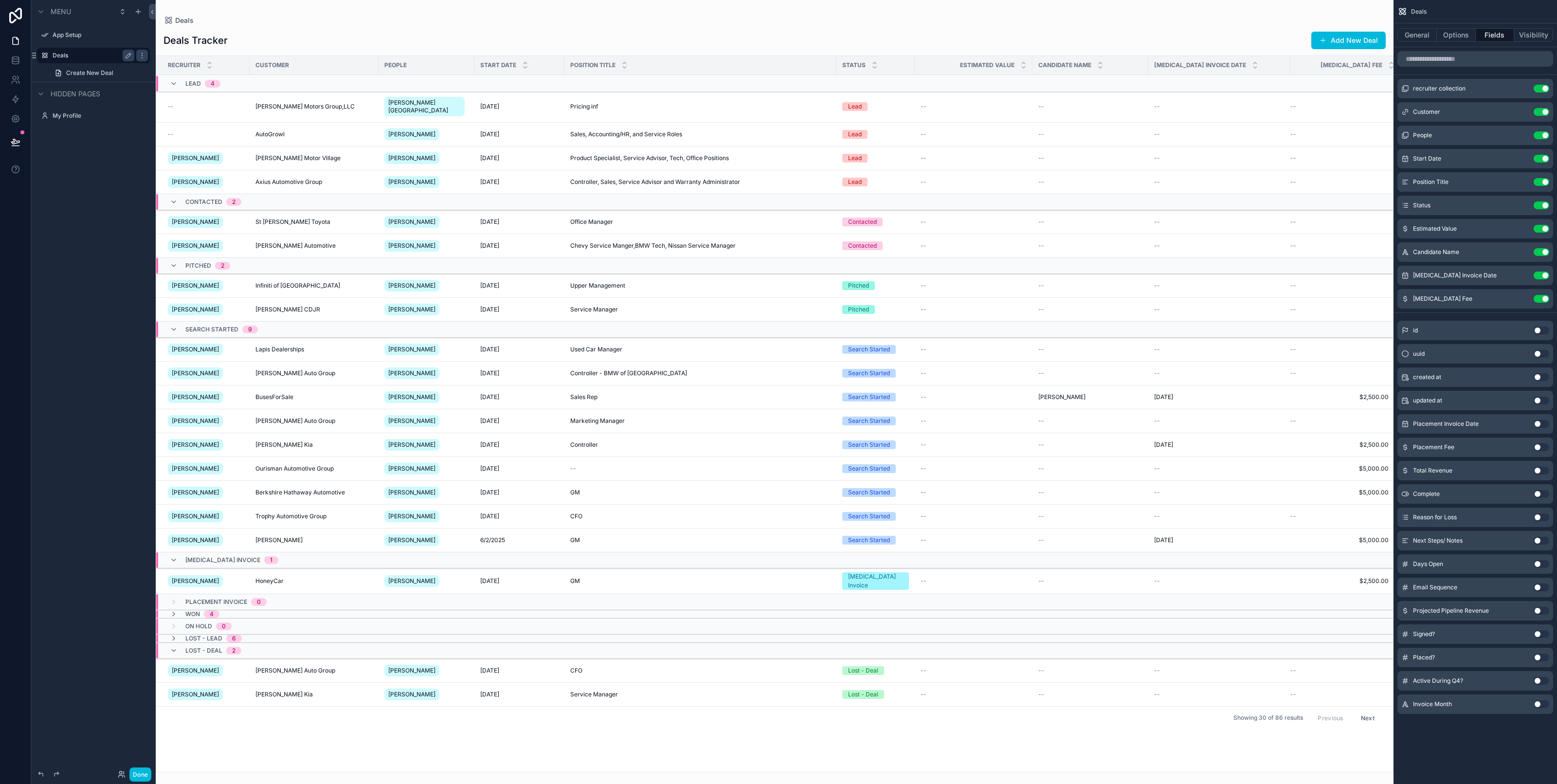
scroll to position [0, 0]
click at [174, 634] on icon "scrollable content" at bounding box center [174, 638] width 8 height 8
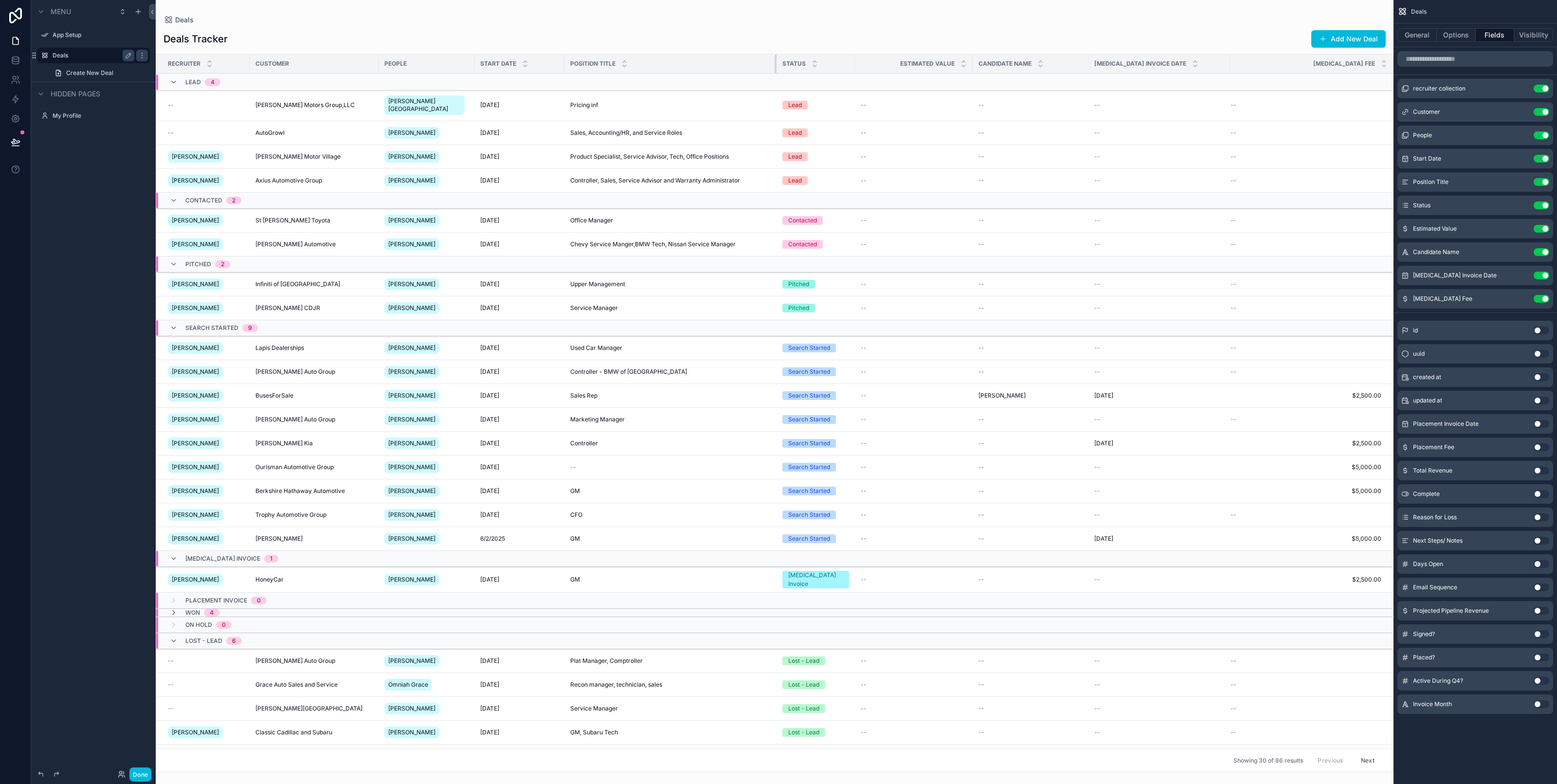
drag, startPoint x: 835, startPoint y: 68, endPoint x: 775, endPoint y: 84, distance: 62.1
click at [775, 84] on table "Recruiter Customer People Start Date Position Title Status Estimated Value Cand…" at bounding box center [774, 455] width 1237 height 801
click at [1515, 206] on button "scrollable content" at bounding box center [1522, 205] width 16 height 8
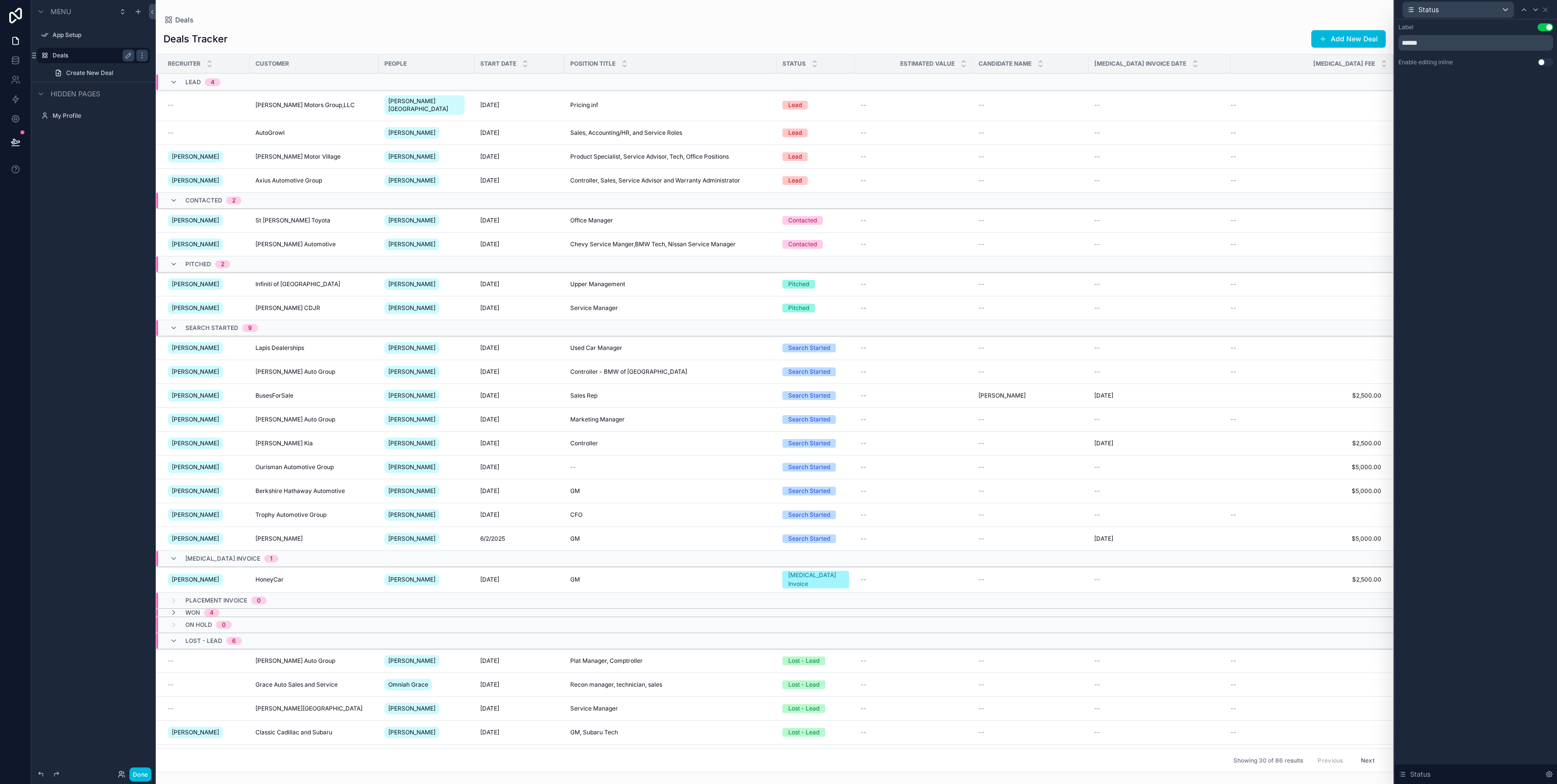
click at [1541, 65] on button "Use setting" at bounding box center [1545, 62] width 16 height 8
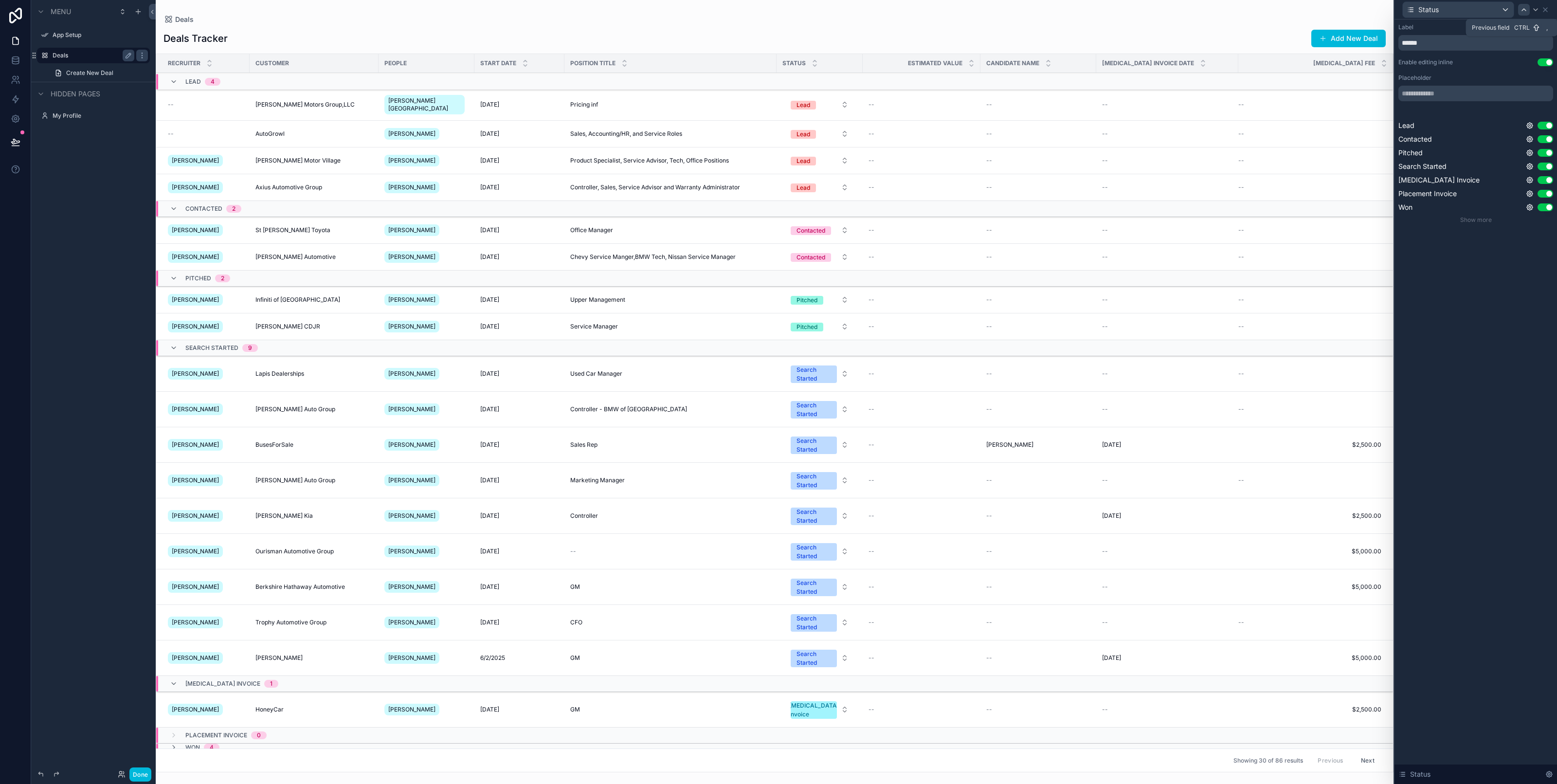
click at [1526, 10] on icon at bounding box center [1524, 10] width 8 height 8
click at [1529, 10] on div at bounding box center [1524, 10] width 12 height 12
click at [1527, 10] on icon at bounding box center [1524, 10] width 8 height 8
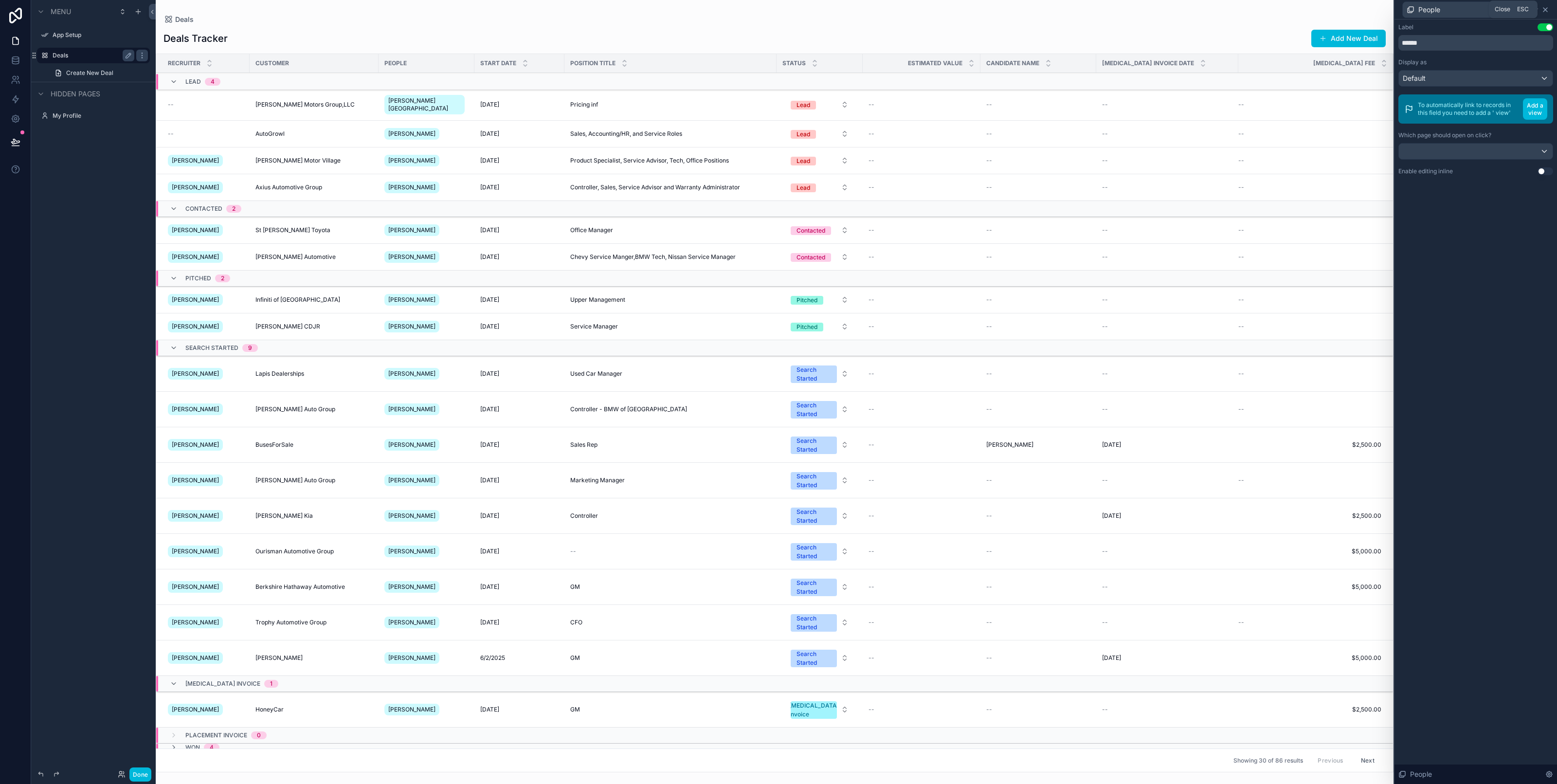
click at [1545, 8] on icon at bounding box center [1545, 10] width 8 height 8
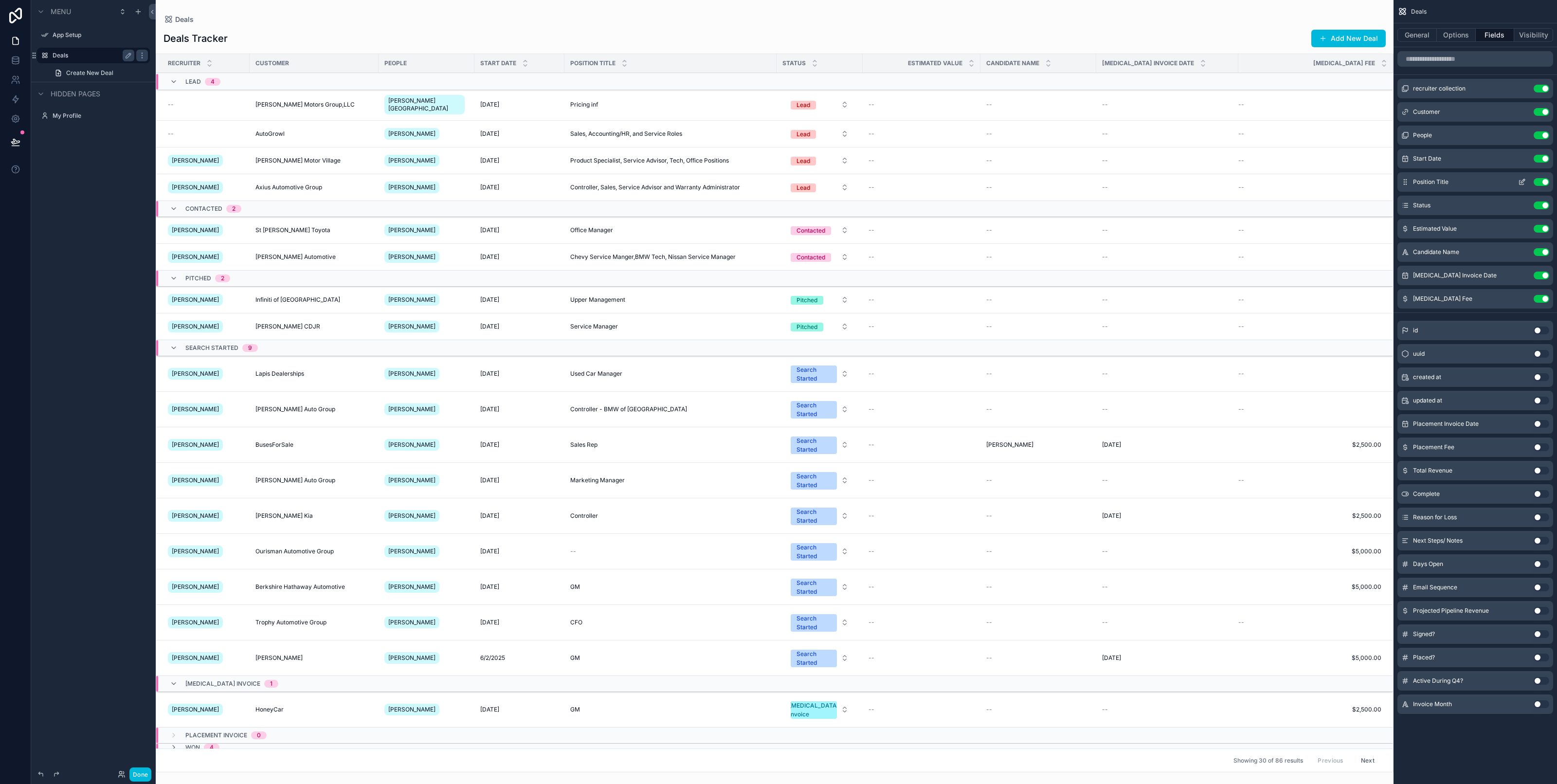
click at [1520, 182] on icon "scrollable content" at bounding box center [1522, 182] width 5 height 5
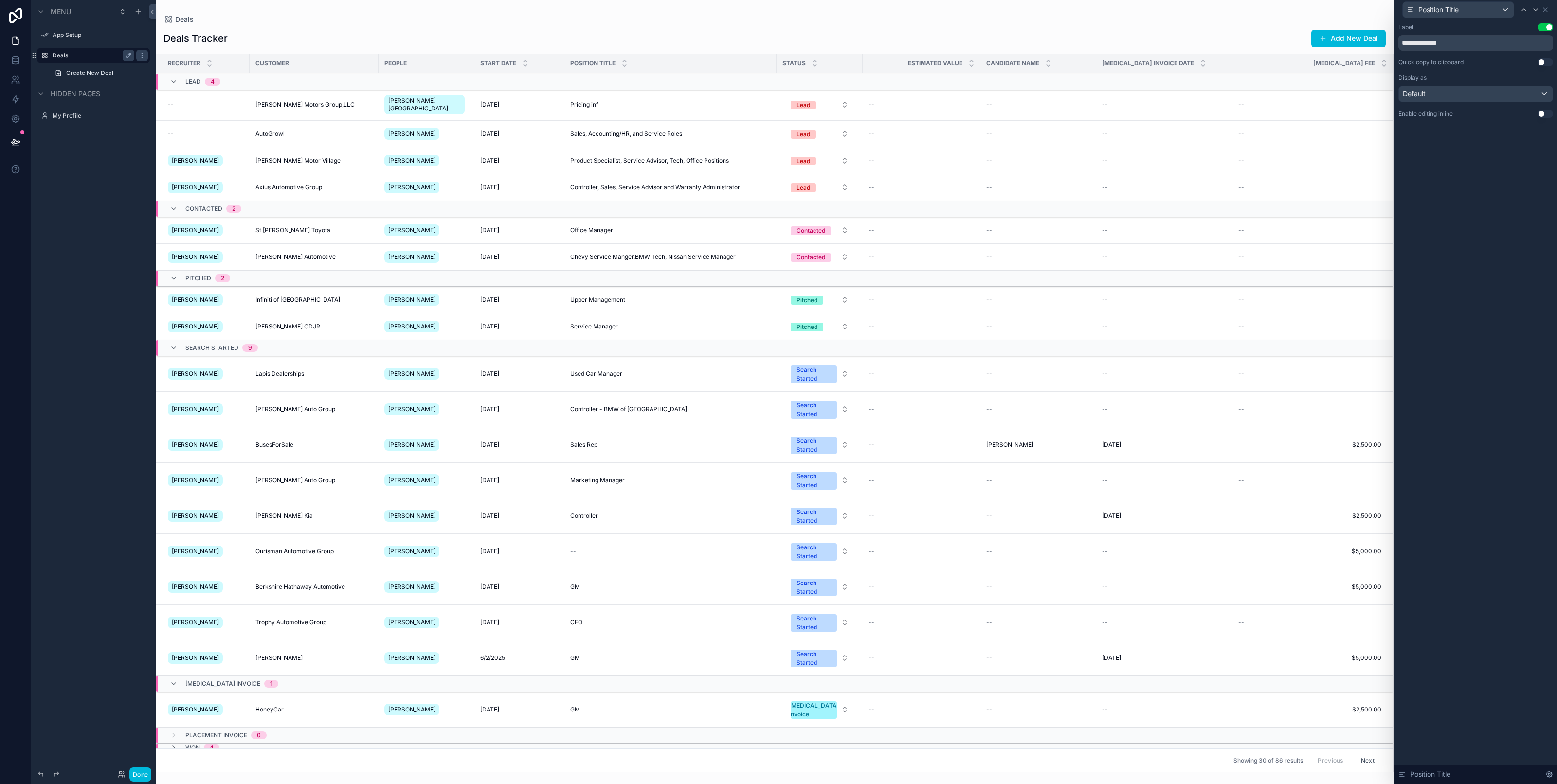
click at [1541, 114] on button "Use setting" at bounding box center [1545, 114] width 16 height 8
click at [1545, 12] on icon at bounding box center [1545, 10] width 8 height 8
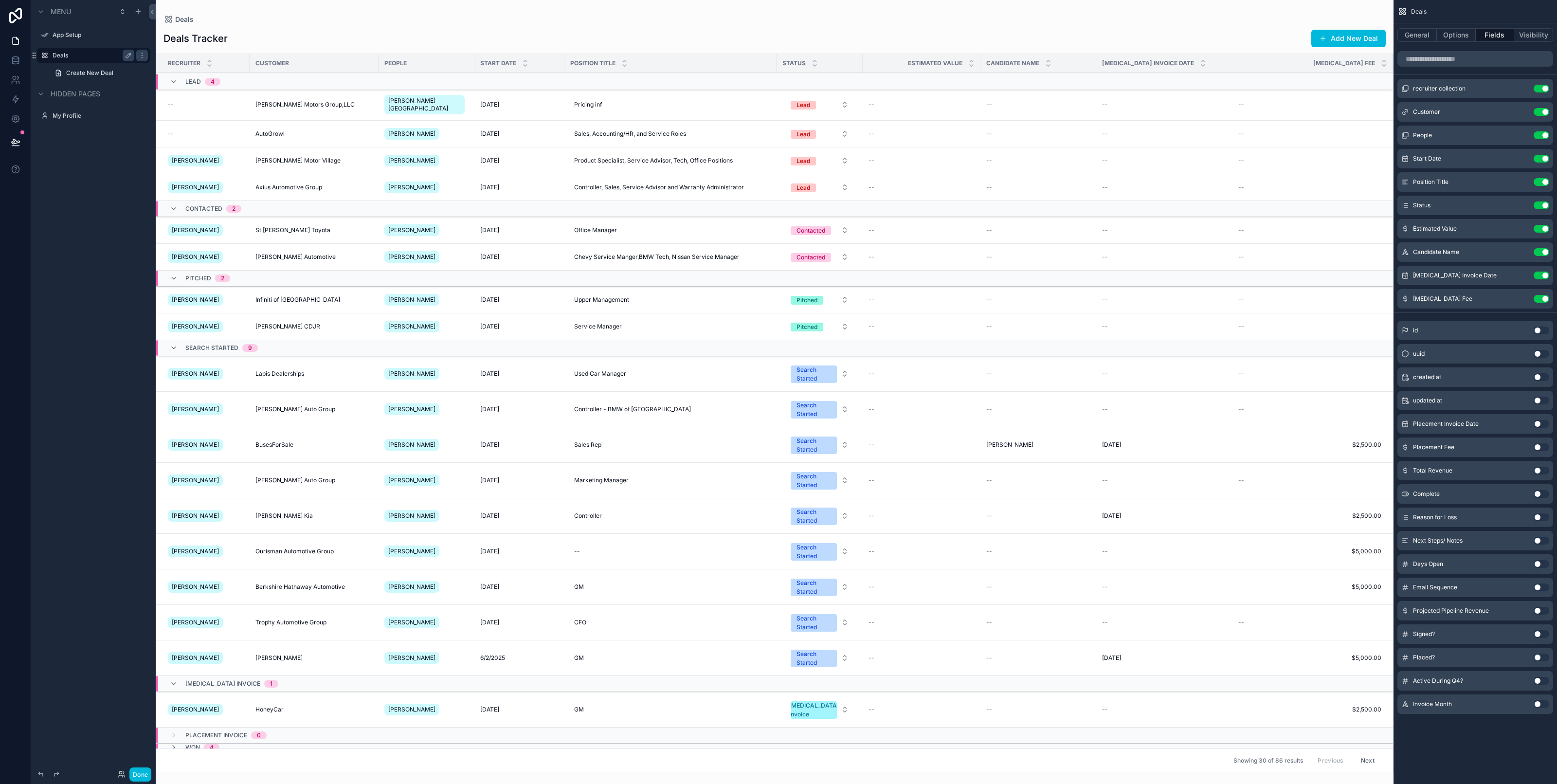
drag, startPoint x: 104, startPoint y: 206, endPoint x: 127, endPoint y: 182, distance: 33.2
click at [104, 206] on div "Menu App Setup Deals Create New Deal Hidden pages My Profile" at bounding box center [93, 386] width 125 height 772
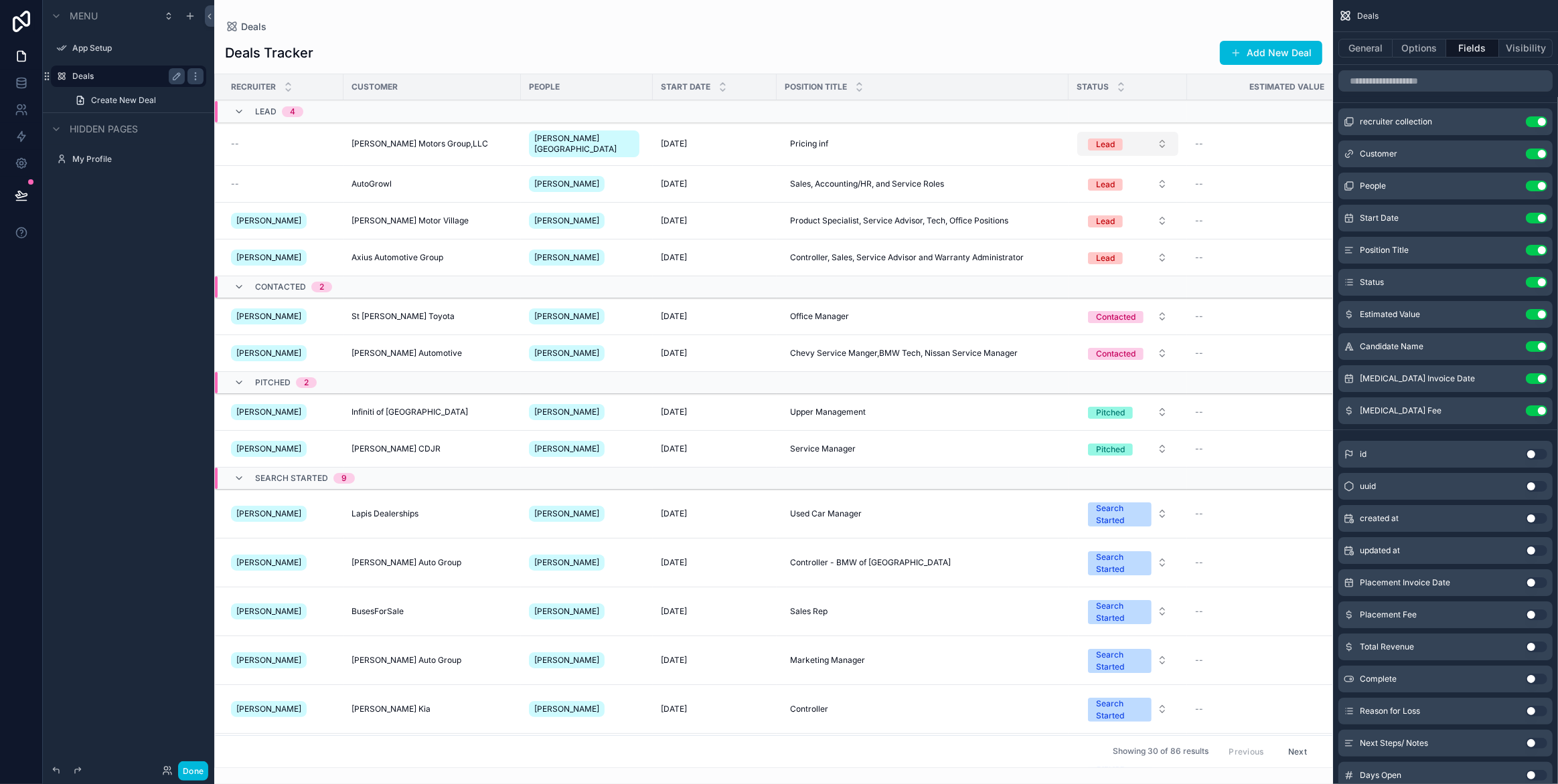
click at [1157, 138] on button "Lead" at bounding box center [1127, 143] width 101 height 24
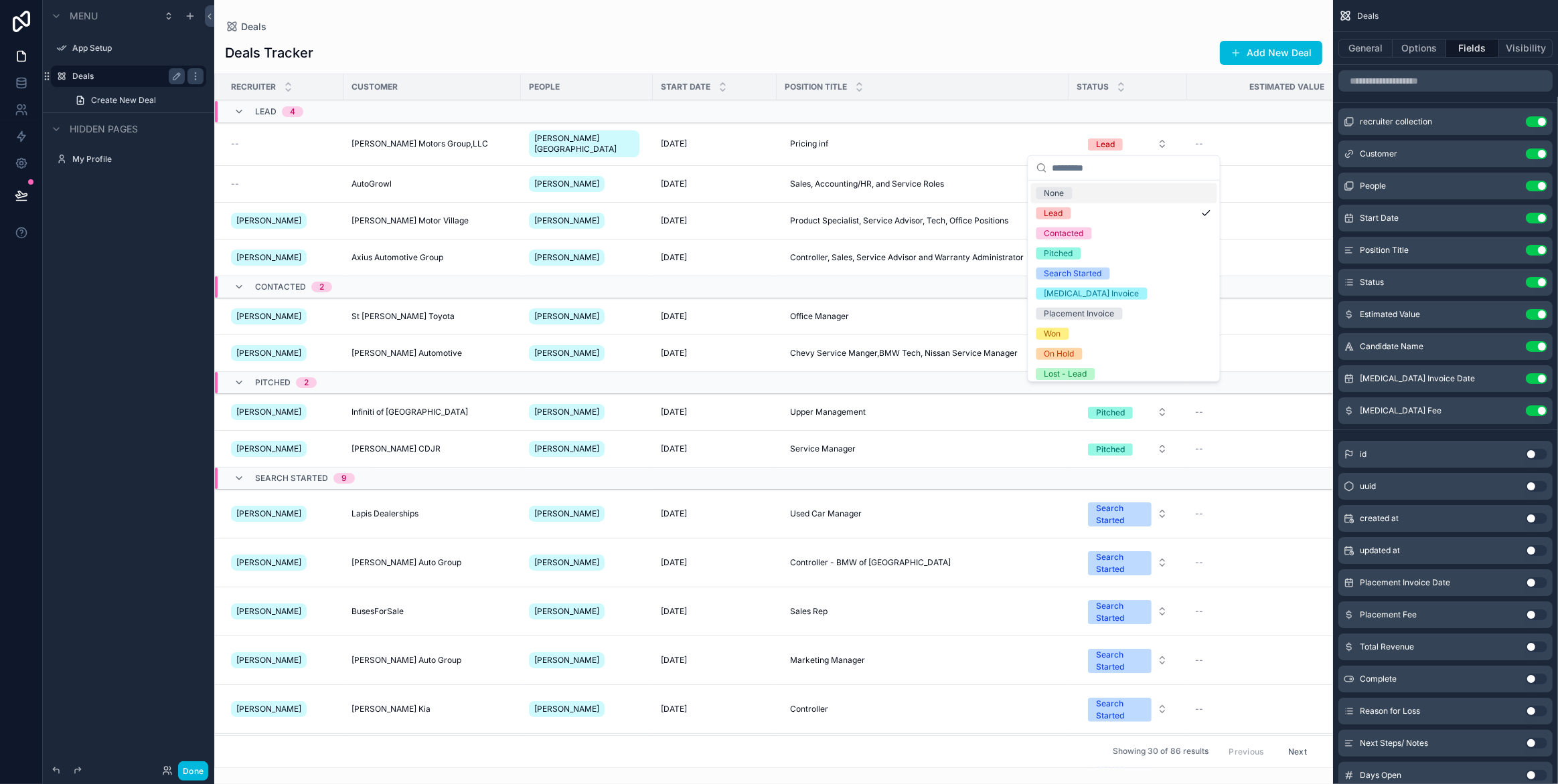
click at [1088, 27] on div "Deals" at bounding box center [773, 27] width 1097 height 11
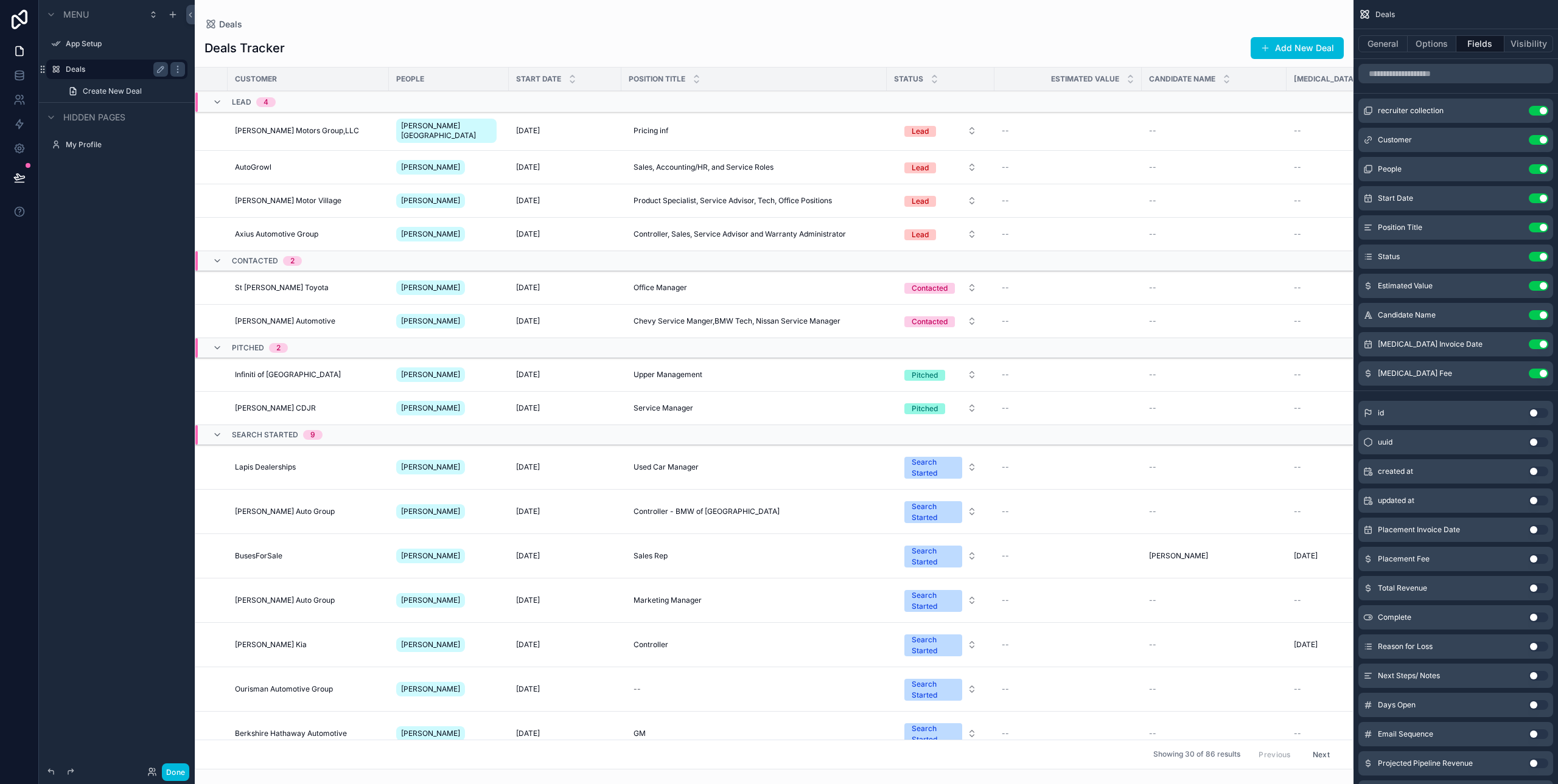
scroll to position [0, 164]
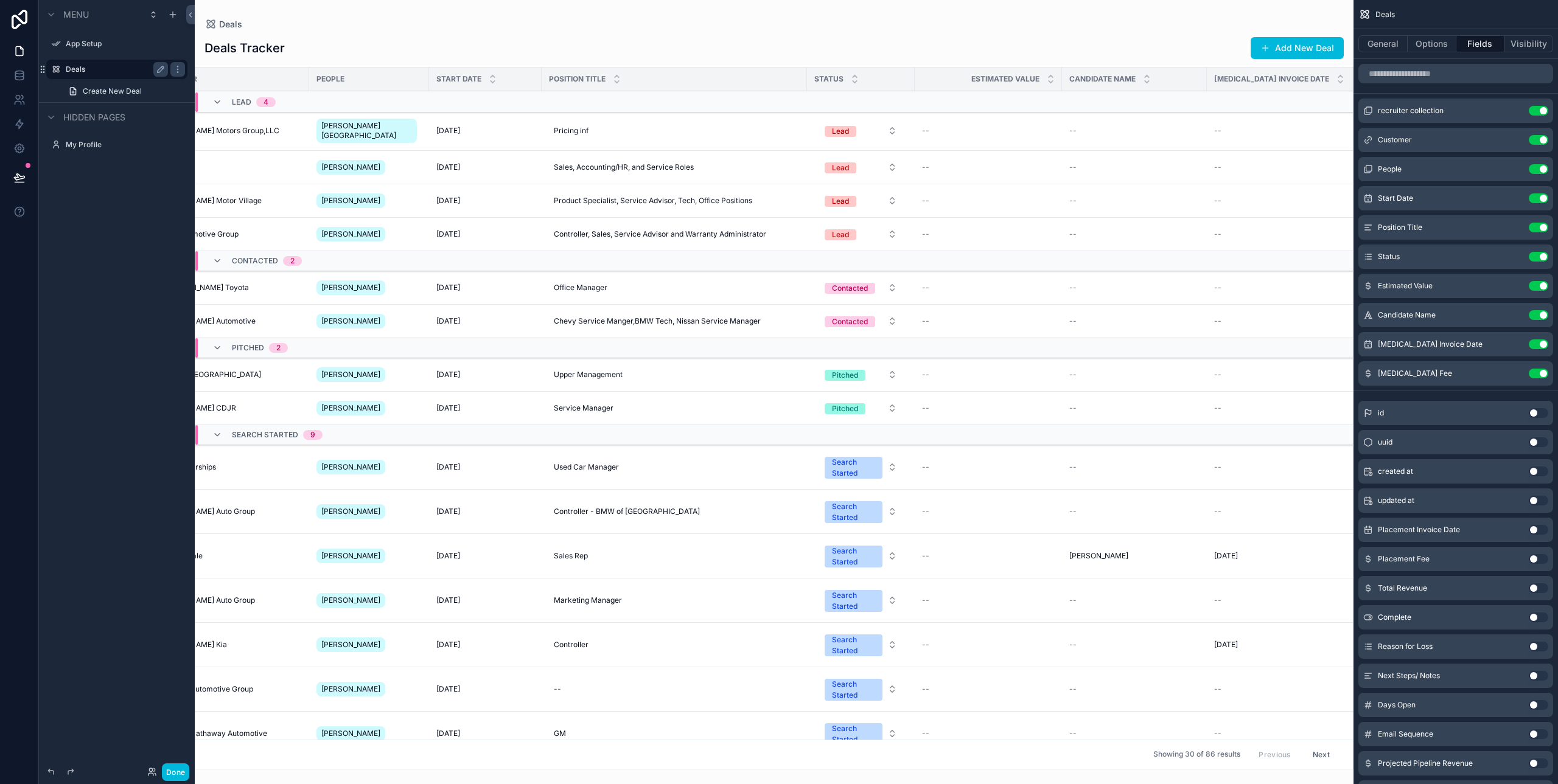
drag, startPoint x: 1087, startPoint y: 772, endPoint x: 586, endPoint y: 759, distance: 501.2
click at [586, 759] on div "Deals Deals Tracker Add New Deal Recruiter Customer People Start Date Position …" at bounding box center [774, 392] width 1158 height 784
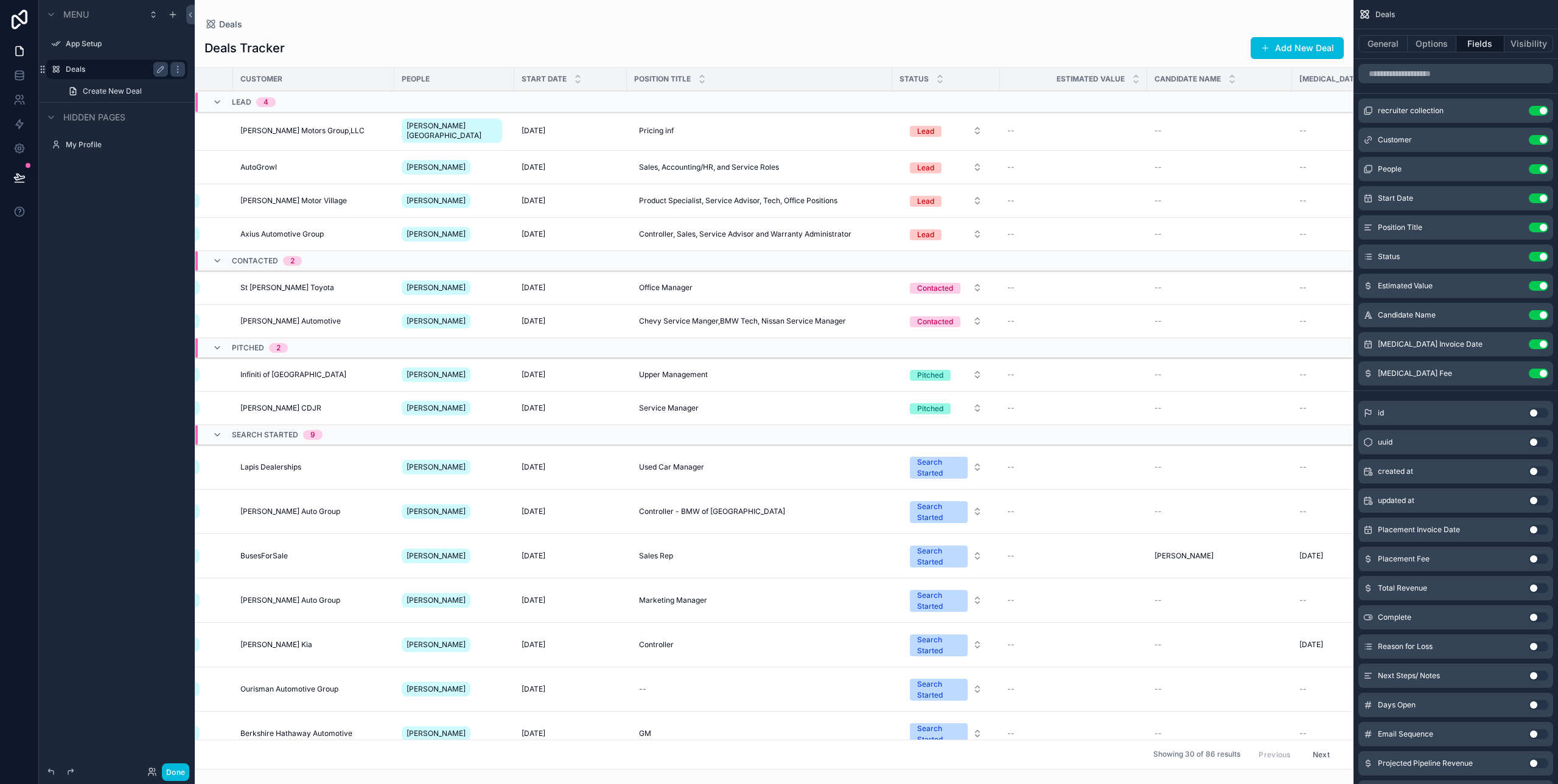
scroll to position [0, 0]
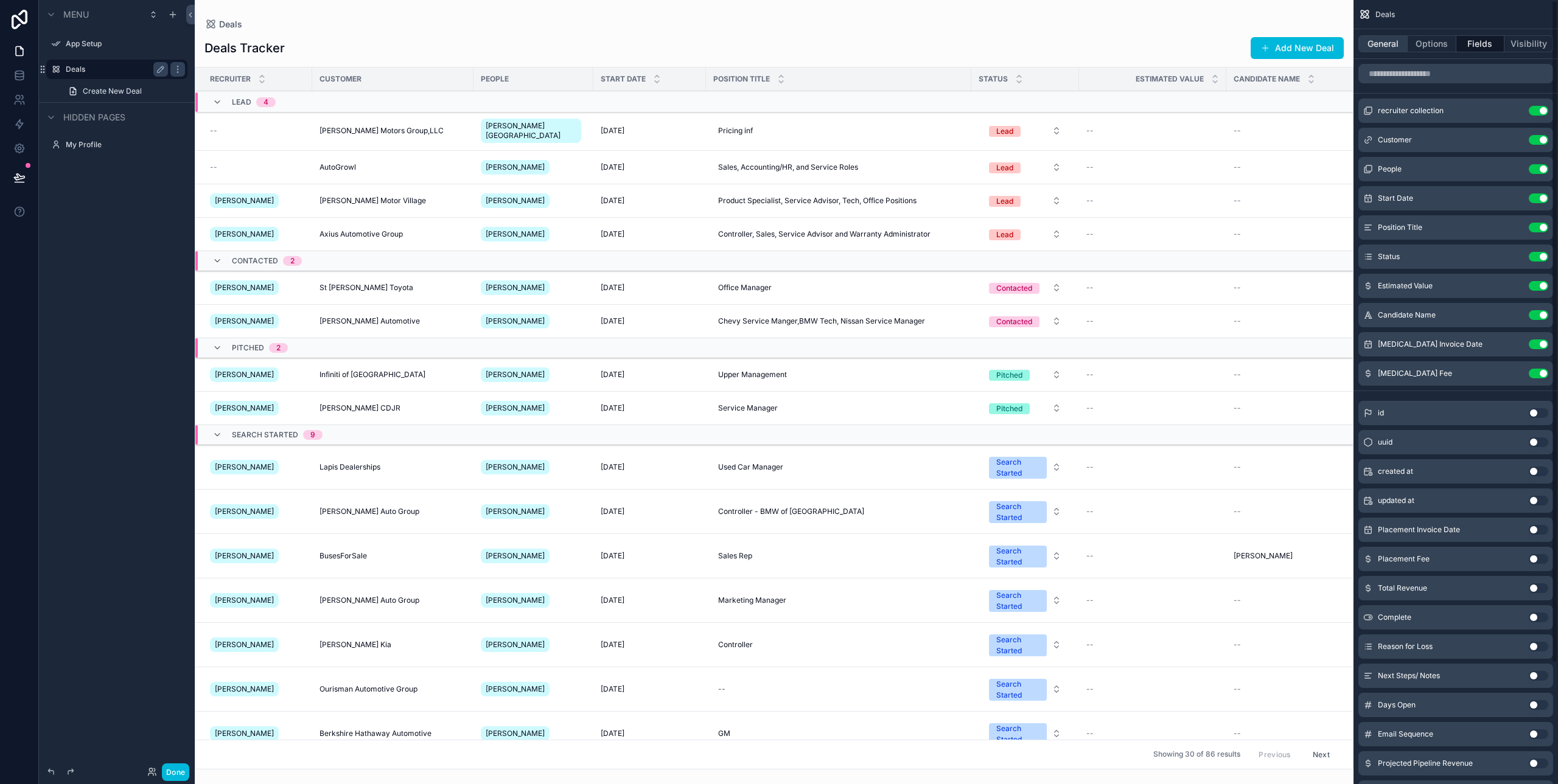
click at [1393, 49] on button "General" at bounding box center [1382, 43] width 49 height 17
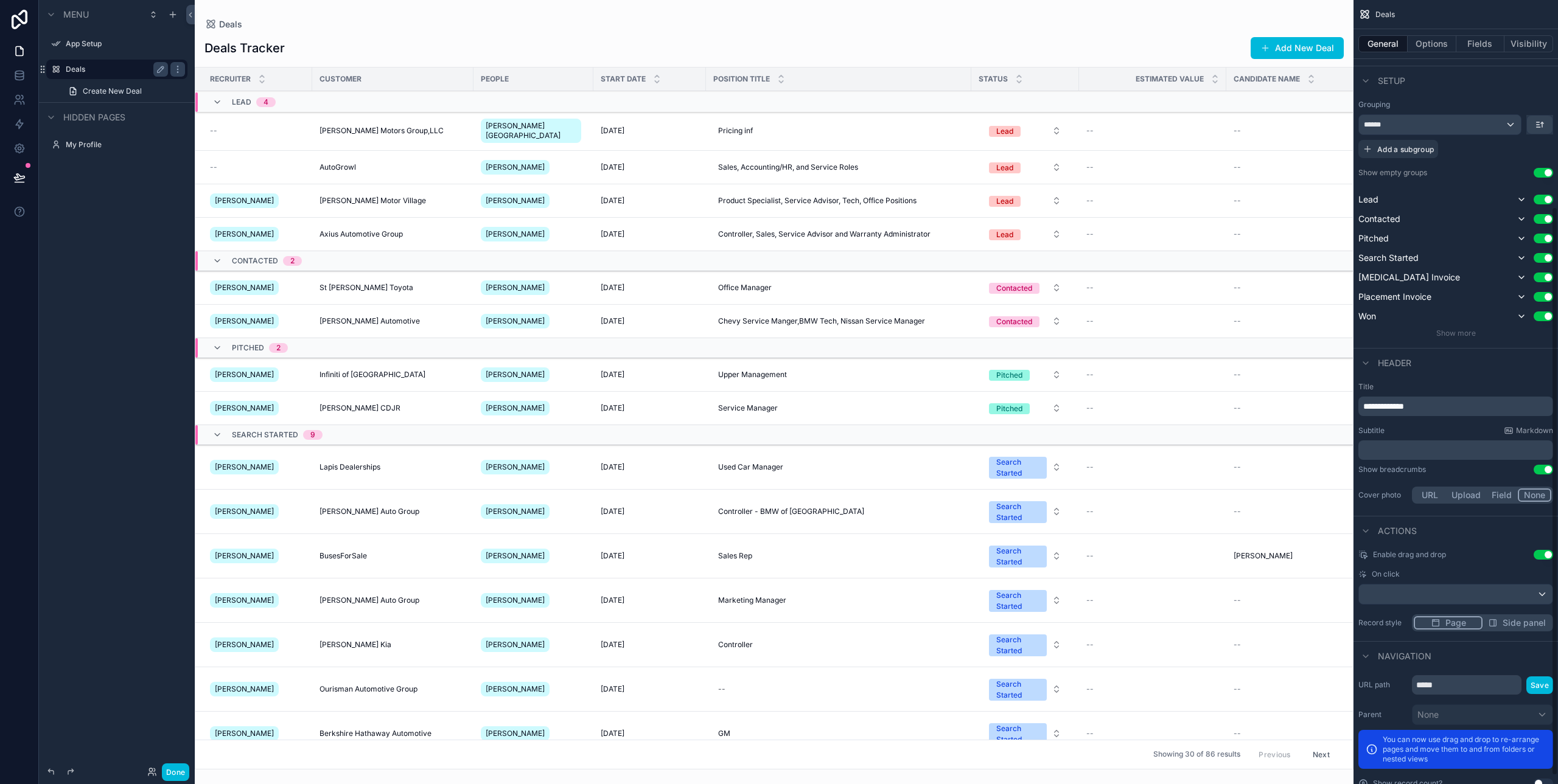
scroll to position [296, 0]
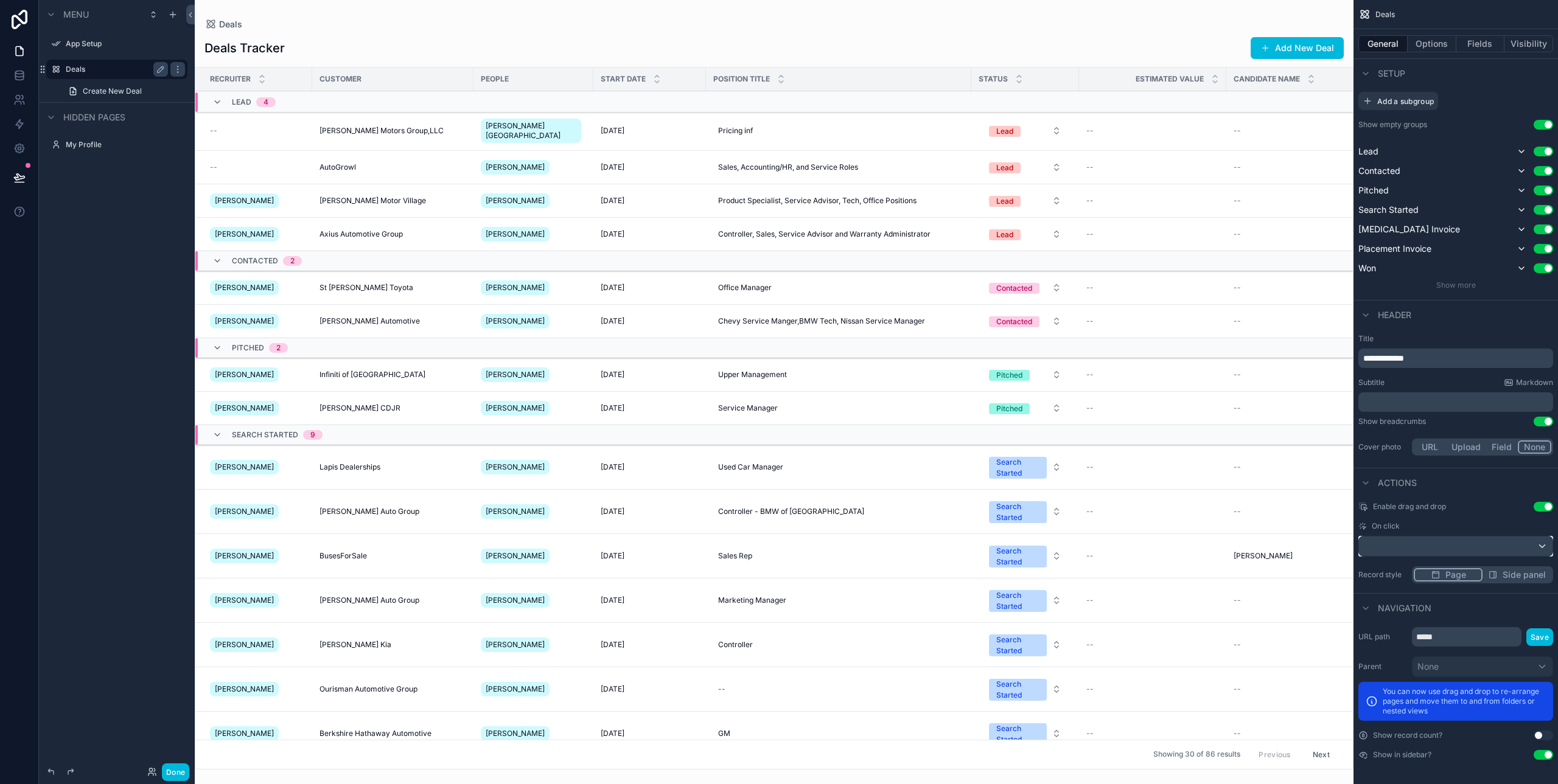
click at [1440, 551] on div "scrollable content" at bounding box center [1455, 546] width 194 height 20
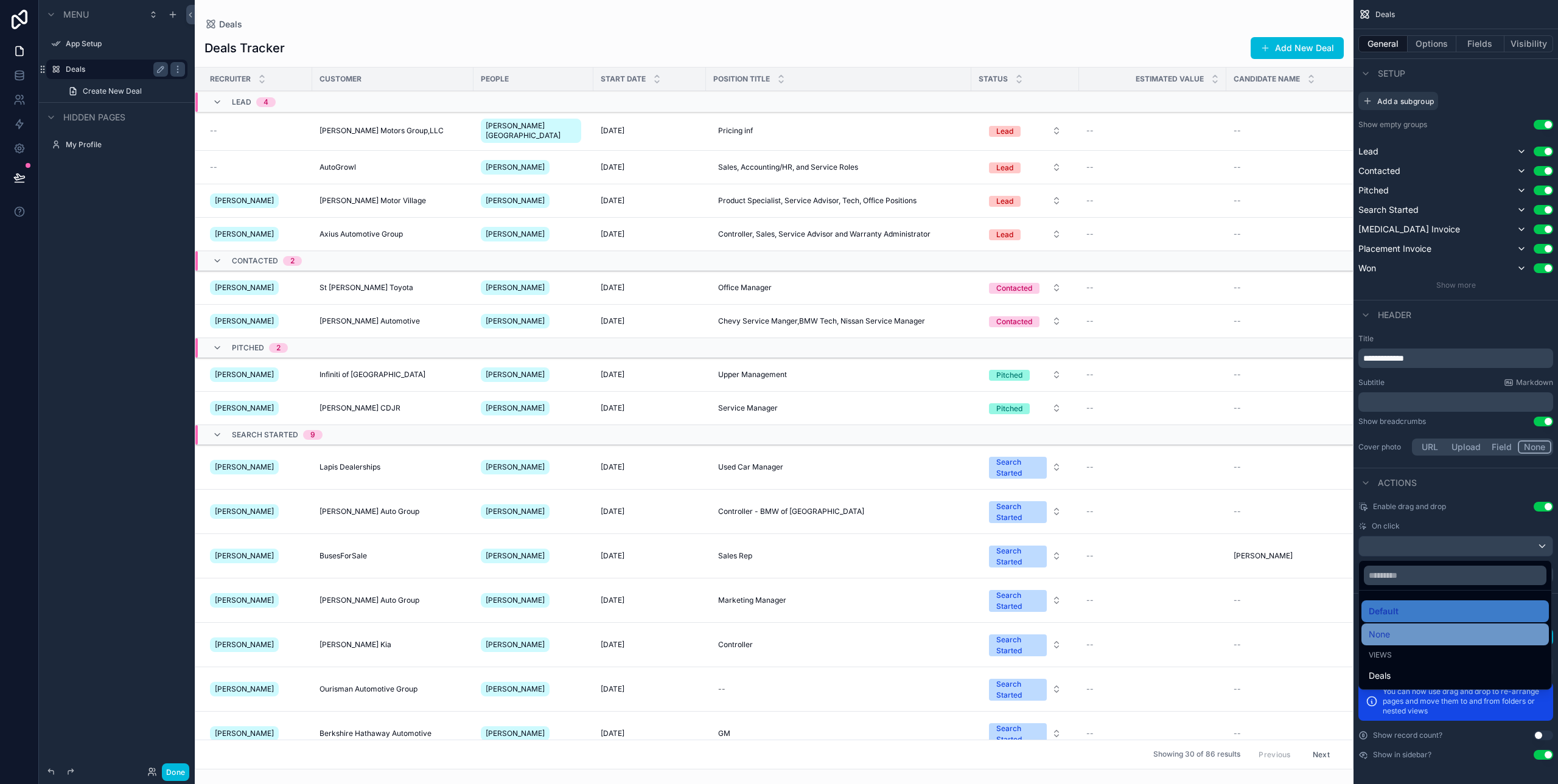
click at [1415, 638] on div "None" at bounding box center [1455, 635] width 173 height 15
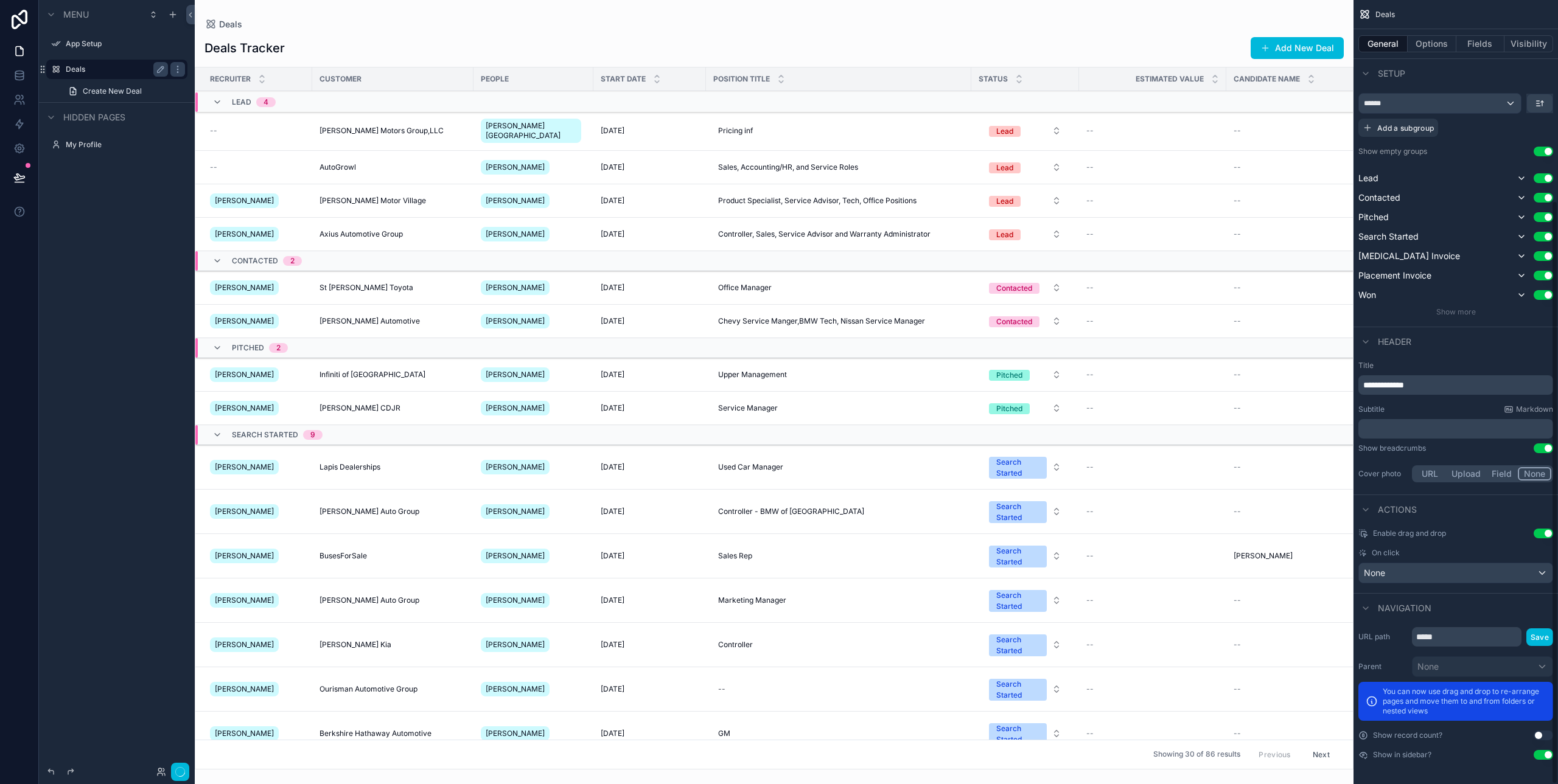
scroll to position [270, 0]
click at [1420, 39] on button "Options" at bounding box center [1431, 43] width 48 height 17
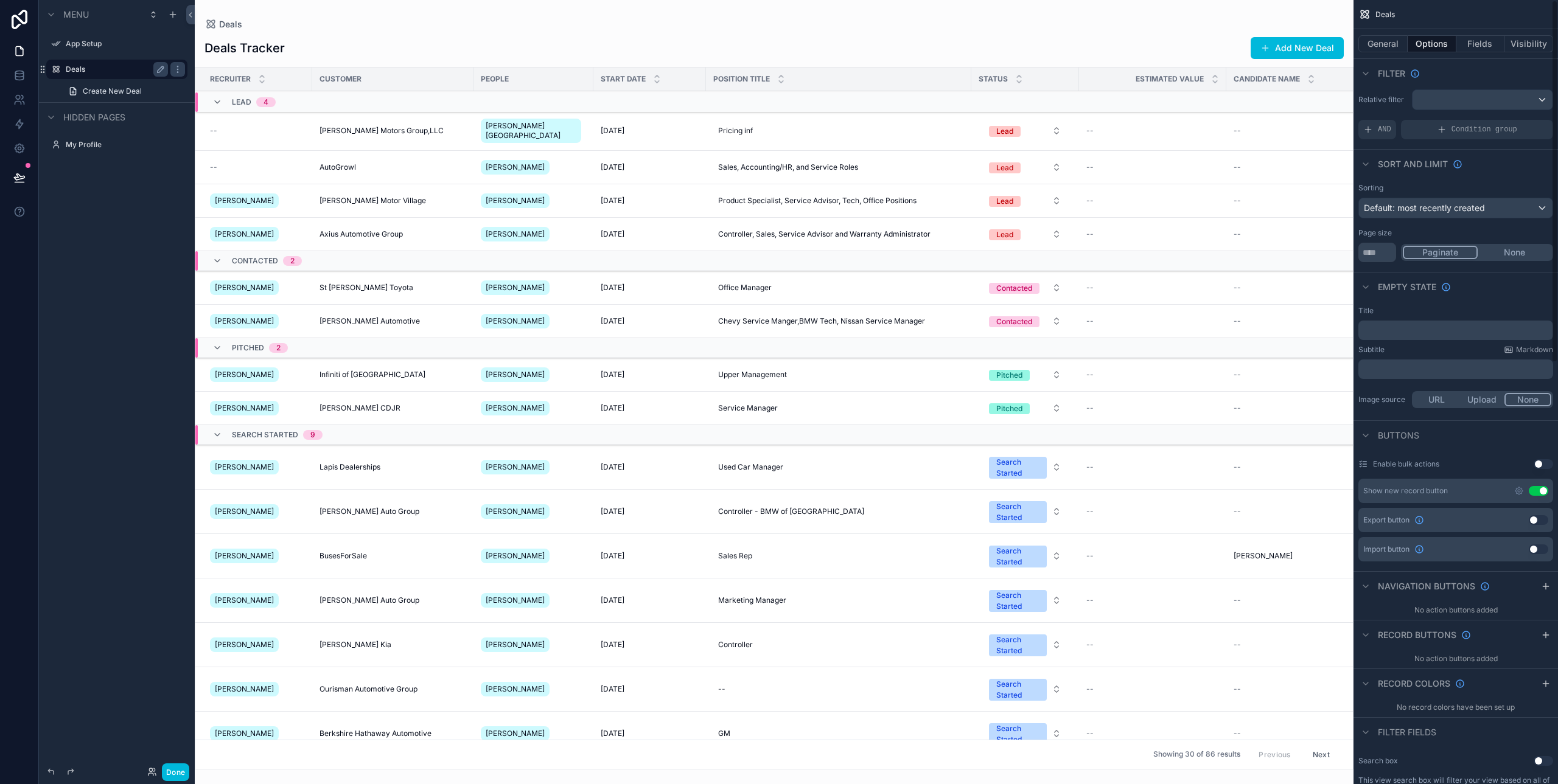
scroll to position [0, 0]
click at [1378, 252] on input "**" at bounding box center [1377, 256] width 38 height 20
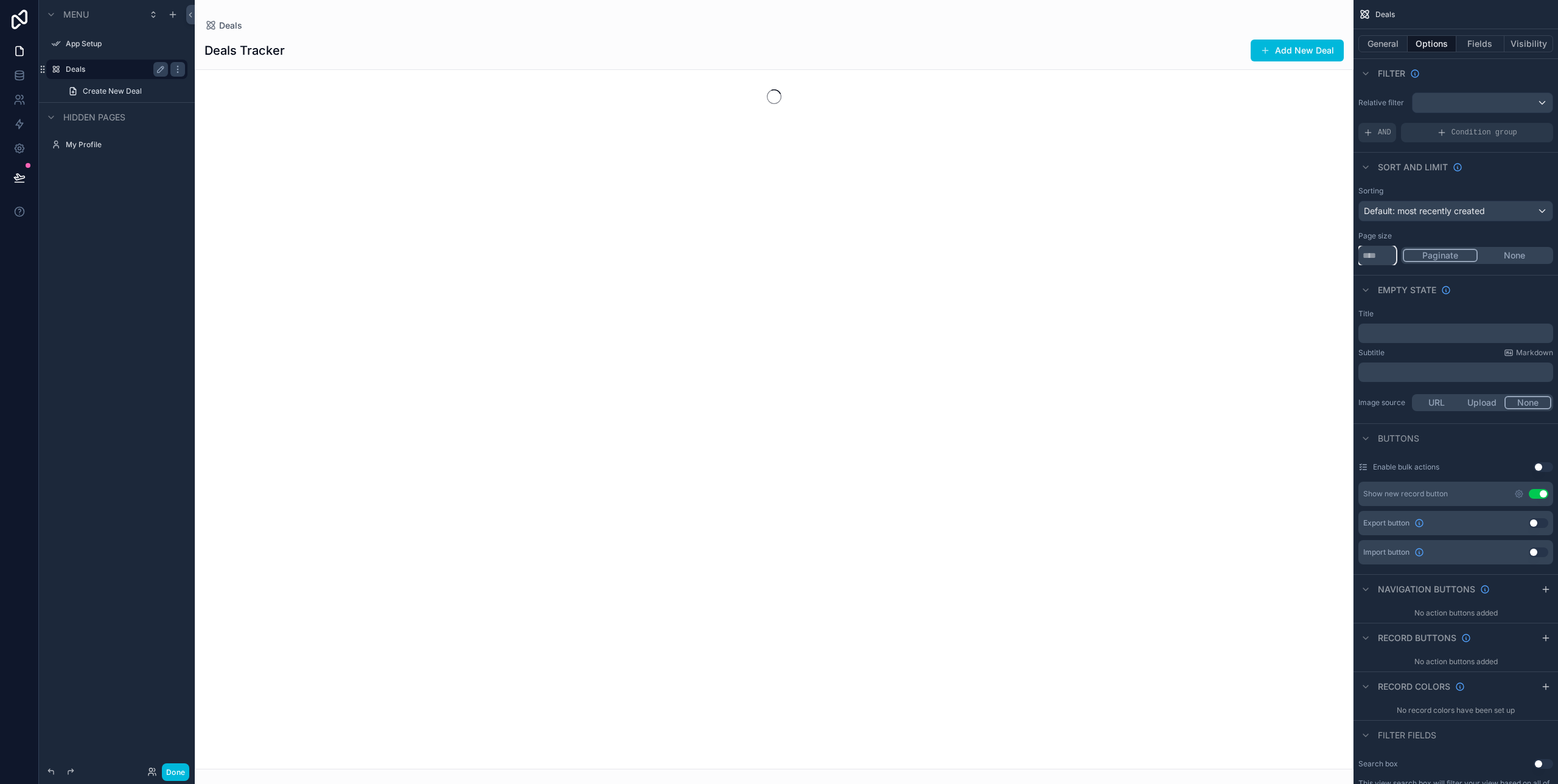
type input "***"
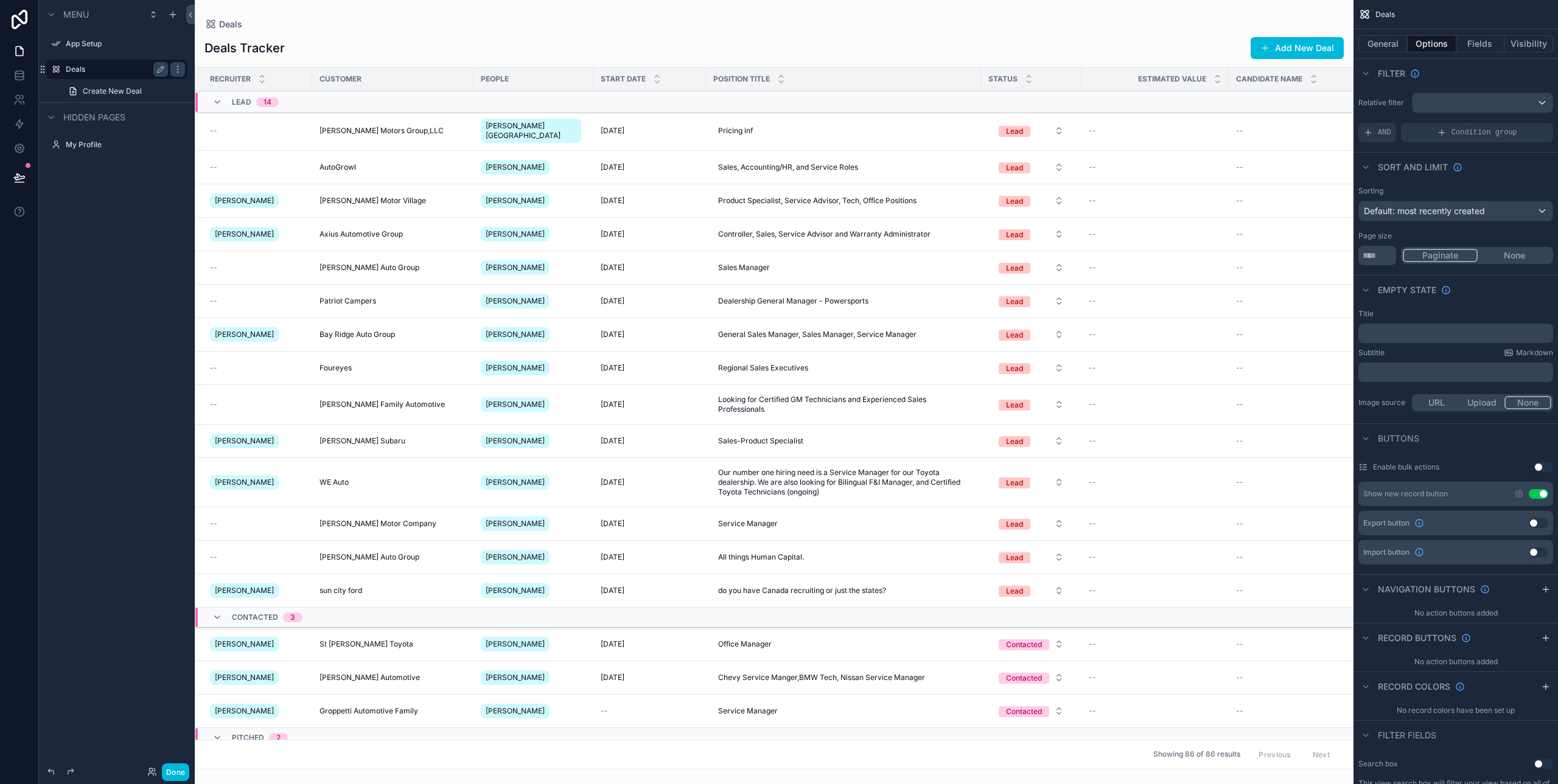
click at [1385, 52] on div "General Options Fields Visibility" at bounding box center [1455, 44] width 204 height 30
click at [1387, 43] on button "General" at bounding box center [1382, 43] width 49 height 17
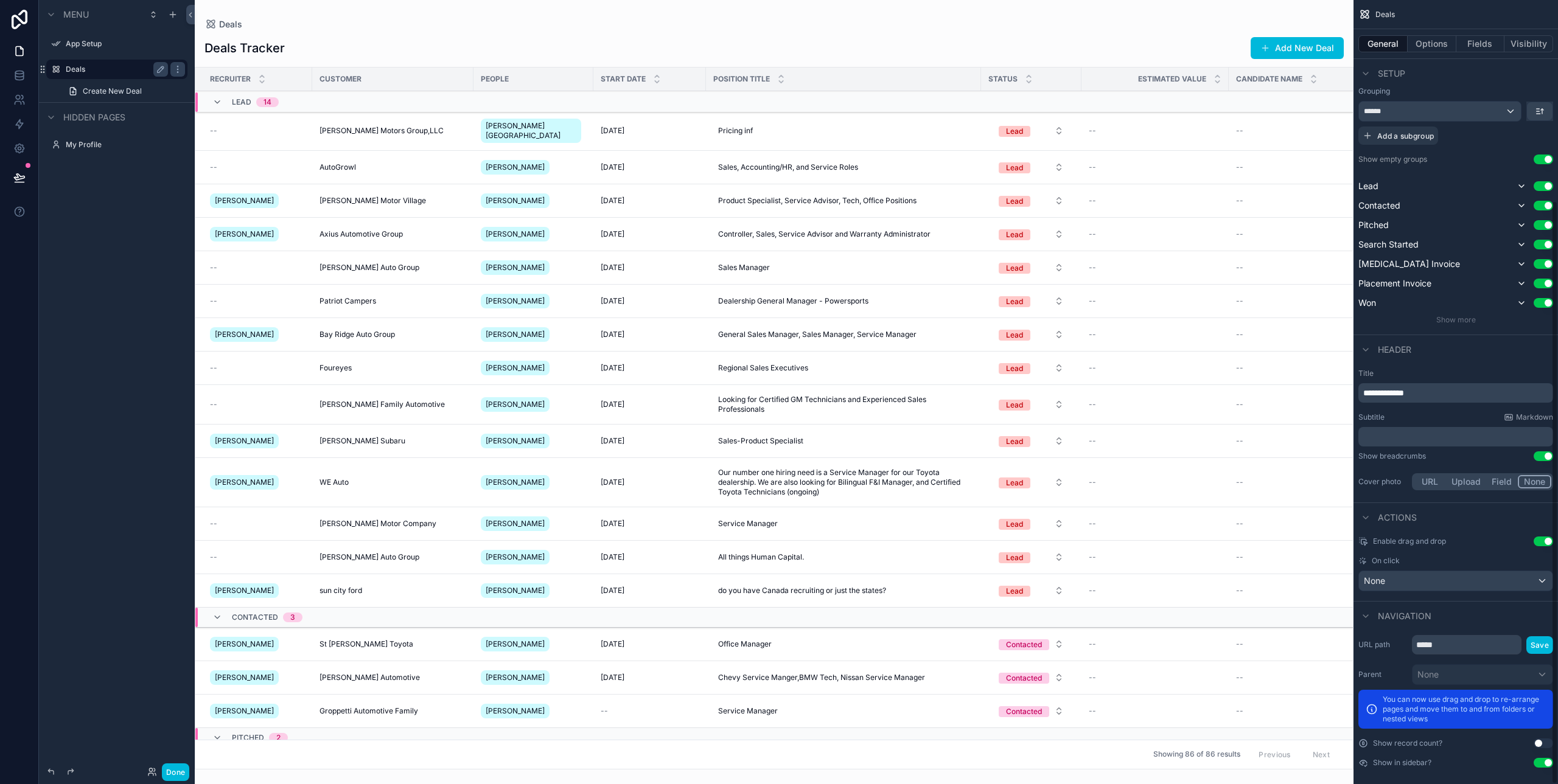
scroll to position [270, 0]
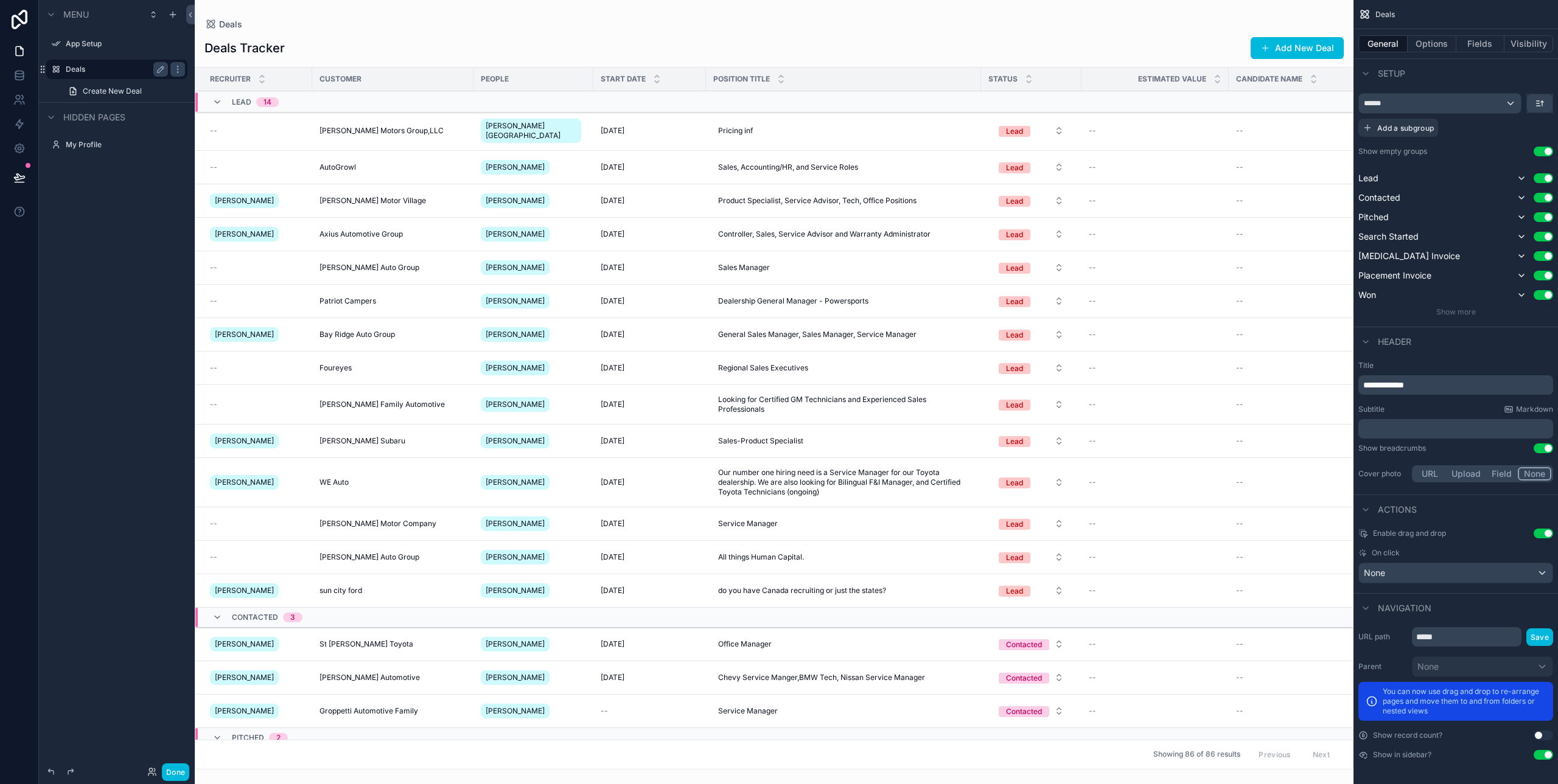
drag, startPoint x: 1507, startPoint y: 697, endPoint x: 1482, endPoint y: 704, distance: 26.0
click at [1482, 704] on p "You can now use drag and drop to re-arrange pages and move them to and from fol…" at bounding box center [1464, 701] width 163 height 30
drag, startPoint x: 1431, startPoint y: 706, endPoint x: 1377, endPoint y: 659, distance: 71.6
click at [1377, 659] on div "Parent None You can now use drag and drop to re-arrange pages and move them to …" at bounding box center [1455, 688] width 194 height 65
click at [1377, 663] on label "Parent" at bounding box center [1382, 667] width 48 height 10
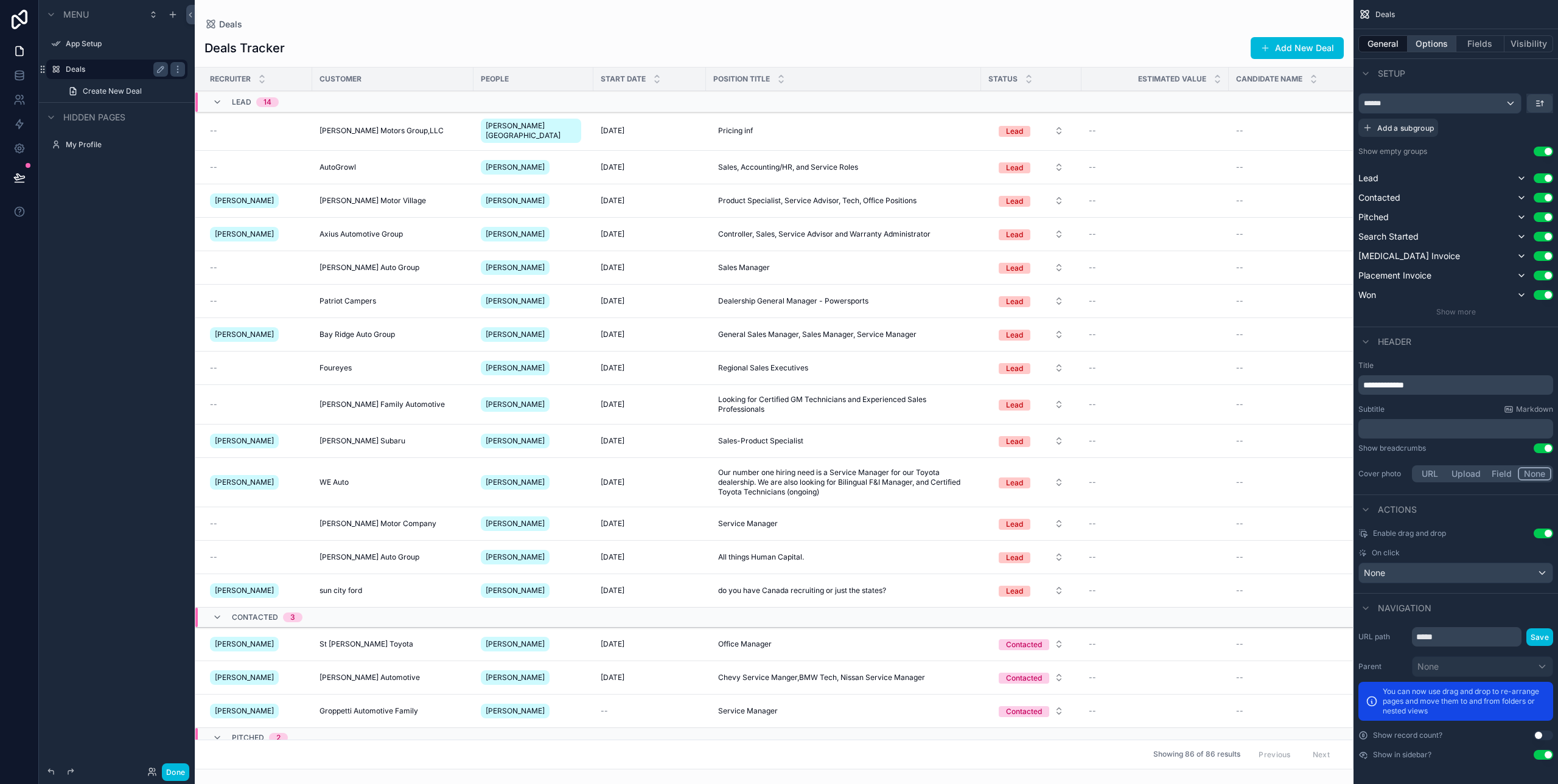
click at [1412, 51] on button "Options" at bounding box center [1431, 43] width 48 height 17
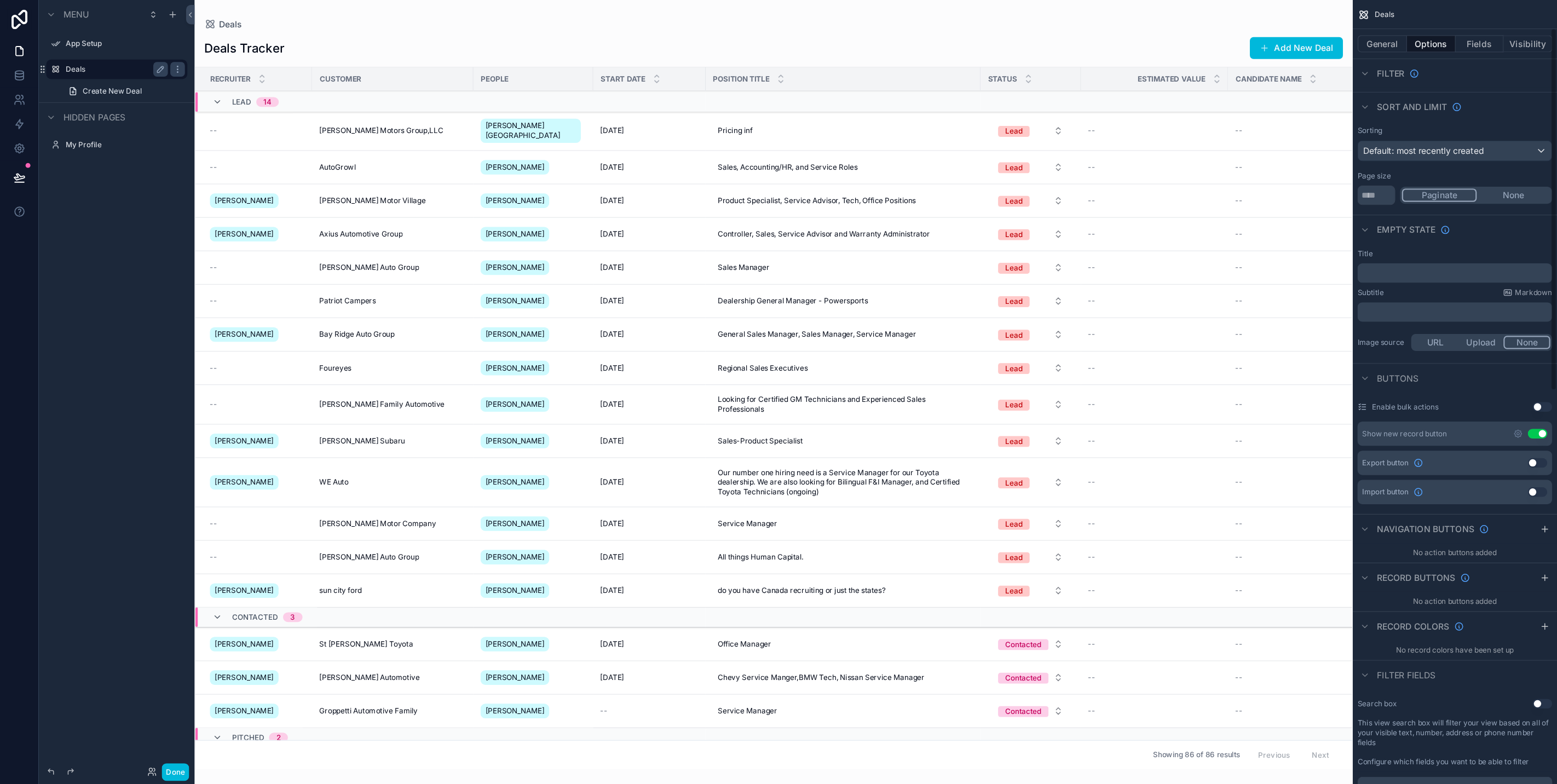
scroll to position [55, 0]
drag, startPoint x: 1378, startPoint y: 388, endPoint x: 1366, endPoint y: 93, distance: 295.2
click at [1378, 387] on button "Use setting" at bounding box center [1384, 390] width 18 height 9
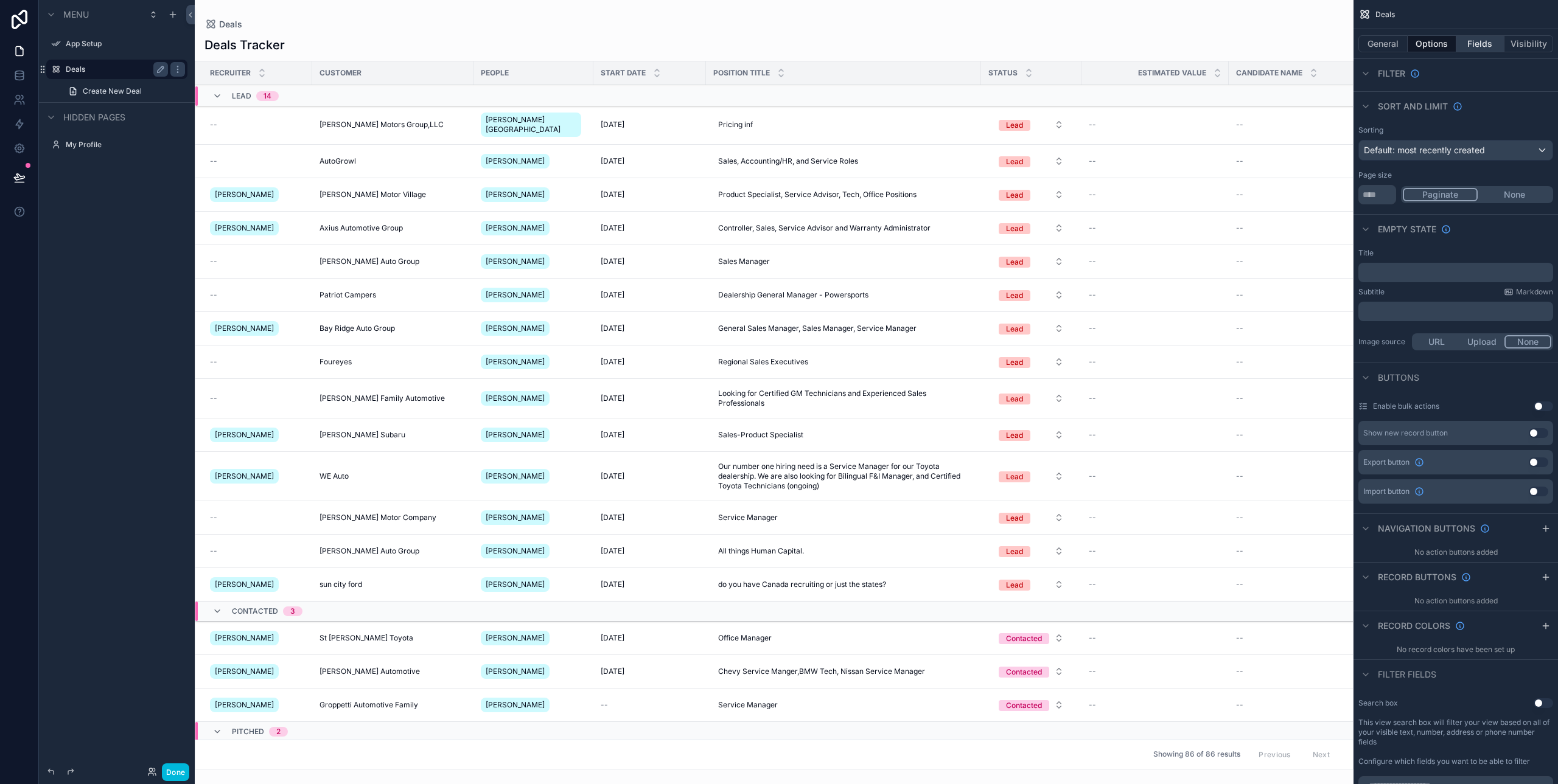
click at [1505, 48] on button "Fields" at bounding box center [1480, 43] width 48 height 17
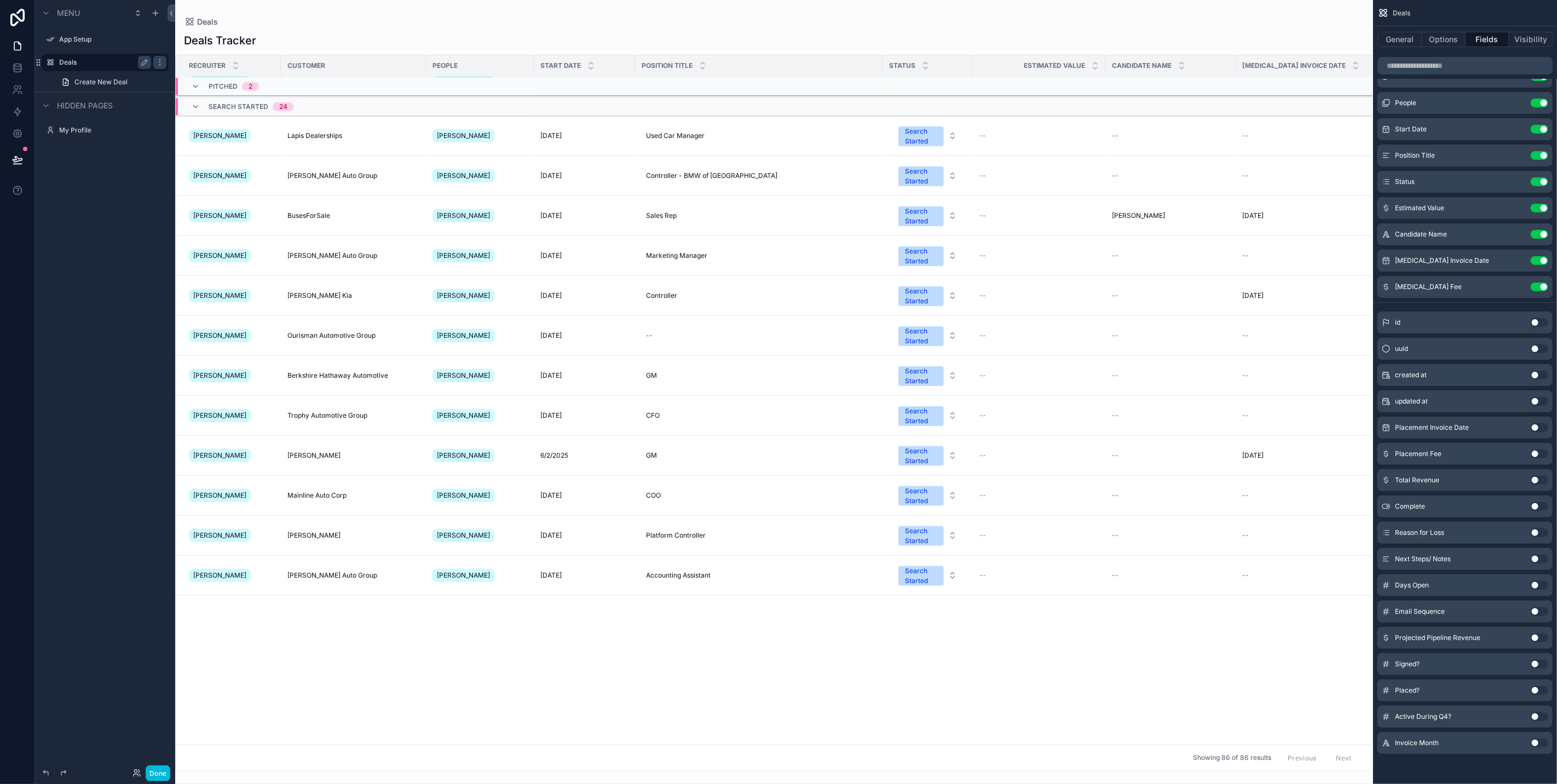
scroll to position [0, 0]
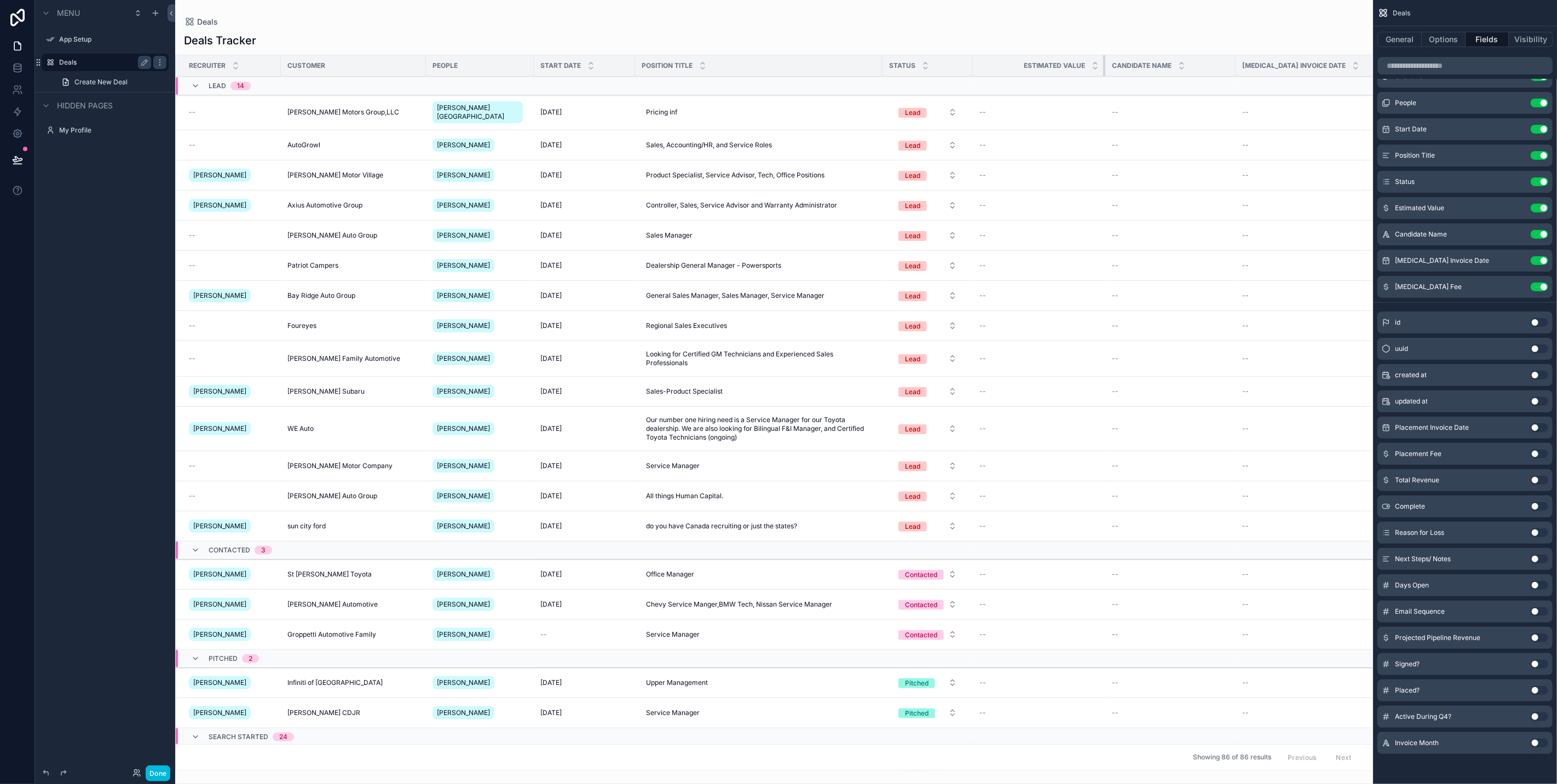
click at [1104, 69] on tr "Recruiter Customer People Start Date Position Title Status Estimated Value Cand…" at bounding box center [848, 66] width 1344 height 21
drag, startPoint x: 1103, startPoint y: 69, endPoint x: 1050, endPoint y: 63, distance: 53.3
click at [1096, 67] on th "Estimated Value" at bounding box center [1039, 66] width 132 height 21
drag, startPoint x: 1050, startPoint y: 63, endPoint x: 1045, endPoint y: 62, distance: 5.1
click at [1045, 62] on div "Estimated Value" at bounding box center [1035, 66] width 125 height 21
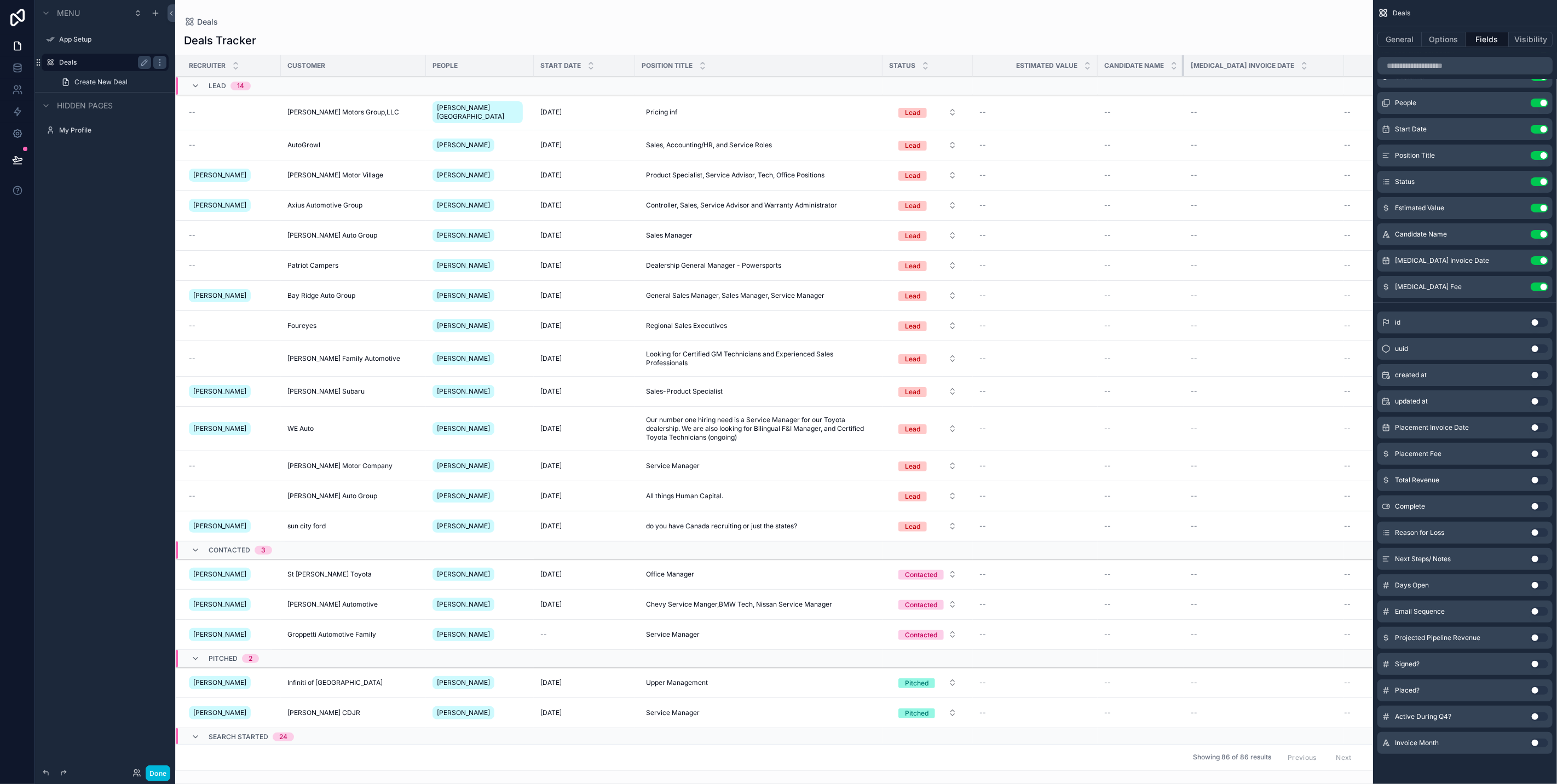
drag, startPoint x: 1227, startPoint y: 72, endPoint x: 1217, endPoint y: 61, distance: 14.9
click at [1177, 64] on th "Candidate Name" at bounding box center [1141, 66] width 86 height 21
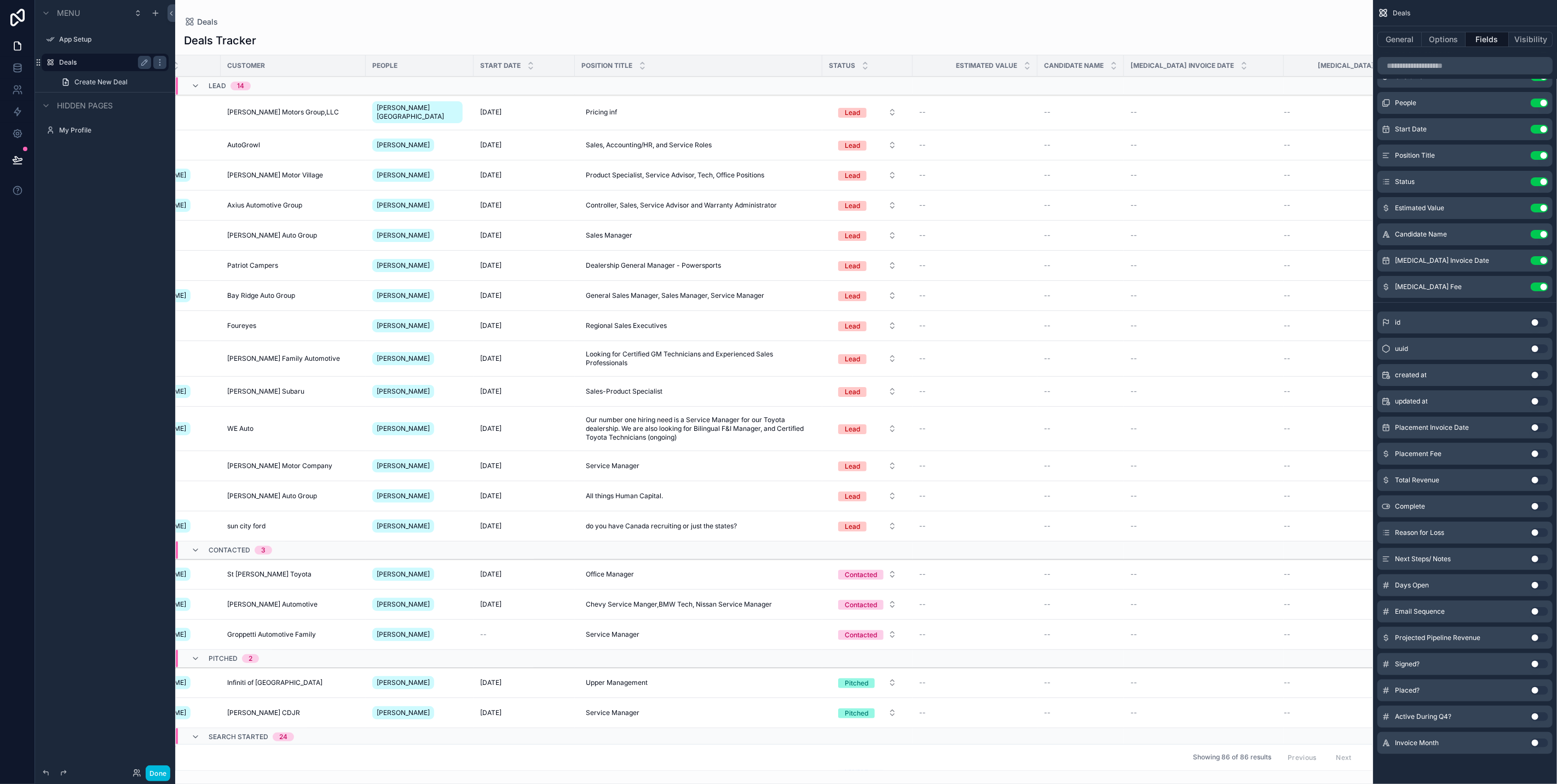
drag, startPoint x: 1277, startPoint y: 791, endPoint x: 923, endPoint y: 772, distance: 354.5
click at [923, 772] on div "Deals Deals Tracker Recruiter Customer People Start Date Position Title Status …" at bounding box center [774, 392] width 1198 height 784
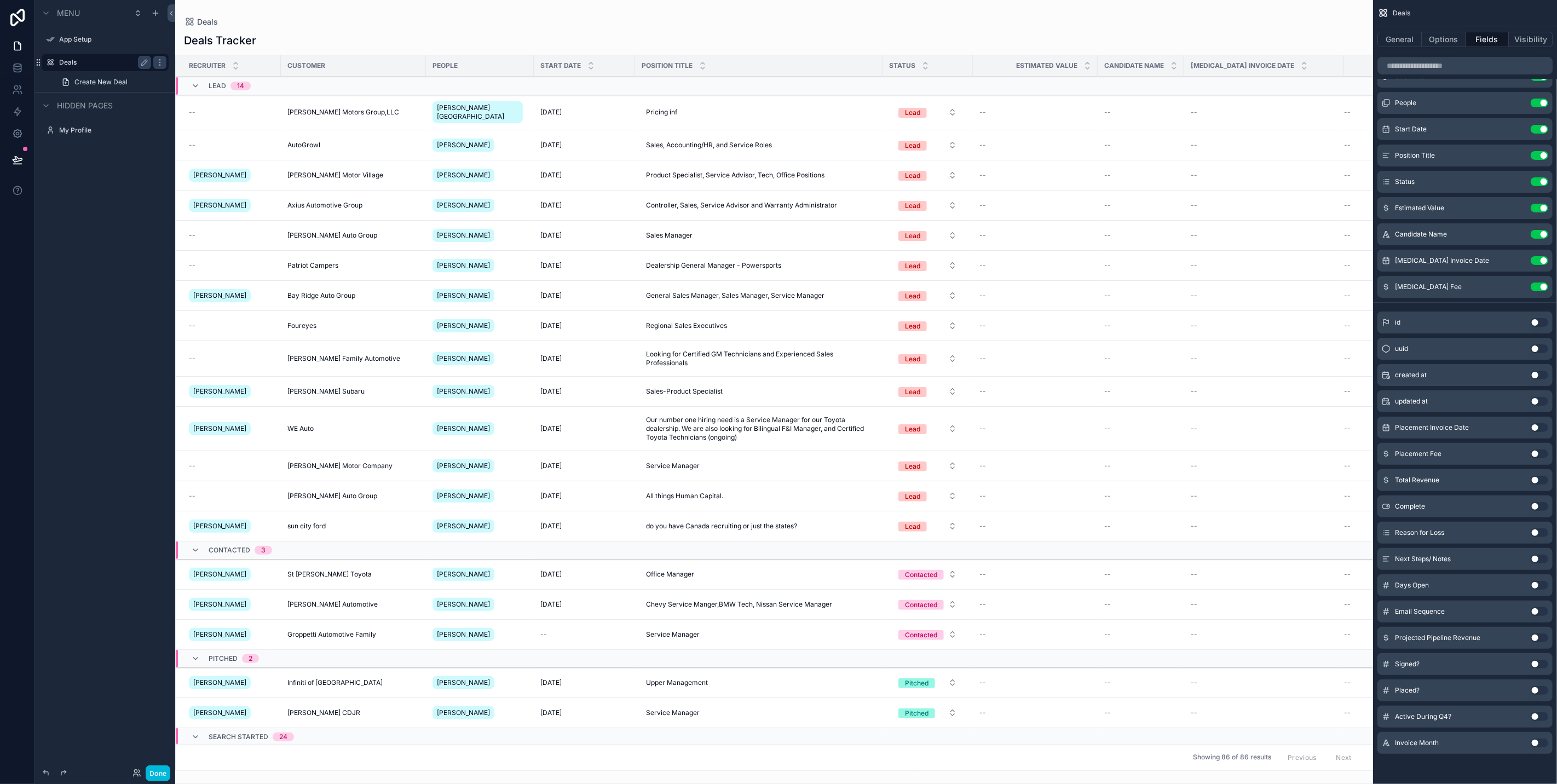
click at [453, 774] on div "Deals Deals Tracker Recruiter Customer People Start Date Position Title Status …" at bounding box center [774, 392] width 1198 height 784
click at [574, 760] on div "Showing 86 of 86 results Previous Next" at bounding box center [774, 757] width 1197 height 27
drag, startPoint x: 574, startPoint y: 760, endPoint x: 601, endPoint y: 761, distance: 27.0
click at [600, 761] on div "Showing 86 of 86 results Previous Next" at bounding box center [774, 757] width 1197 height 27
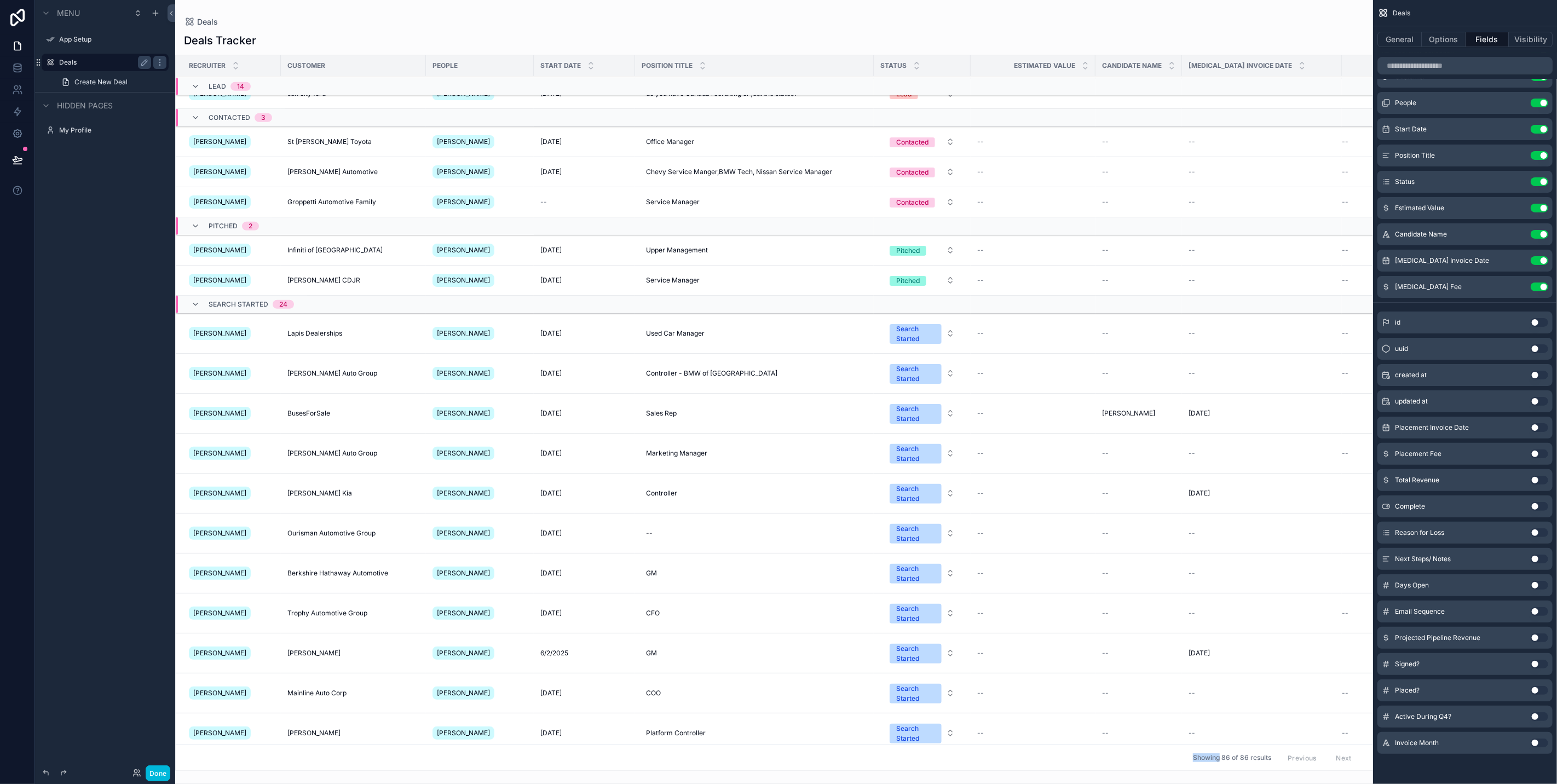
scroll to position [682, 0]
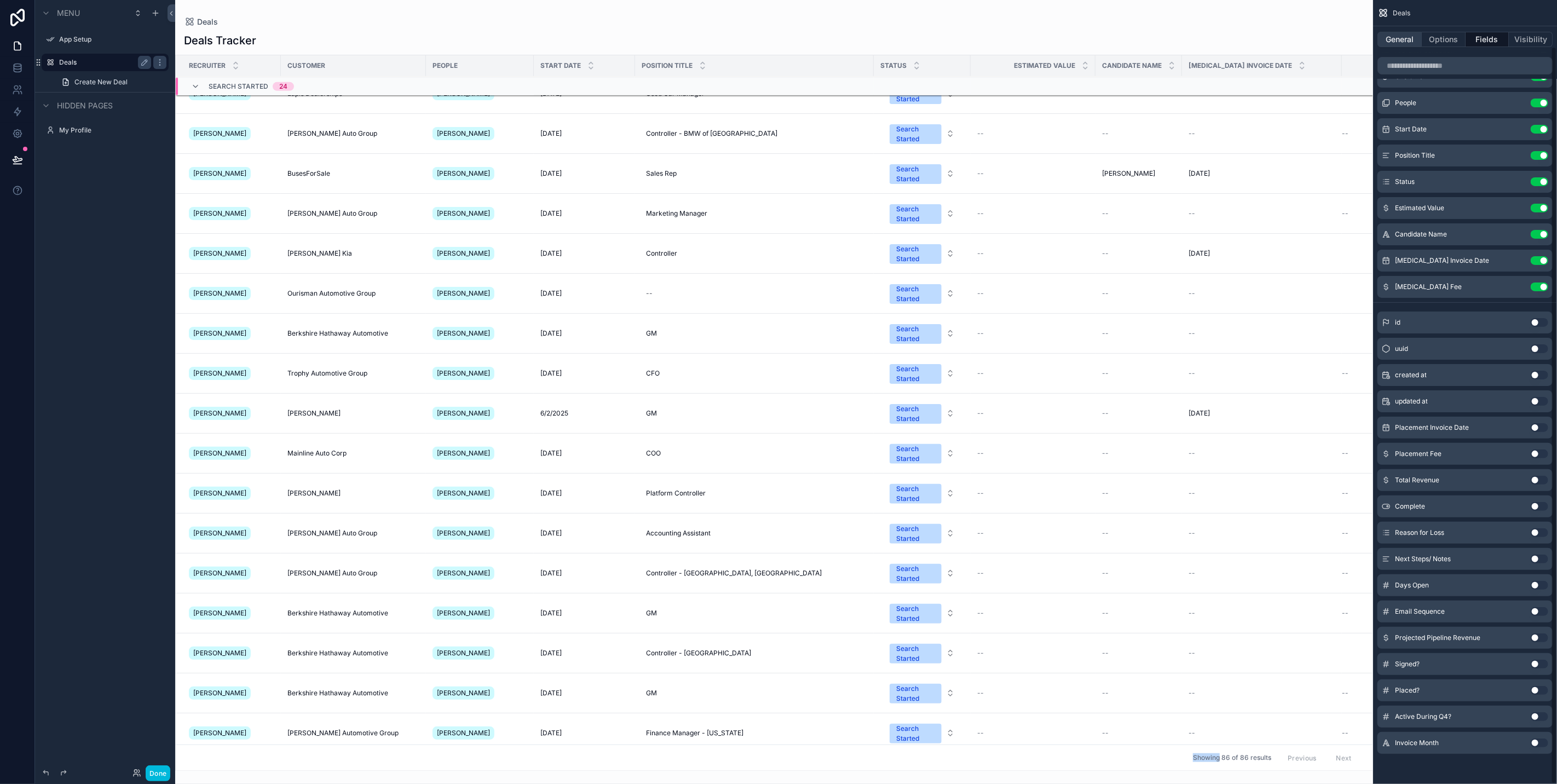
click at [1398, 39] on button "General" at bounding box center [1400, 39] width 44 height 16
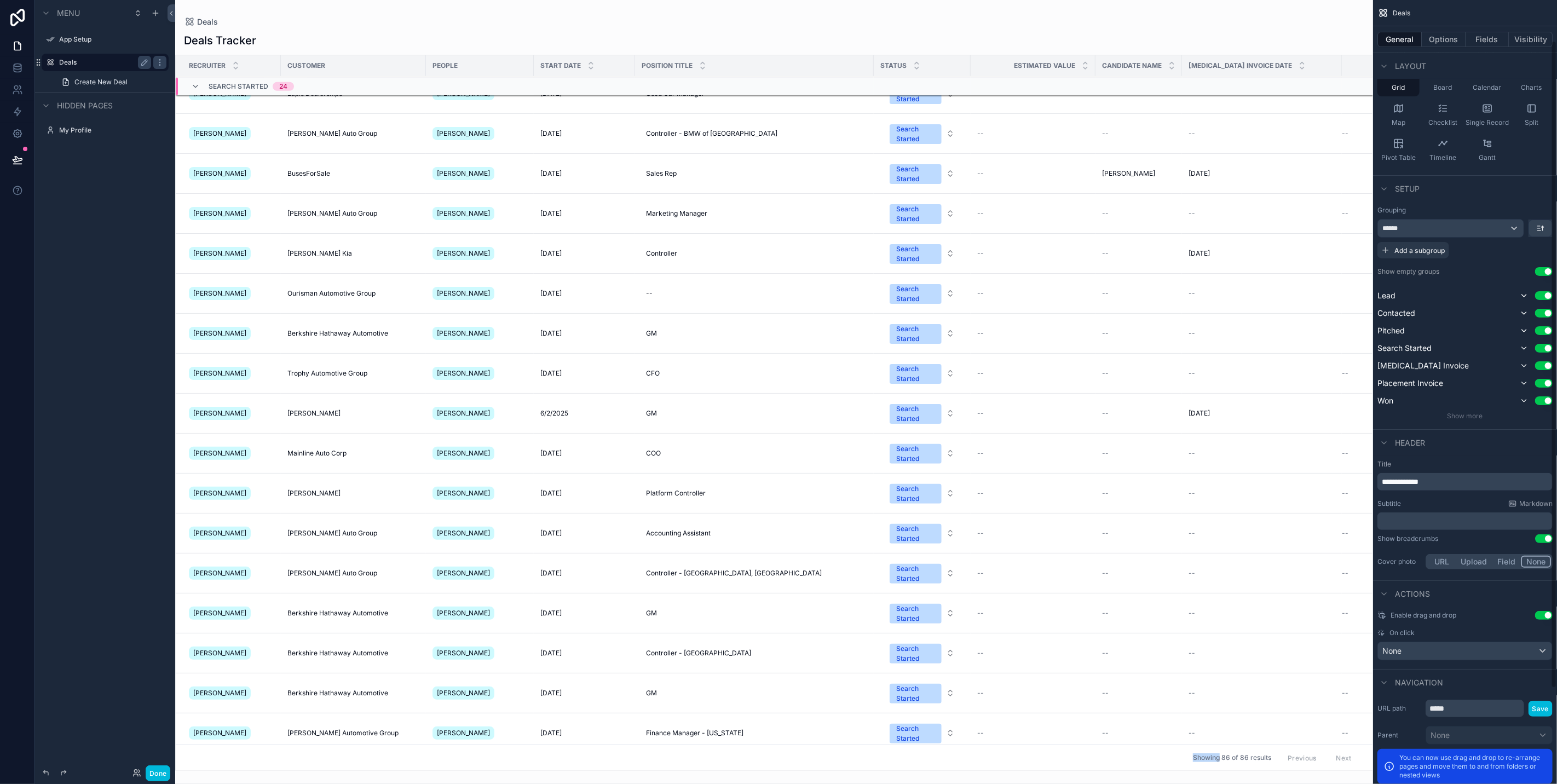
scroll to position [163, 0]
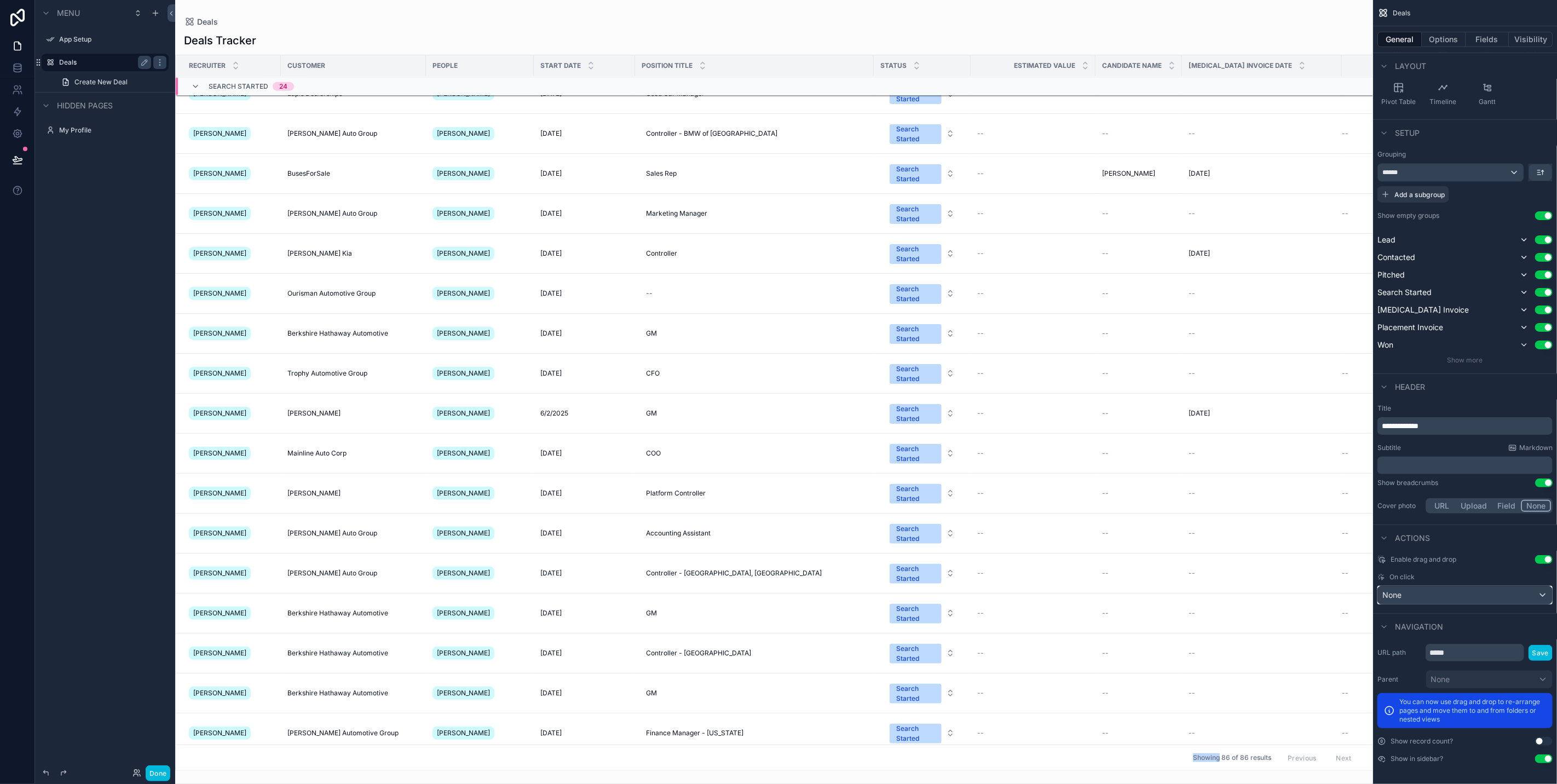
click at [1459, 599] on div "None" at bounding box center [1465, 595] width 174 height 18
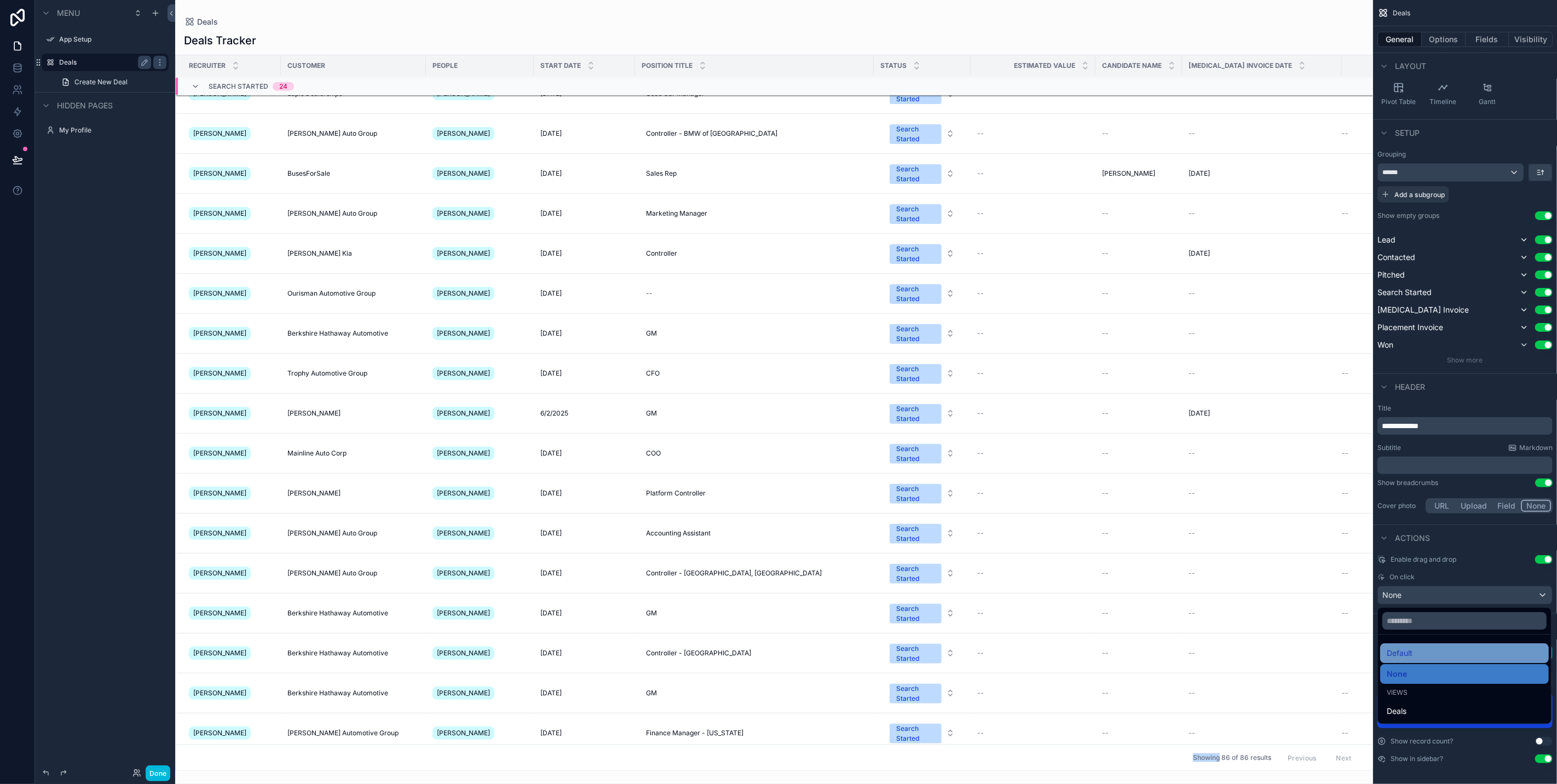
click at [1433, 647] on div "Default" at bounding box center [1464, 653] width 156 height 13
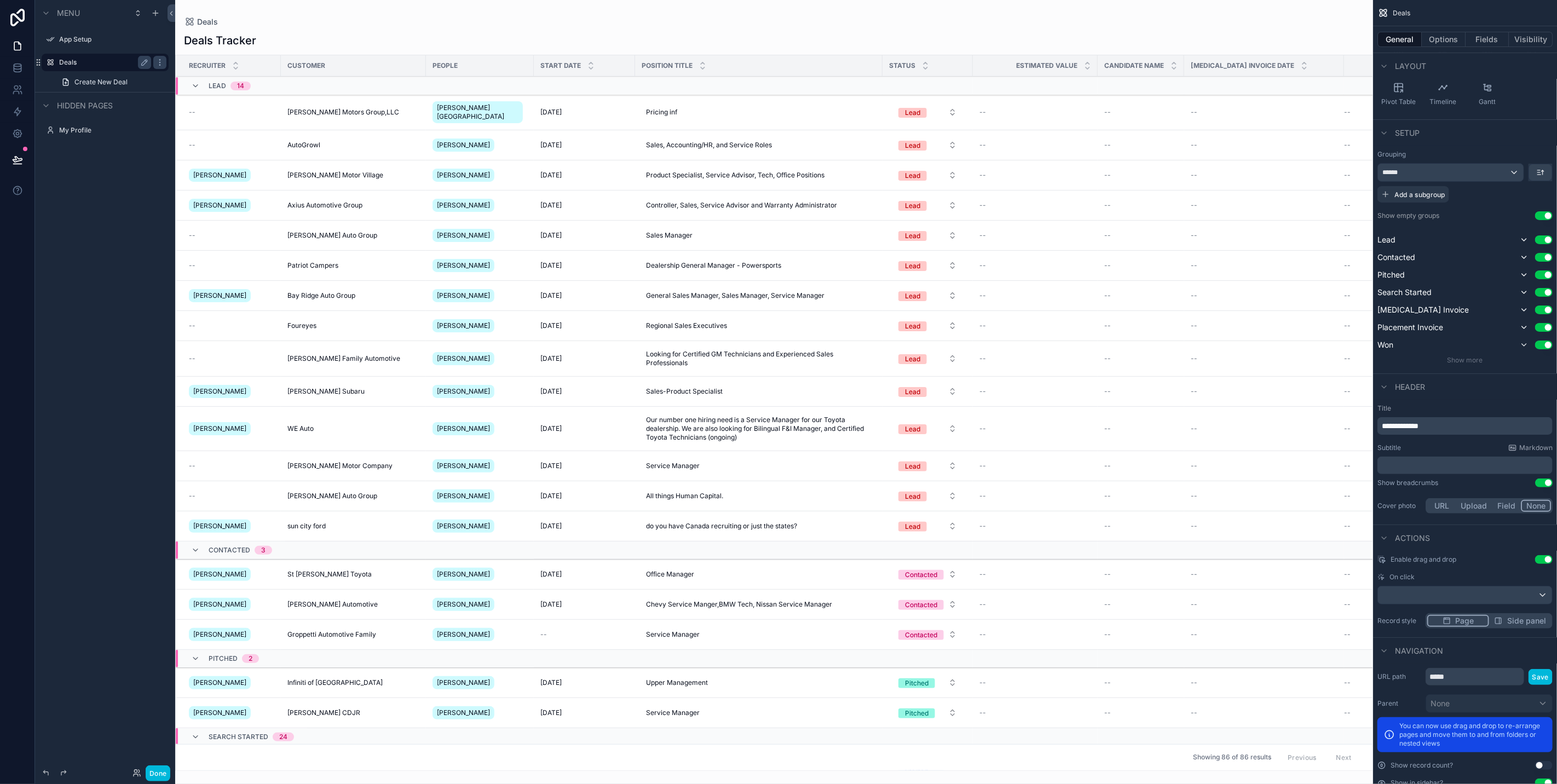
click at [351, 113] on span "[PERSON_NAME] Motors Group,LLC" at bounding box center [343, 112] width 111 height 9
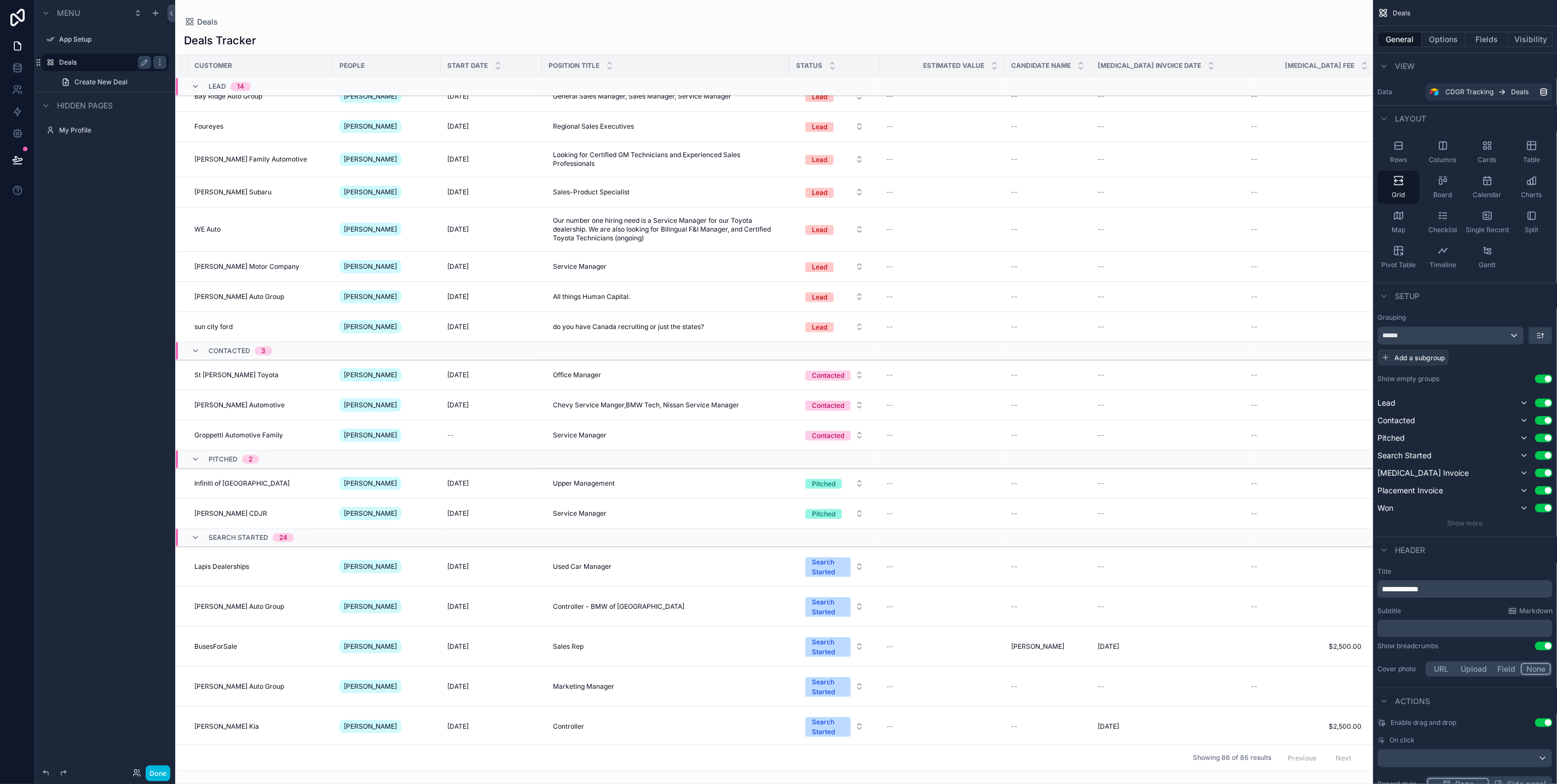
scroll to position [0, 93]
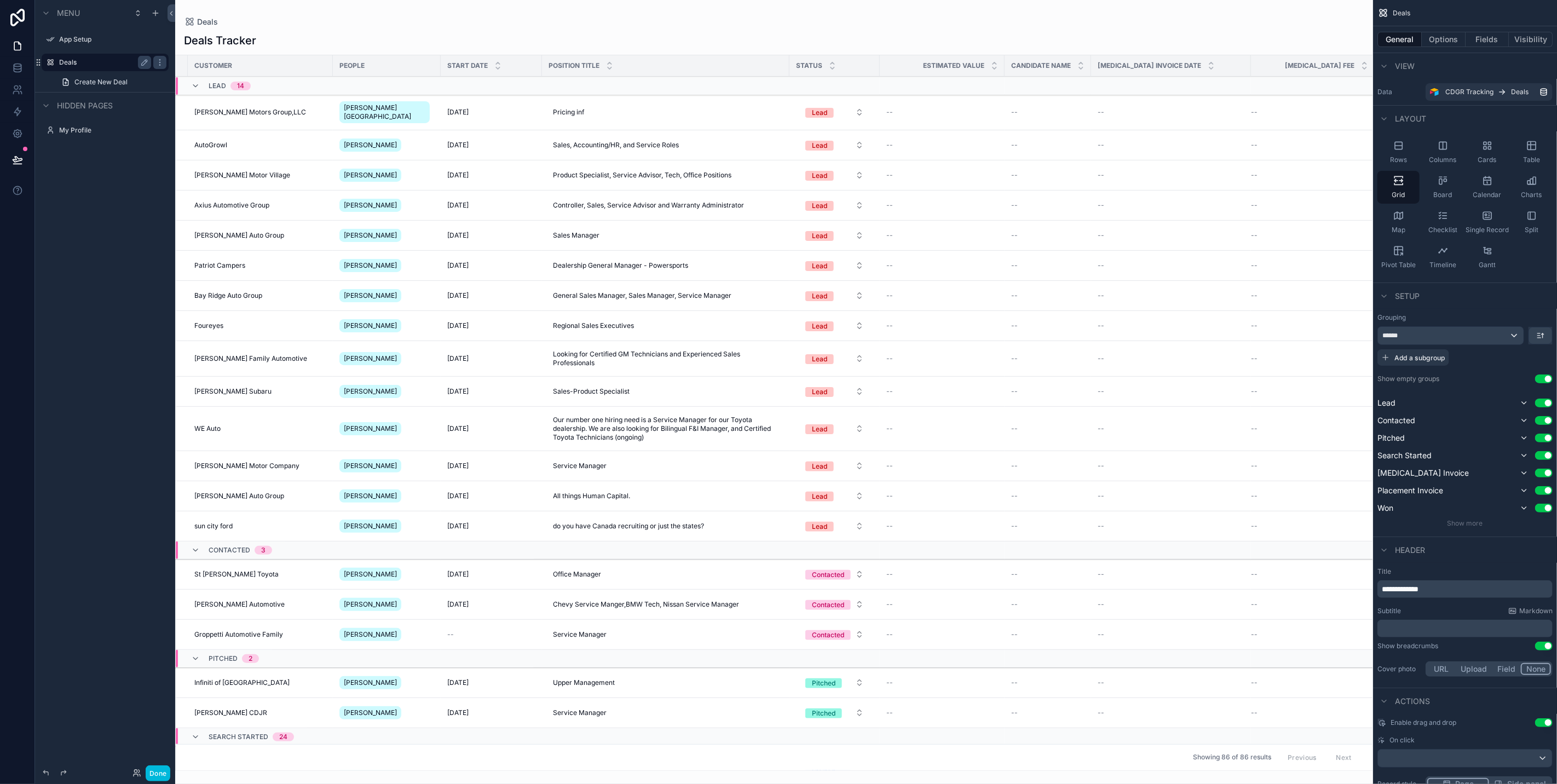
click at [972, 114] on td "--" at bounding box center [942, 112] width 125 height 35
click at [250, 120] on td "[PERSON_NAME] Motors Group,LLC" at bounding box center [260, 112] width 145 height 35
click at [256, 108] on span "[PERSON_NAME] Motors Group,LLC" at bounding box center [250, 112] width 111 height 9
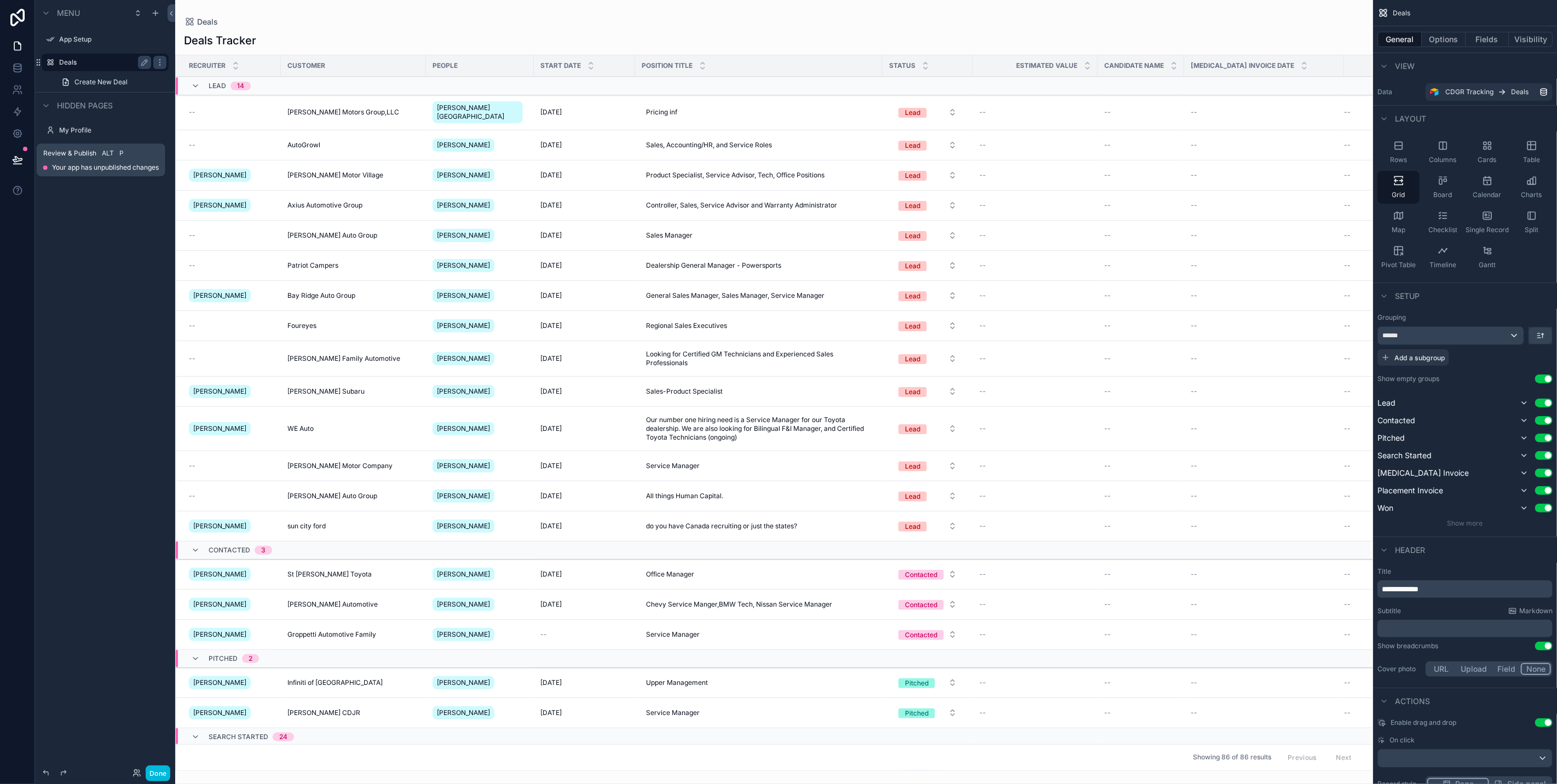
click at [16, 155] on icon at bounding box center [17, 159] width 11 height 11
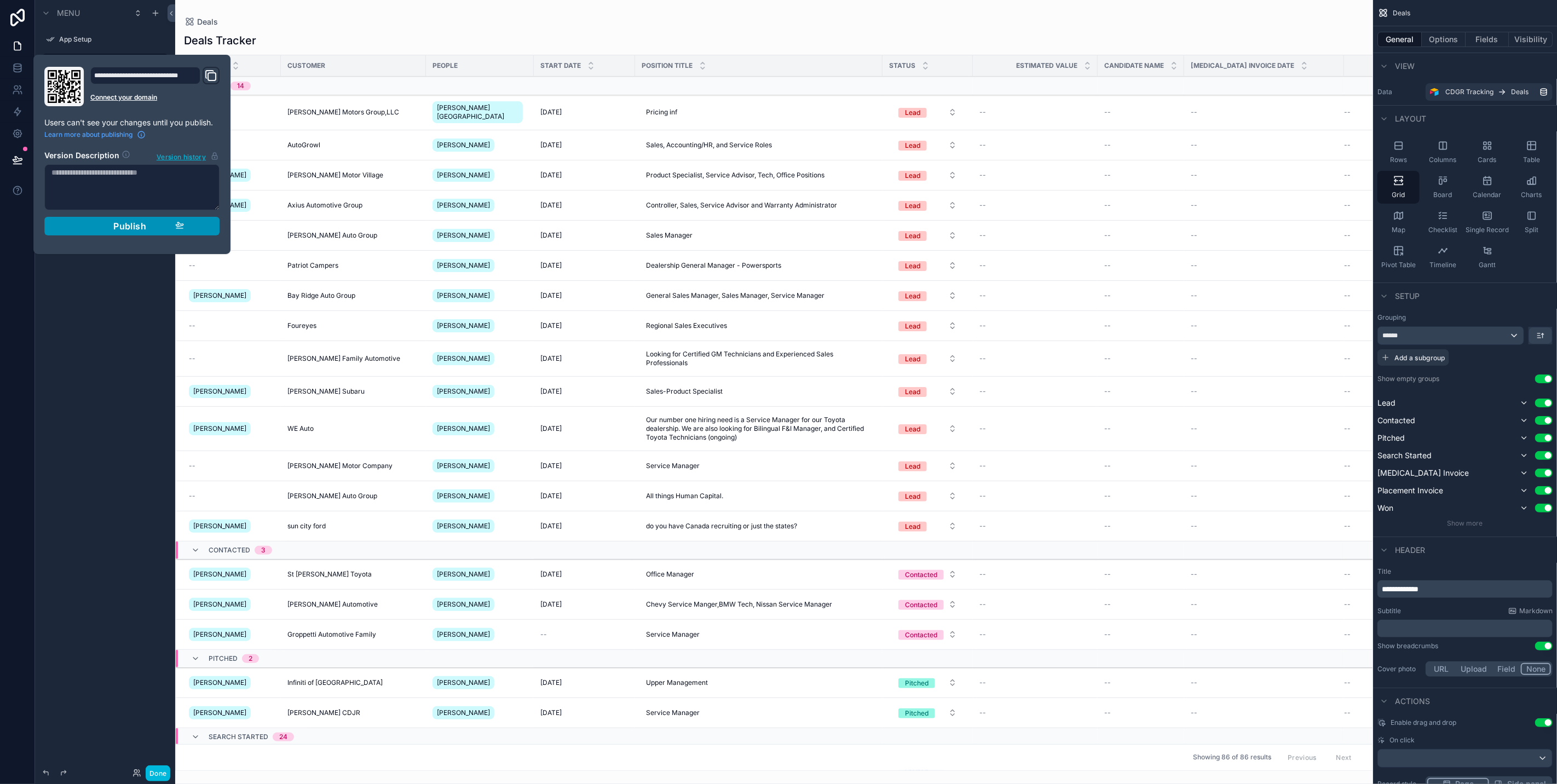
click at [127, 219] on button "Publish" at bounding box center [131, 226] width 175 height 18
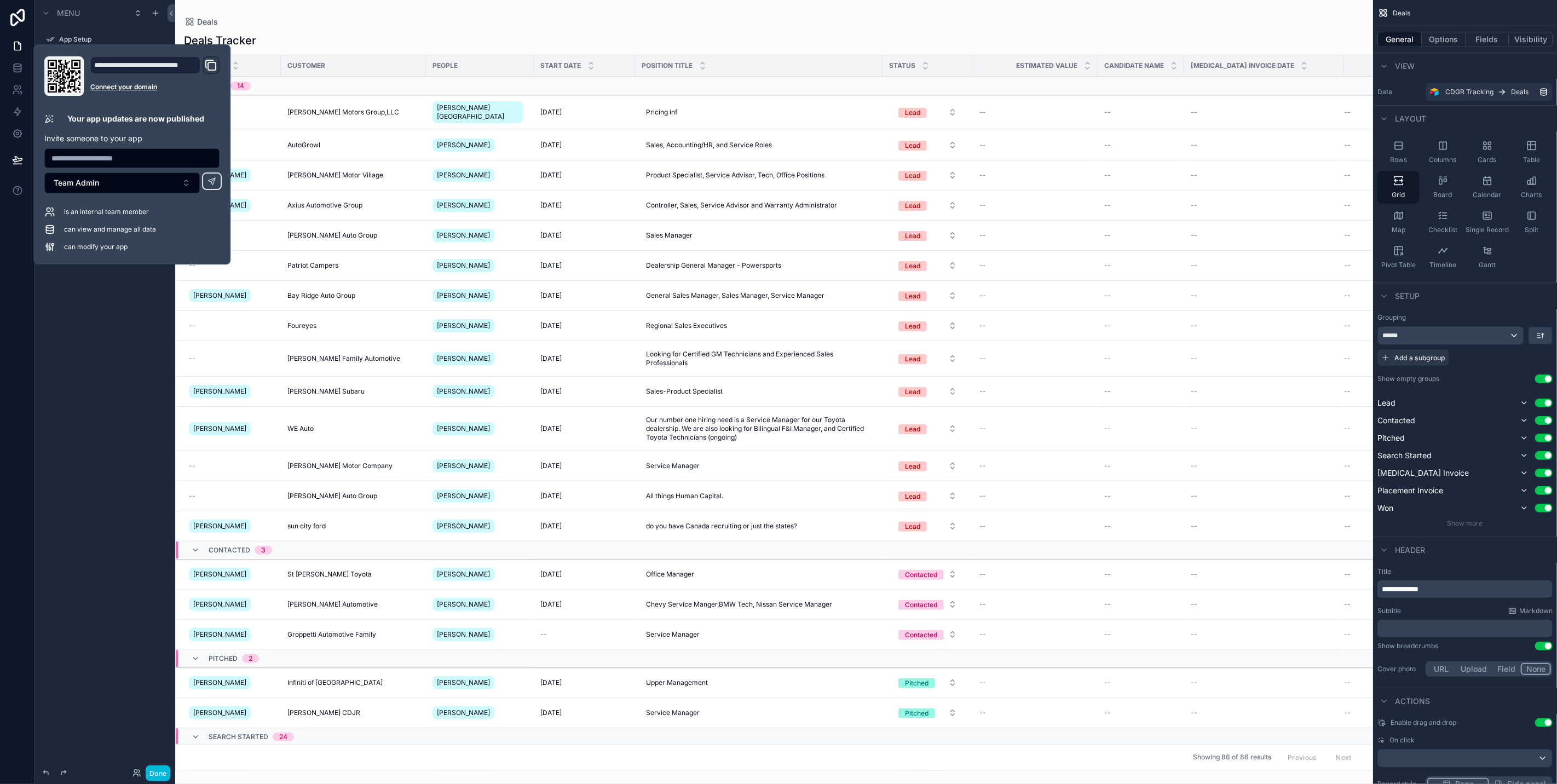
click at [128, 294] on div "Menu App Setup Deals Create New Deal Hidden pages My Profile" at bounding box center [105, 385] width 140 height 771
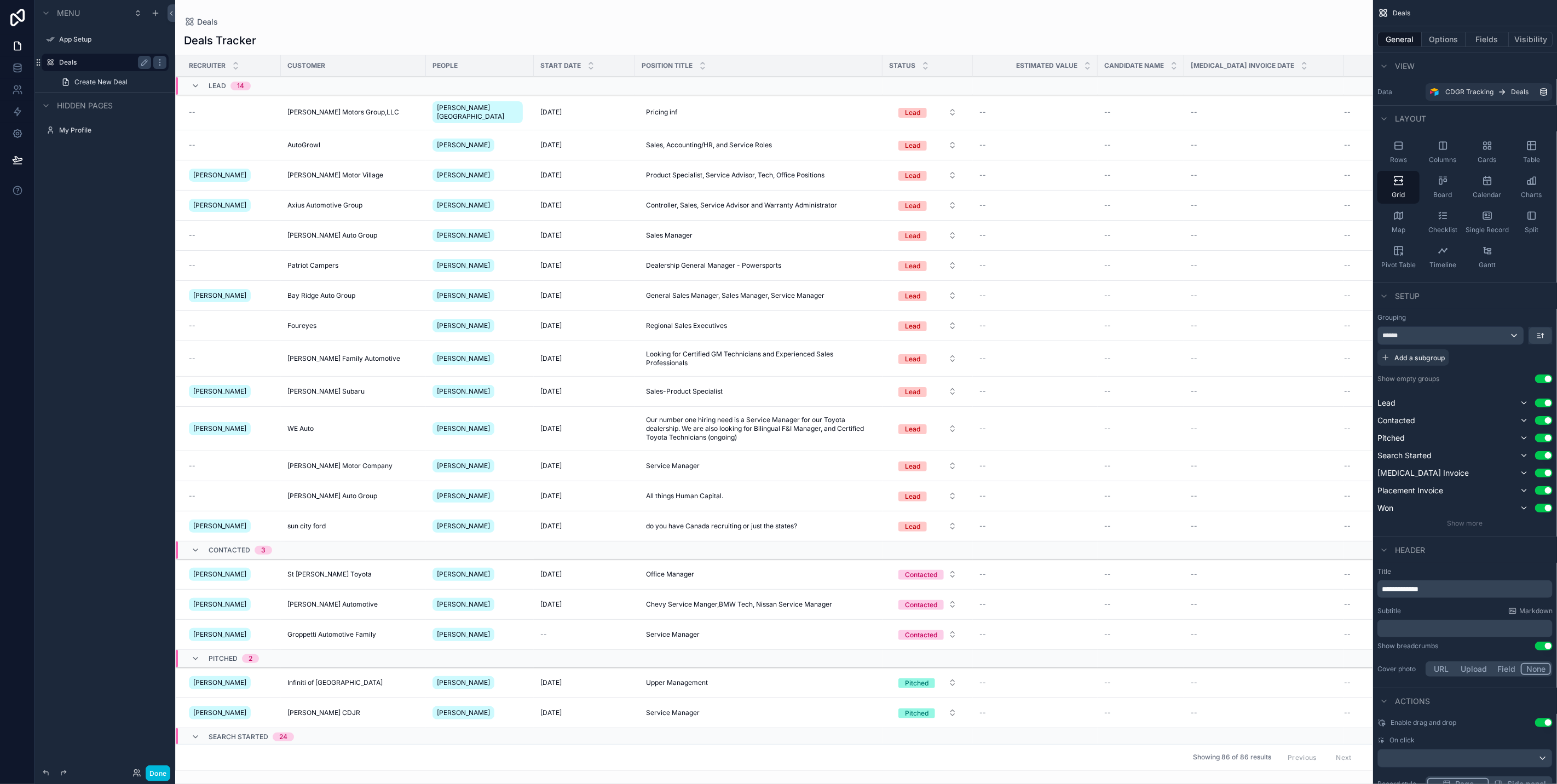
click at [219, 109] on div "--" at bounding box center [232, 112] width 86 height 9
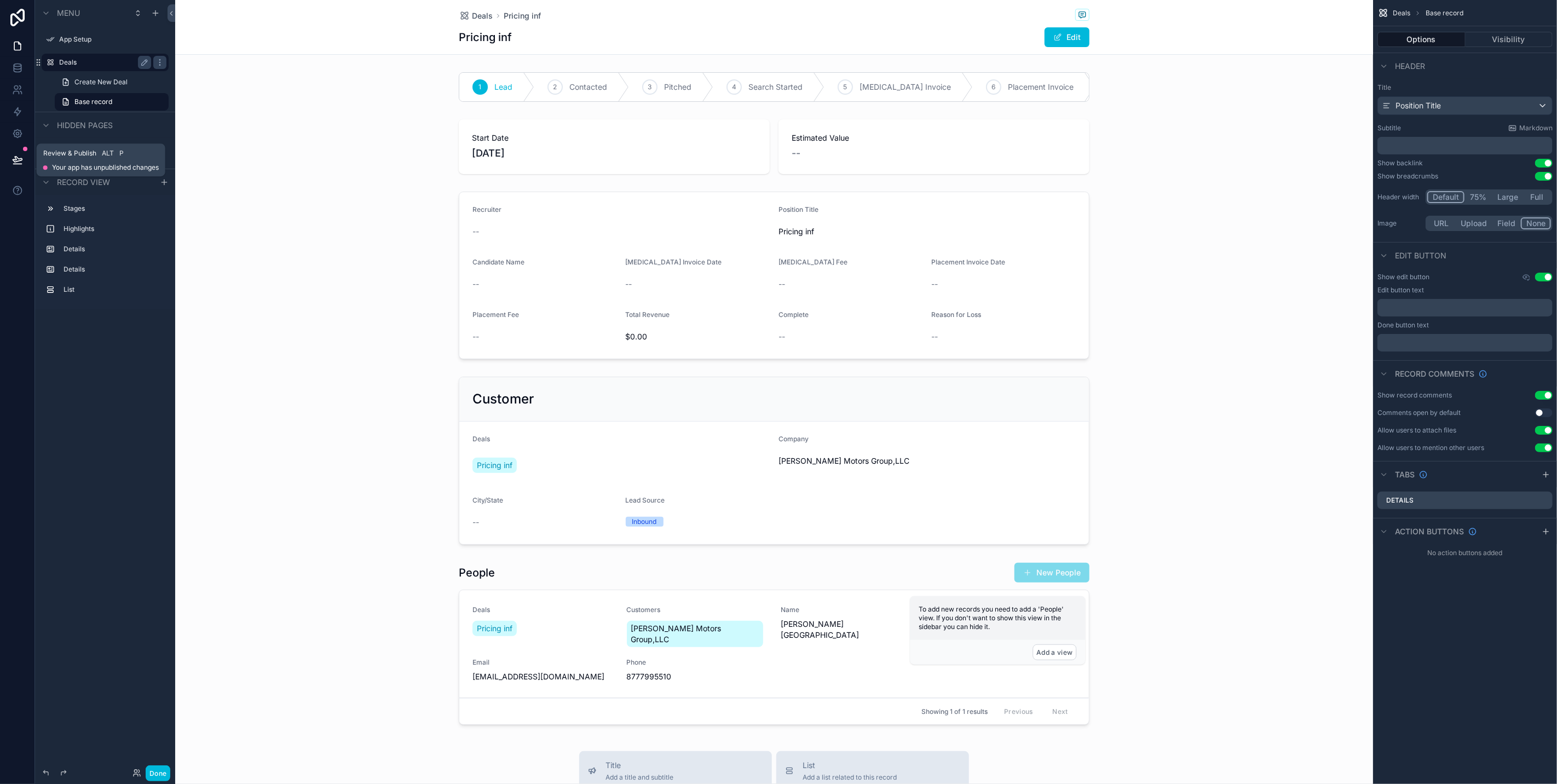
click at [22, 150] on button at bounding box center [17, 160] width 24 height 31
click at [14, 154] on icon at bounding box center [17, 159] width 11 height 11
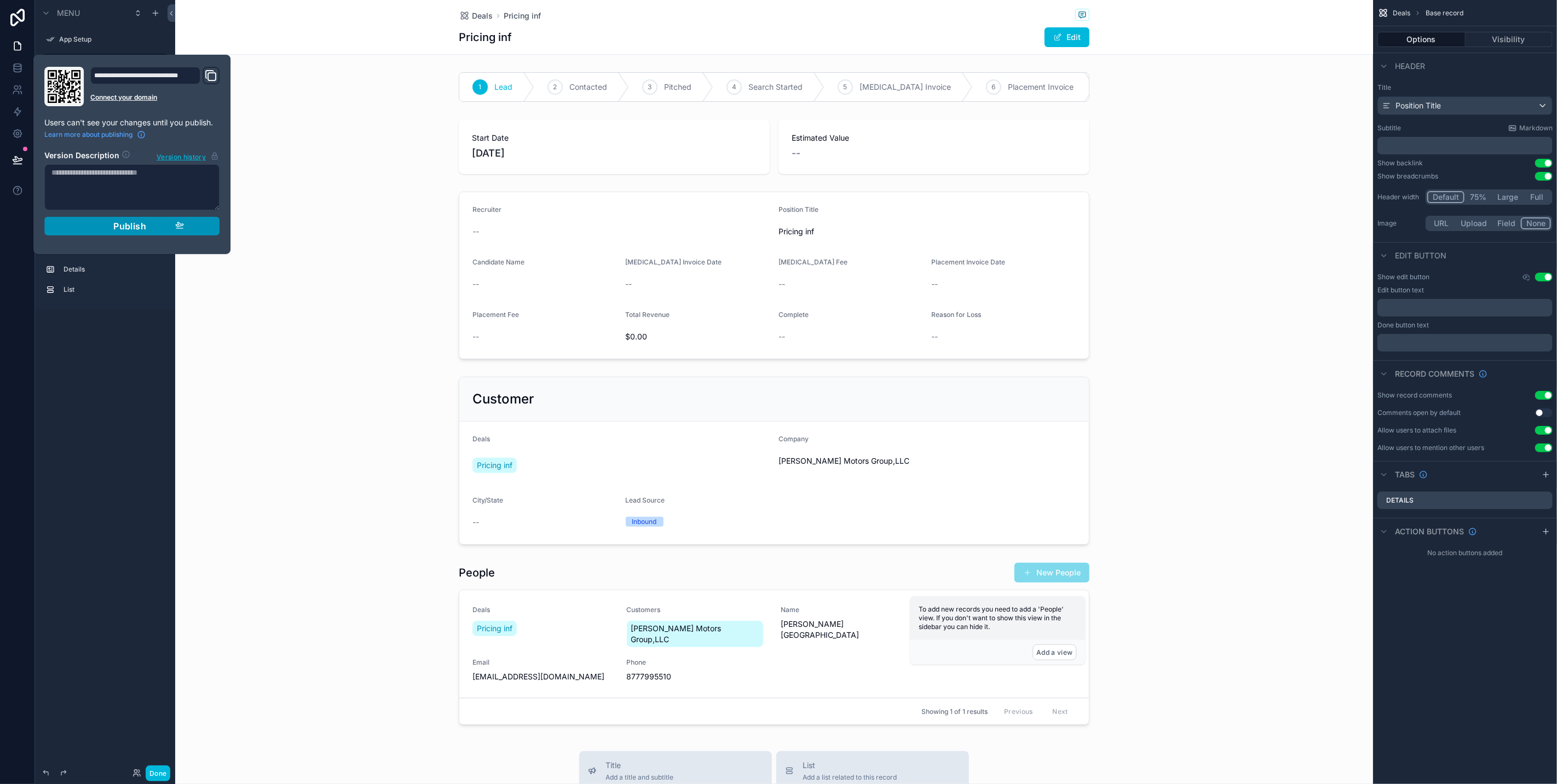
click at [89, 225] on div "Publish" at bounding box center [131, 226] width 104 height 11
